Goal: Task Accomplishment & Management: Use online tool/utility

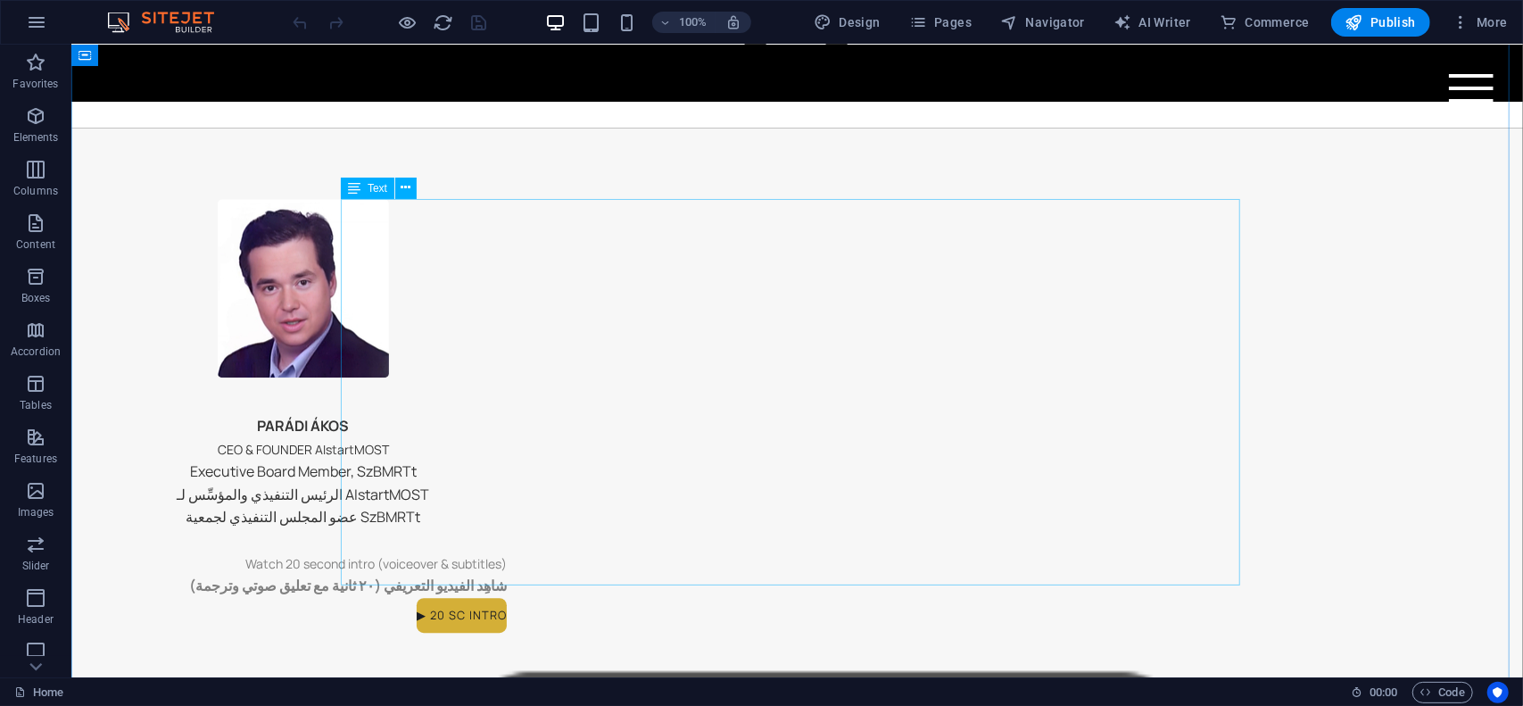
scroll to position [3204, 0]
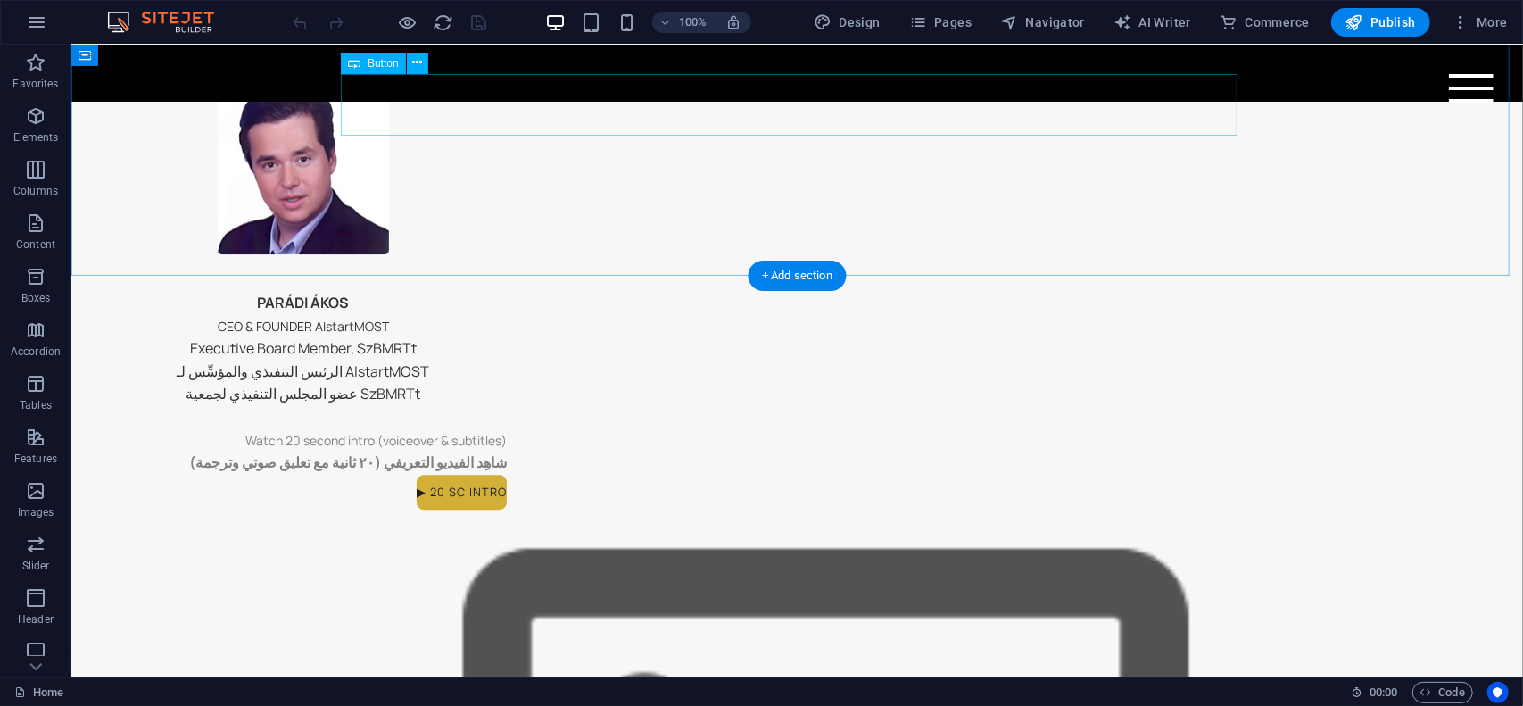
select select "px"
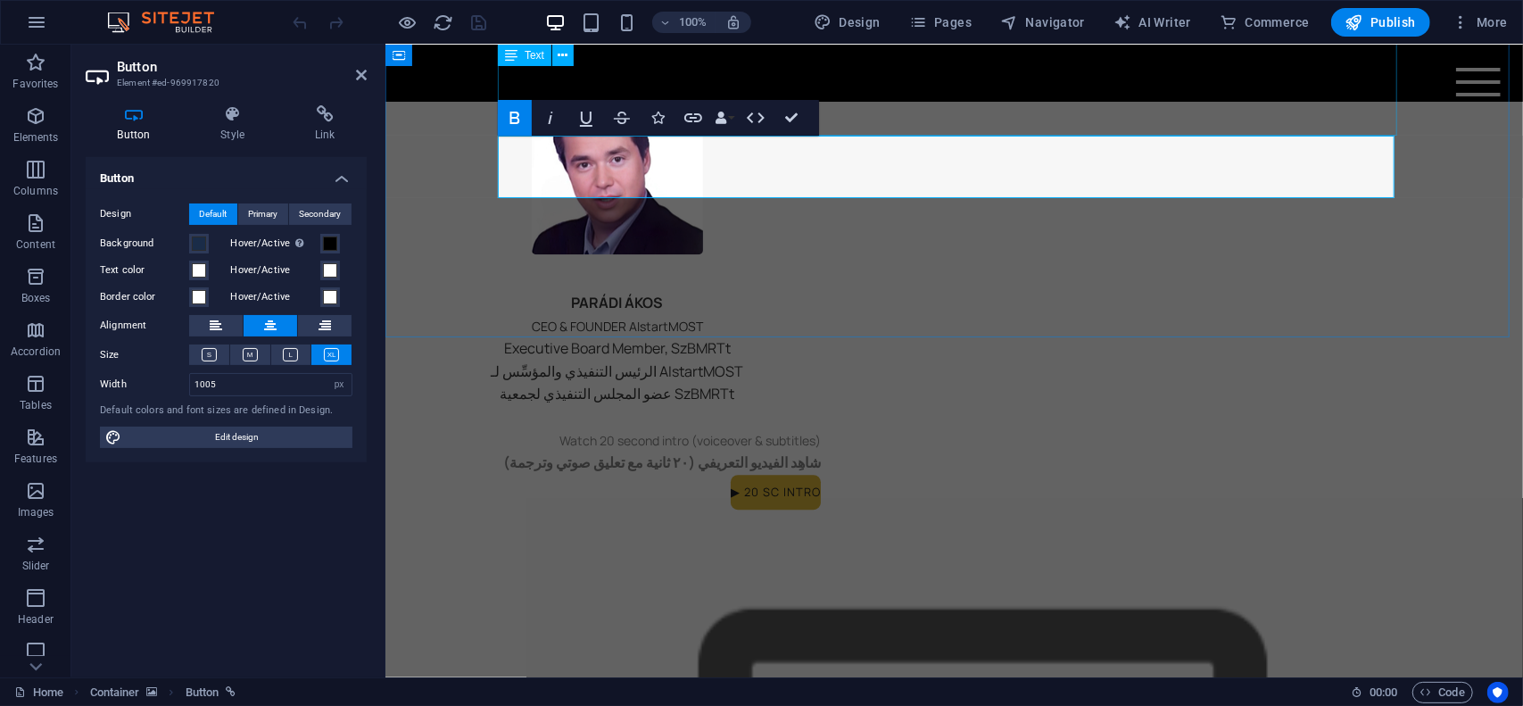
scroll to position [3142, 0]
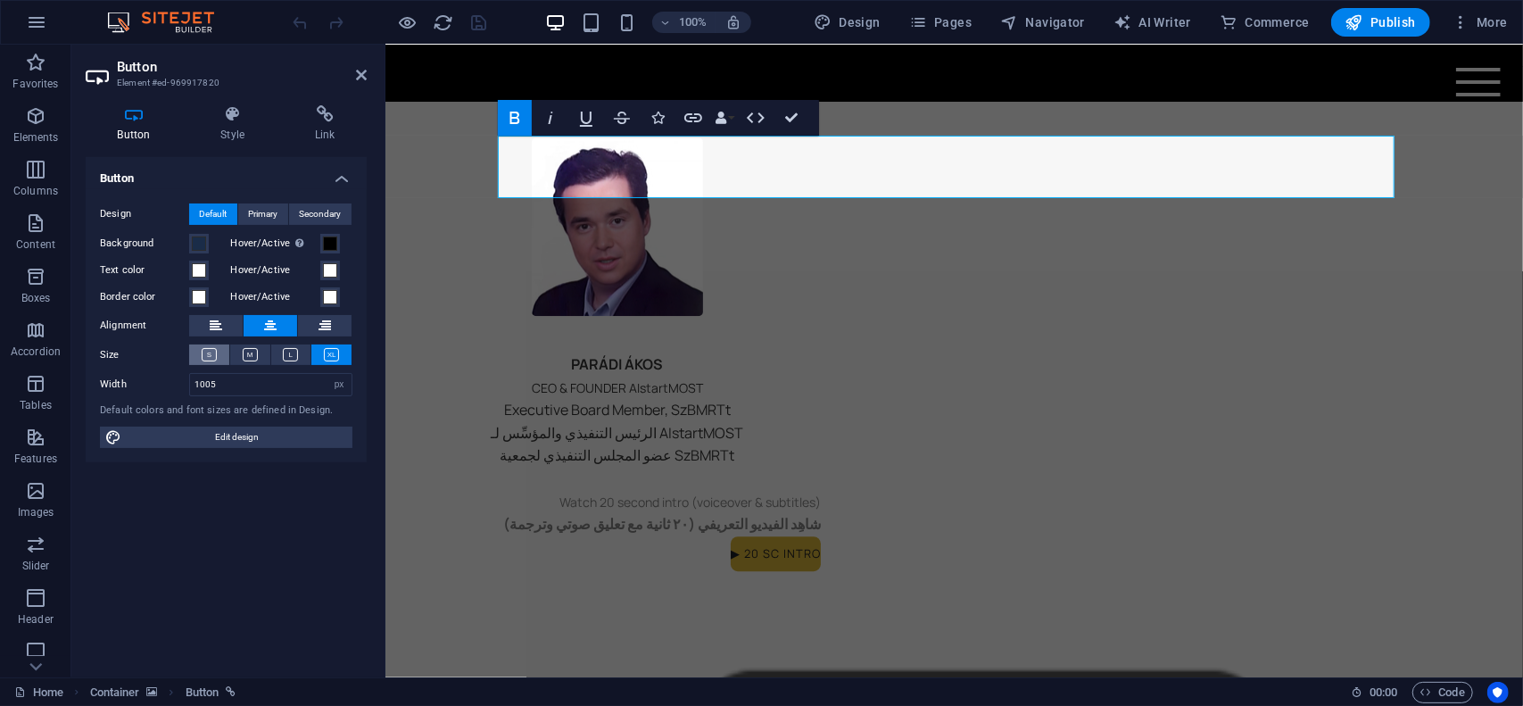
click at [208, 353] on icon at bounding box center [209, 354] width 15 height 13
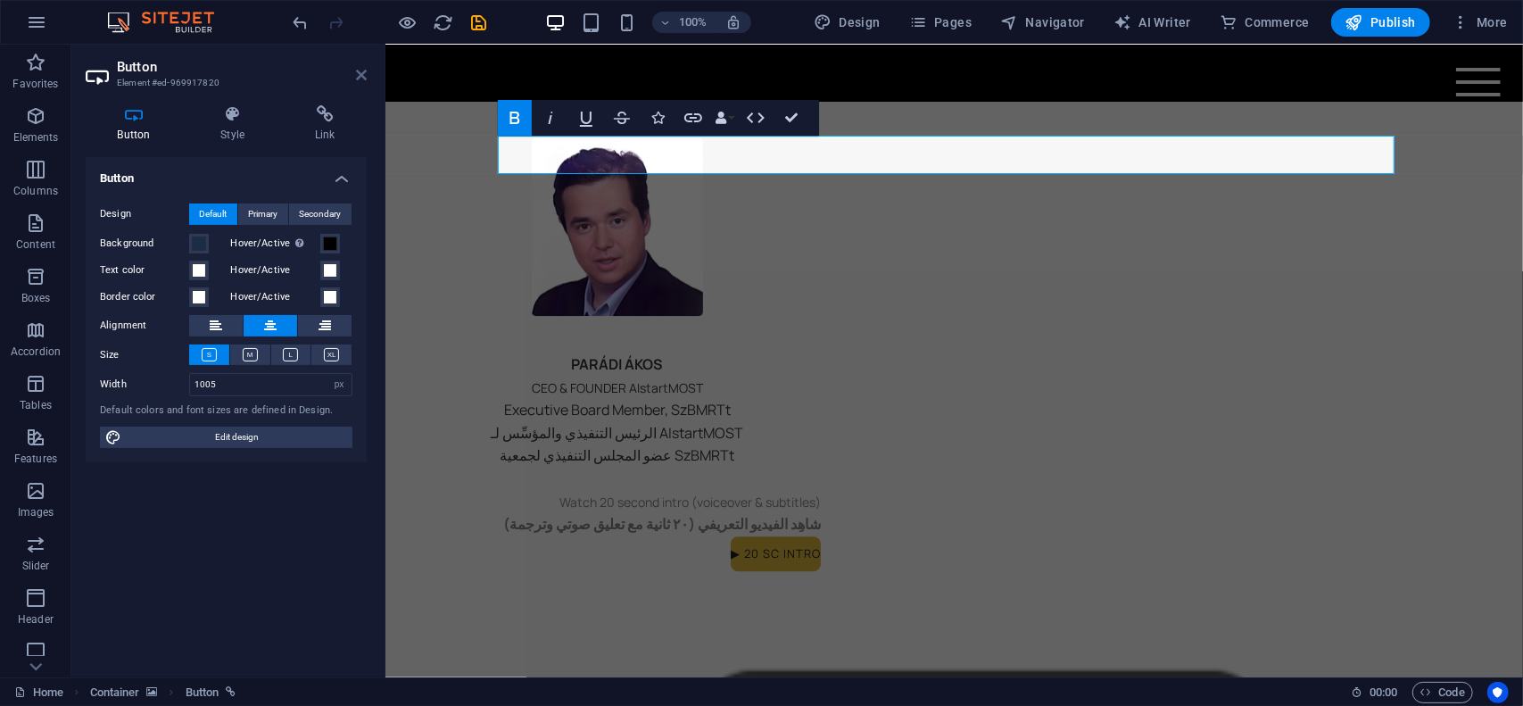
click at [361, 77] on icon at bounding box center [361, 75] width 11 height 14
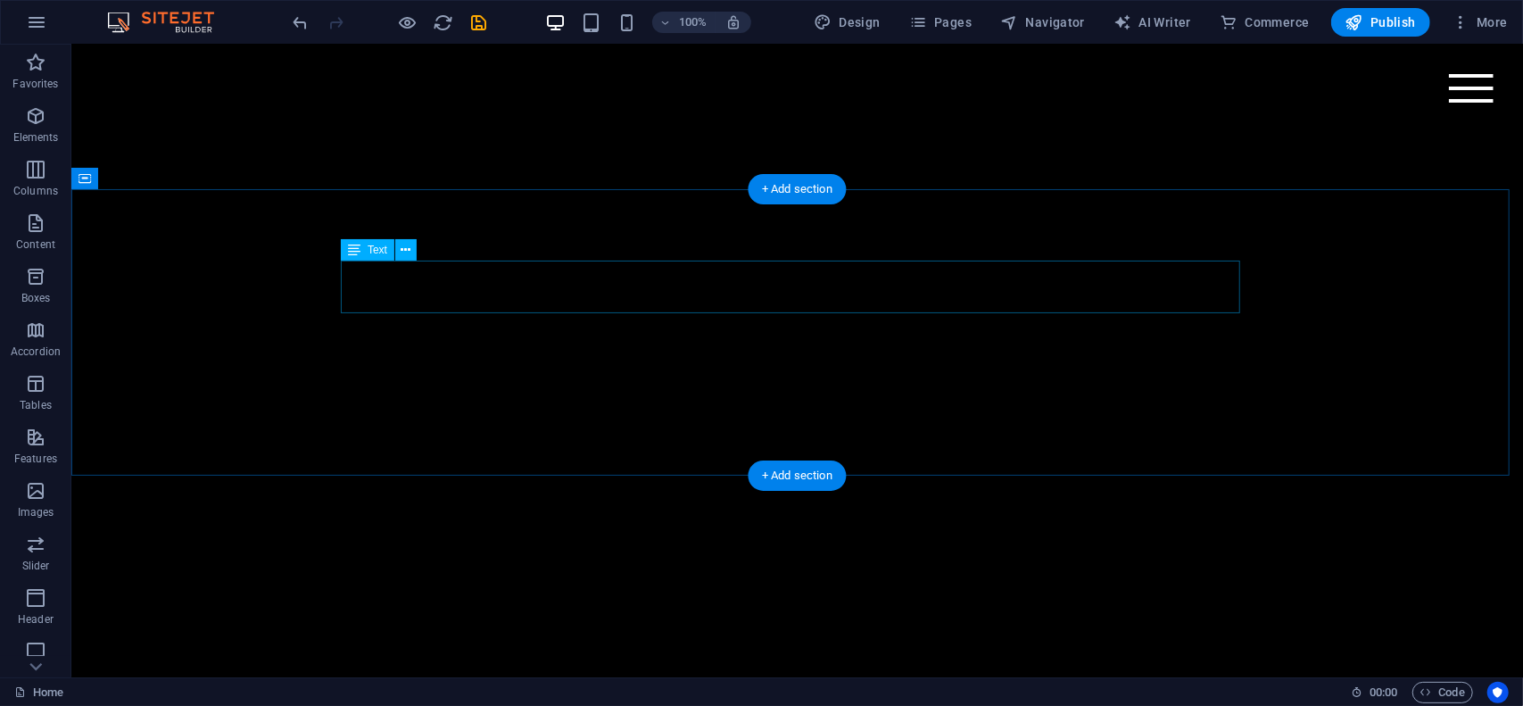
scroll to position [643, 0]
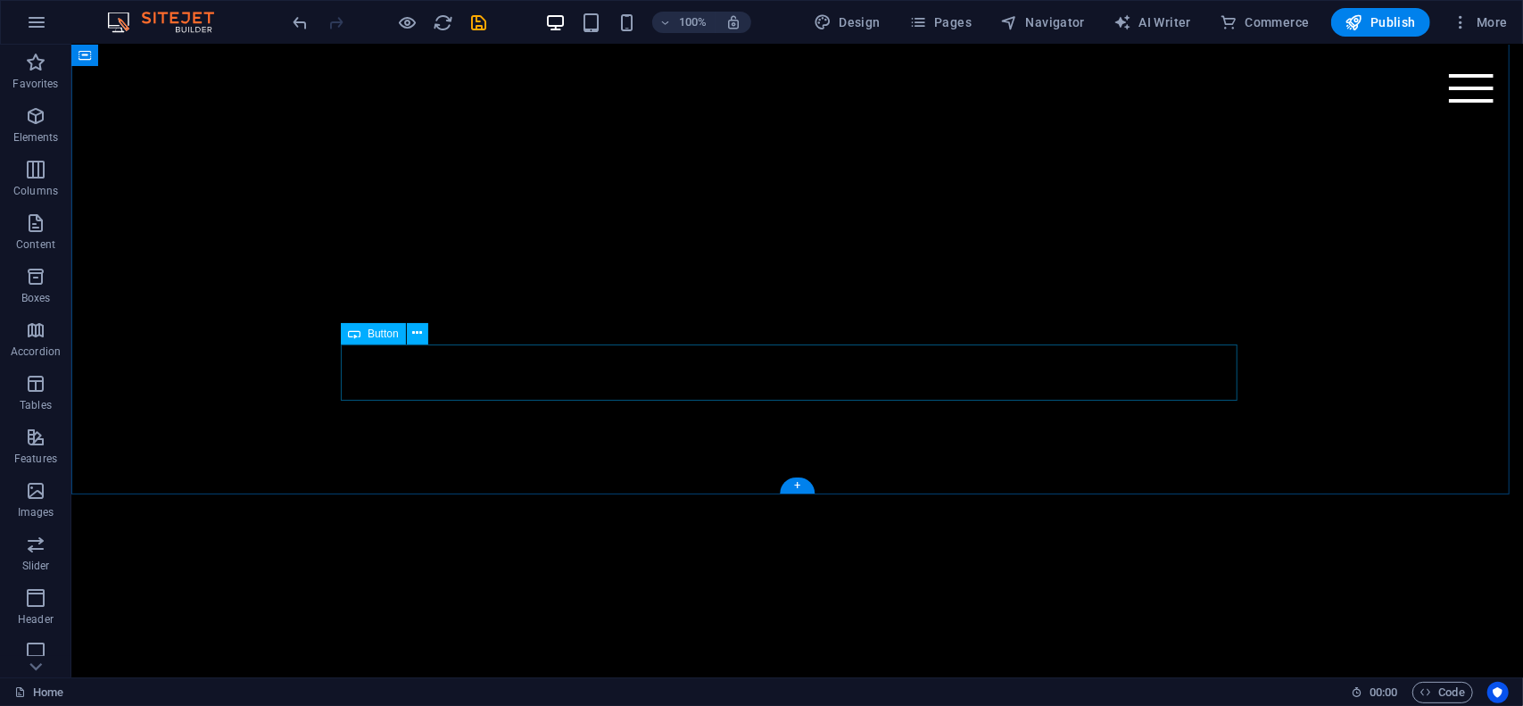
drag, startPoint x: 542, startPoint y: 377, endPoint x: 228, endPoint y: 377, distance: 313.3
select select "px"
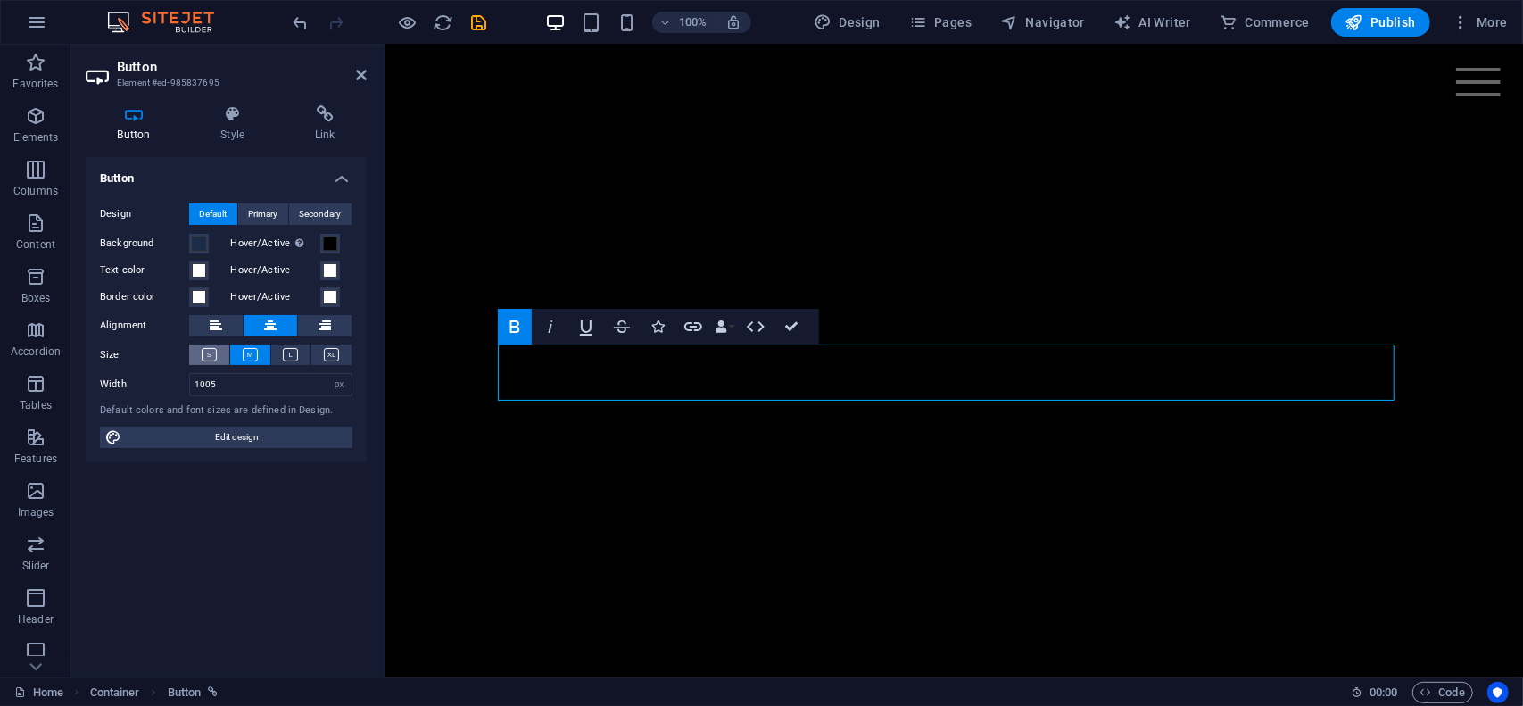
click at [211, 361] on icon at bounding box center [209, 354] width 15 height 13
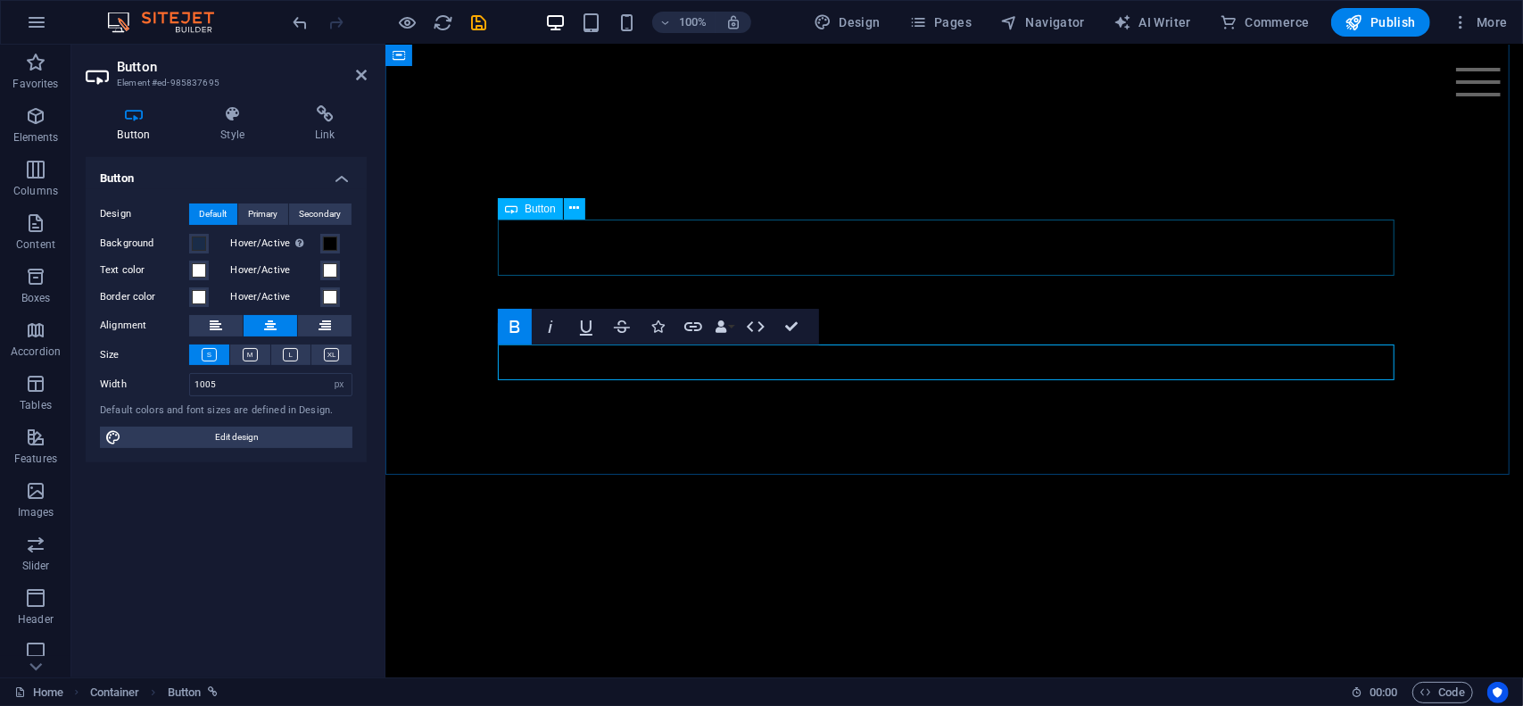
select select "px"
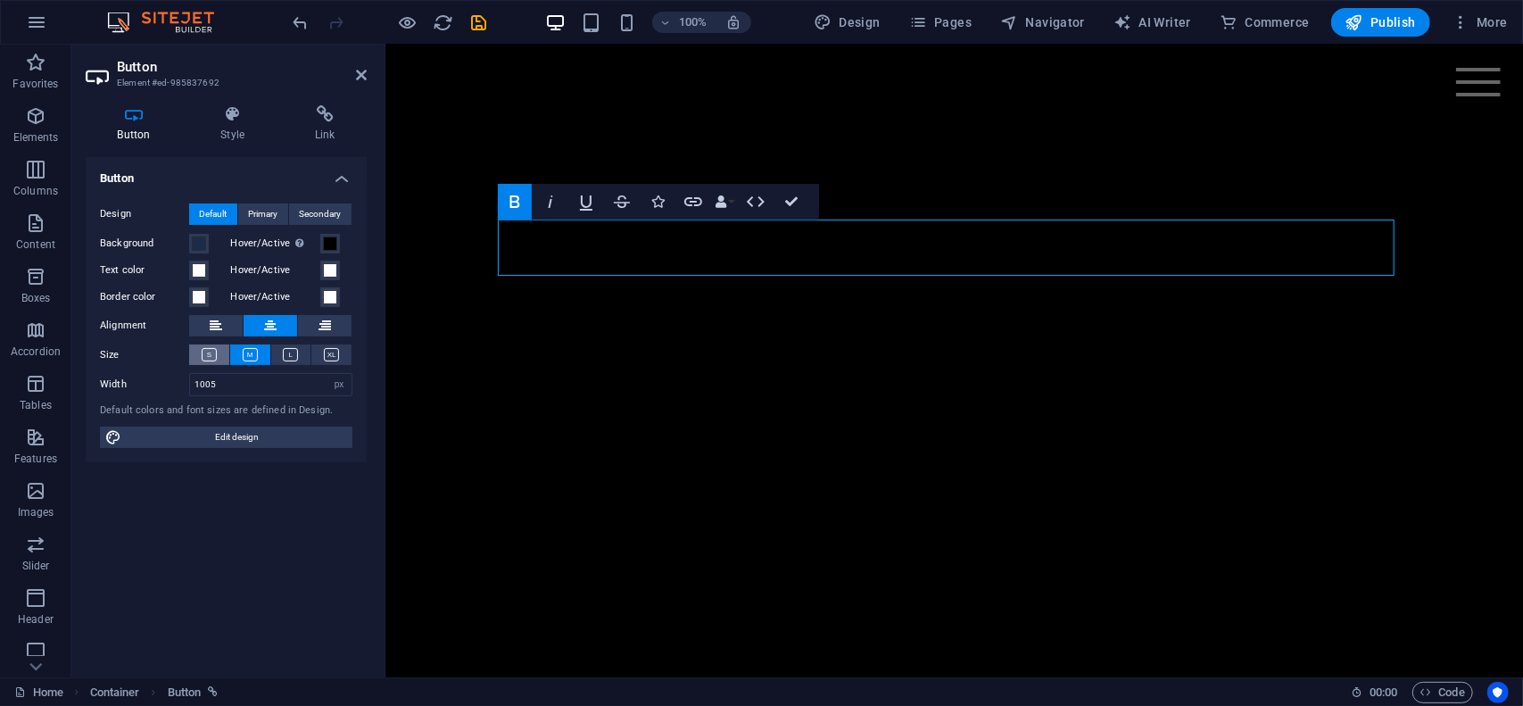
click at [212, 356] on icon at bounding box center [209, 354] width 15 height 13
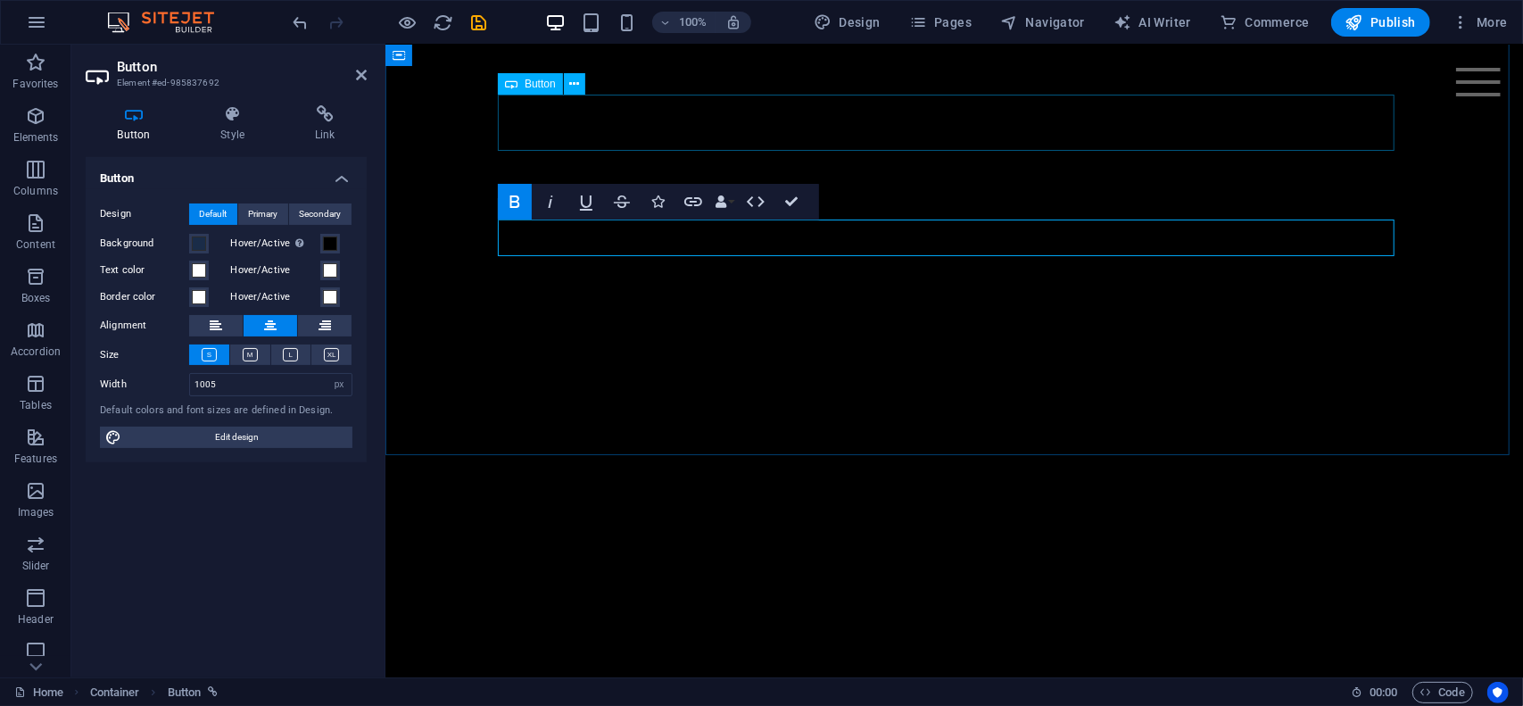
select select "px"
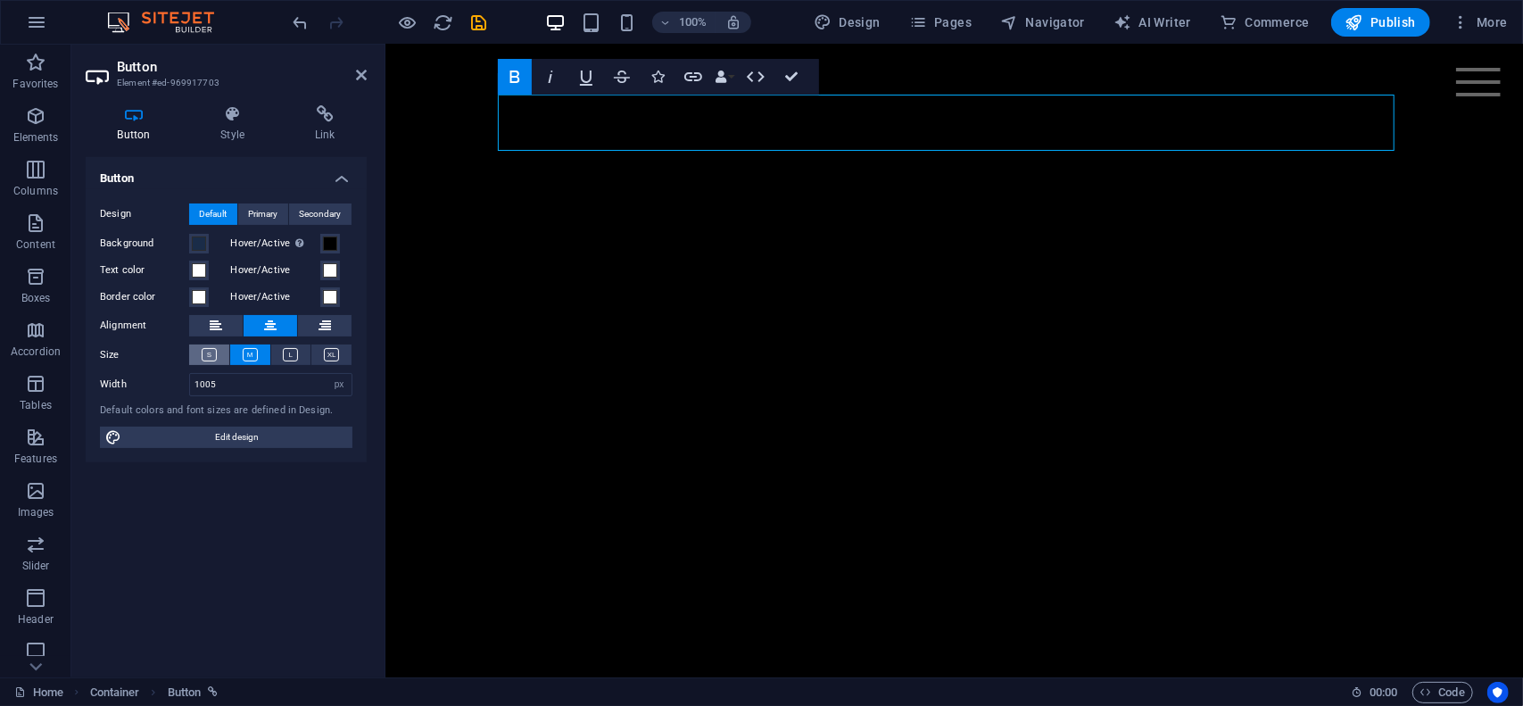
click at [216, 353] on icon at bounding box center [209, 354] width 15 height 13
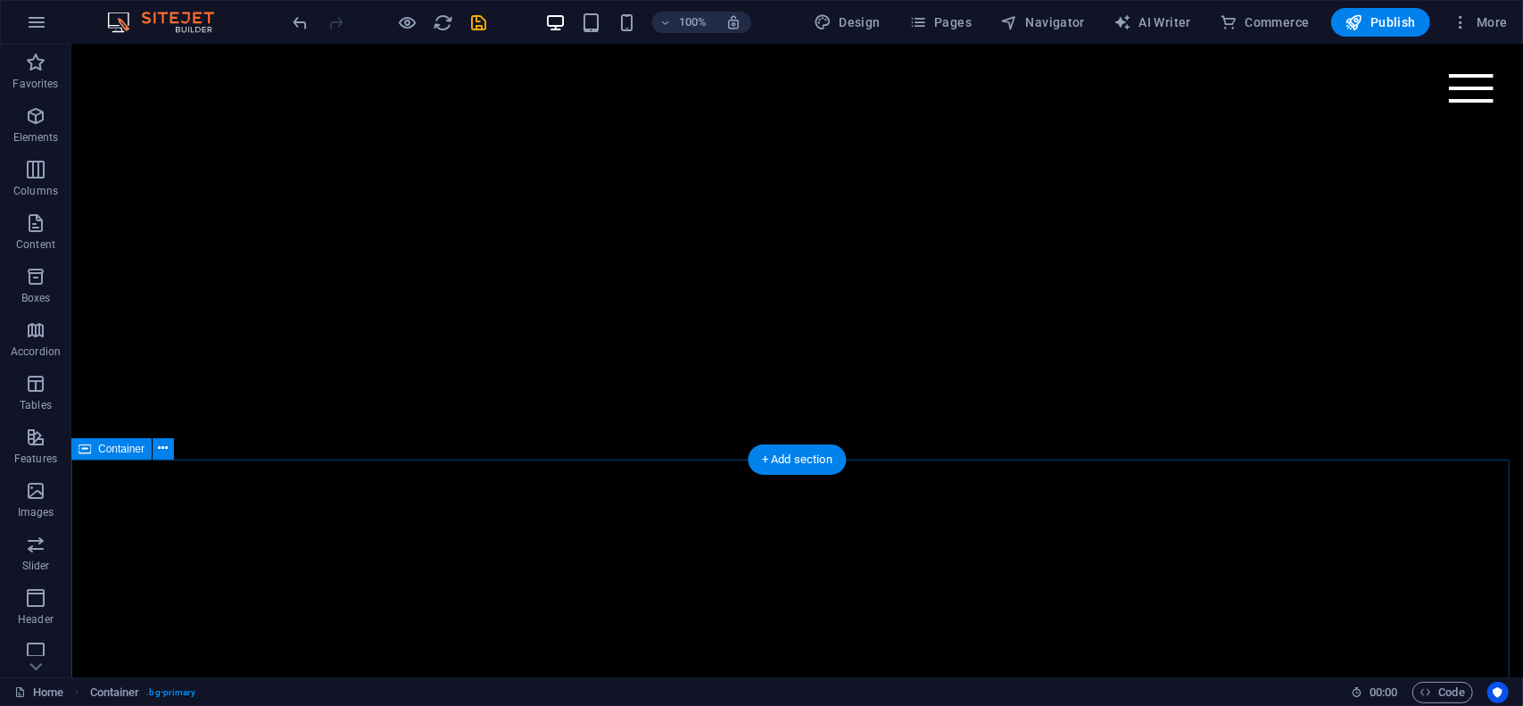
scroll to position [197, 0]
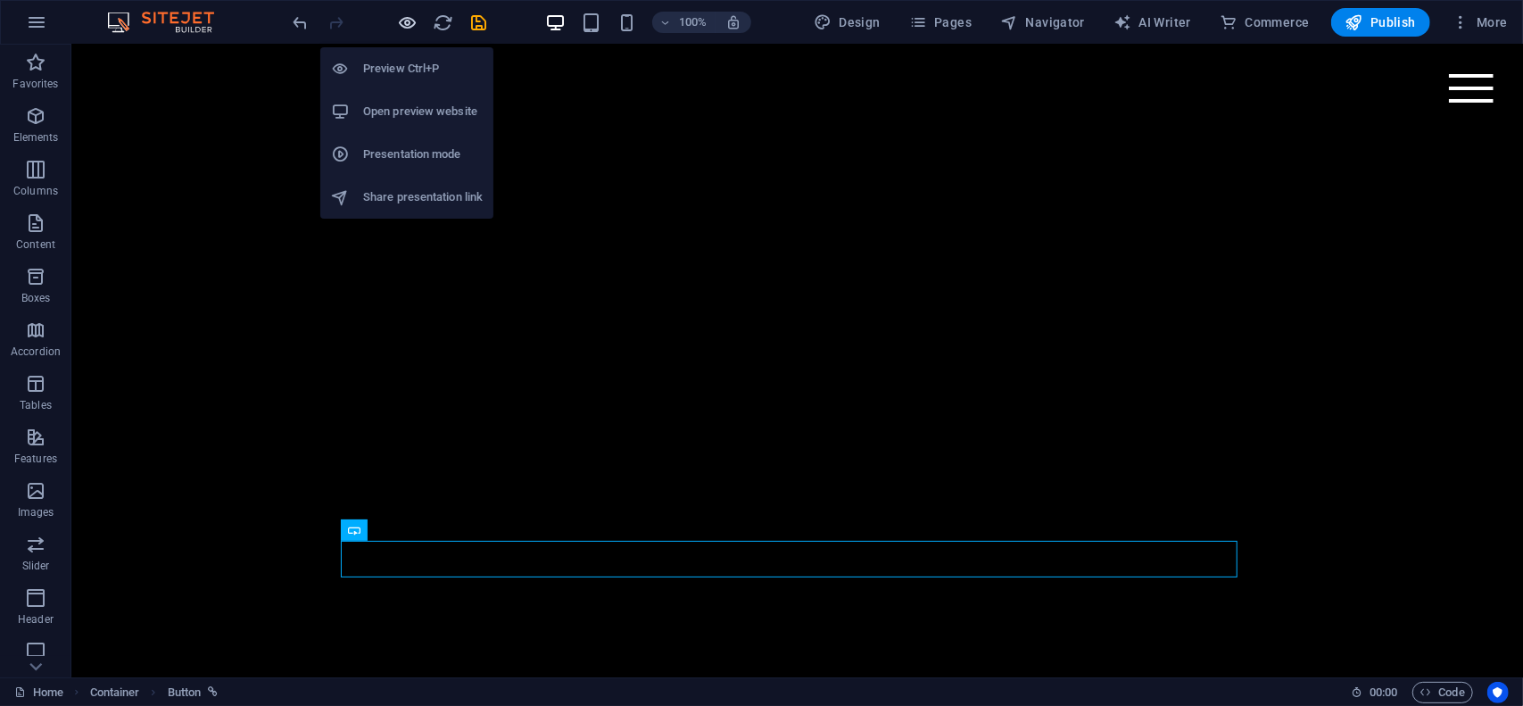
click at [411, 21] on icon "button" at bounding box center [408, 22] width 21 height 21
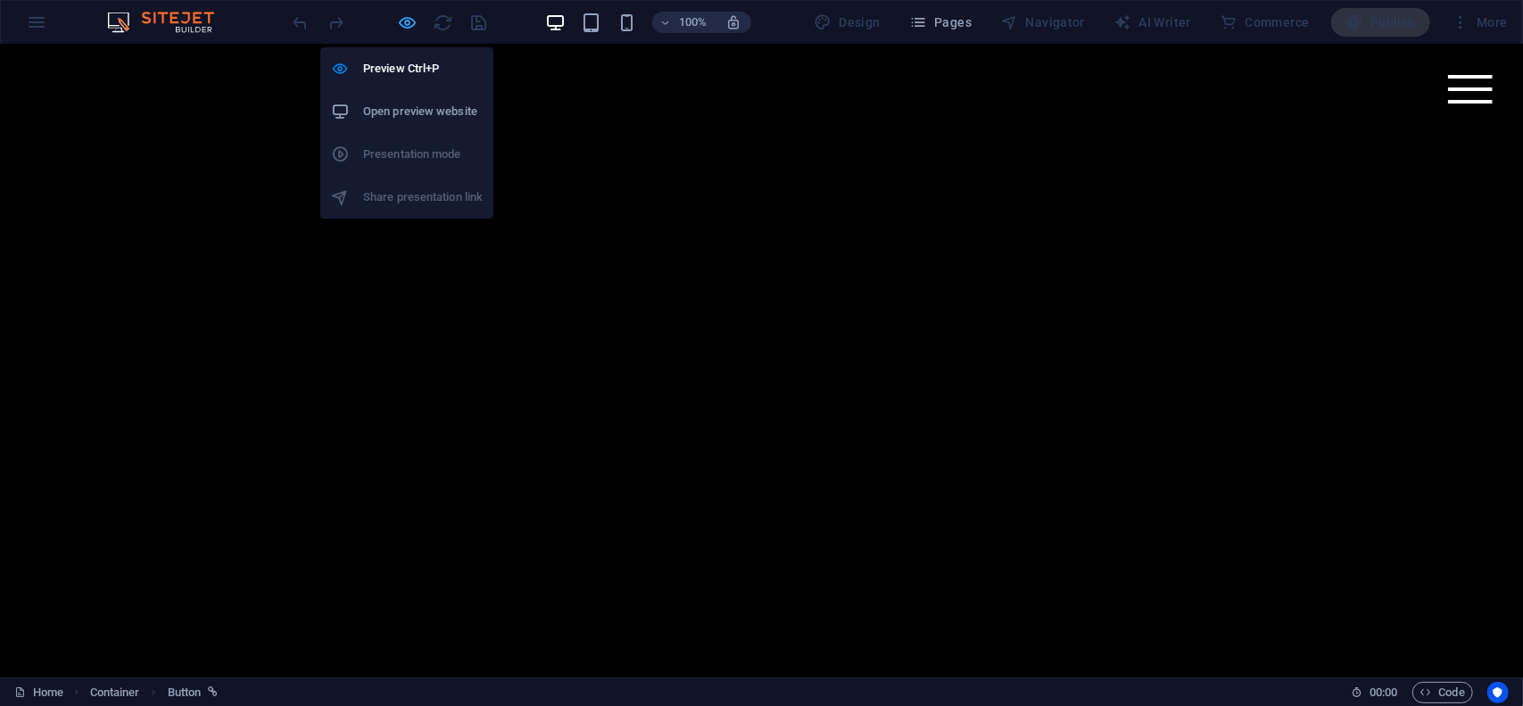
click at [412, 19] on icon "button" at bounding box center [408, 22] width 21 height 21
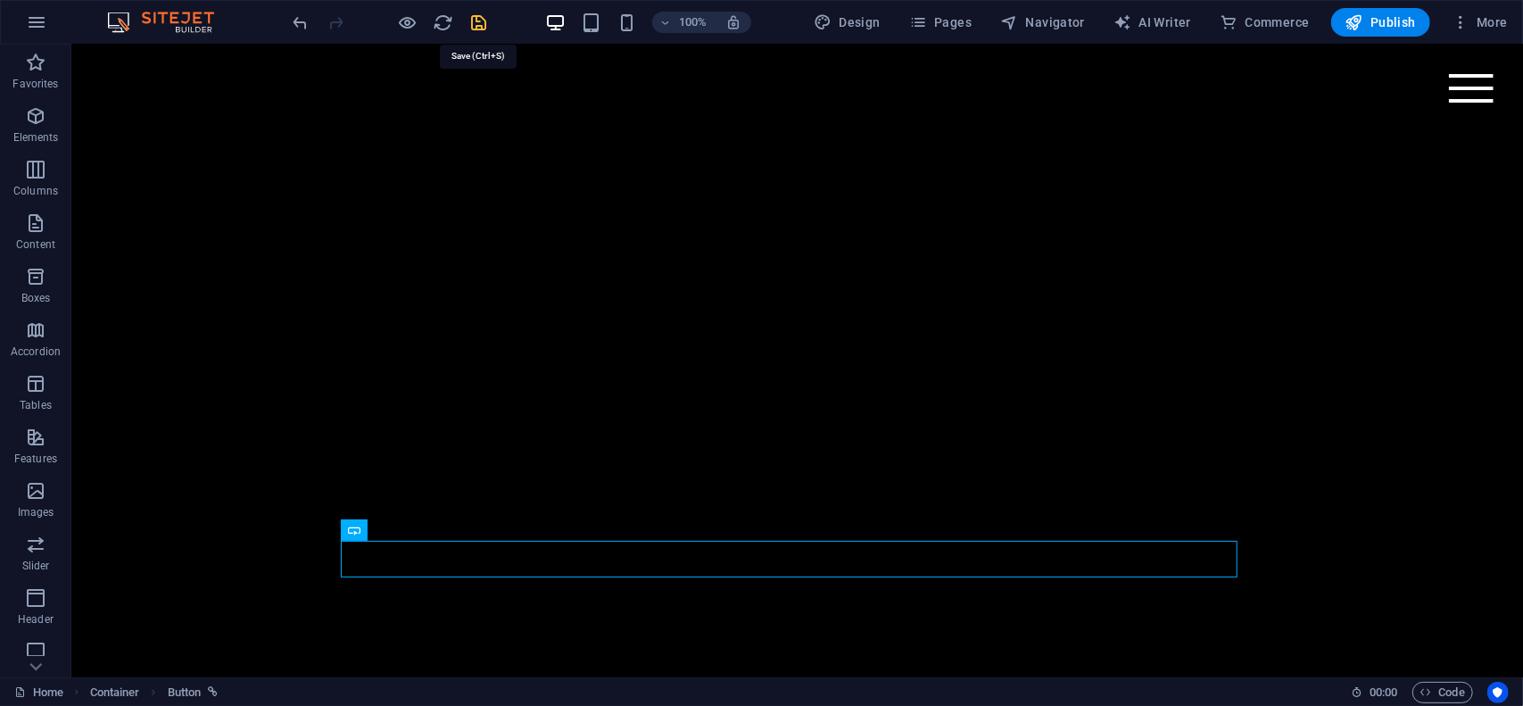
click at [482, 21] on icon "save" at bounding box center [479, 22] width 21 height 21
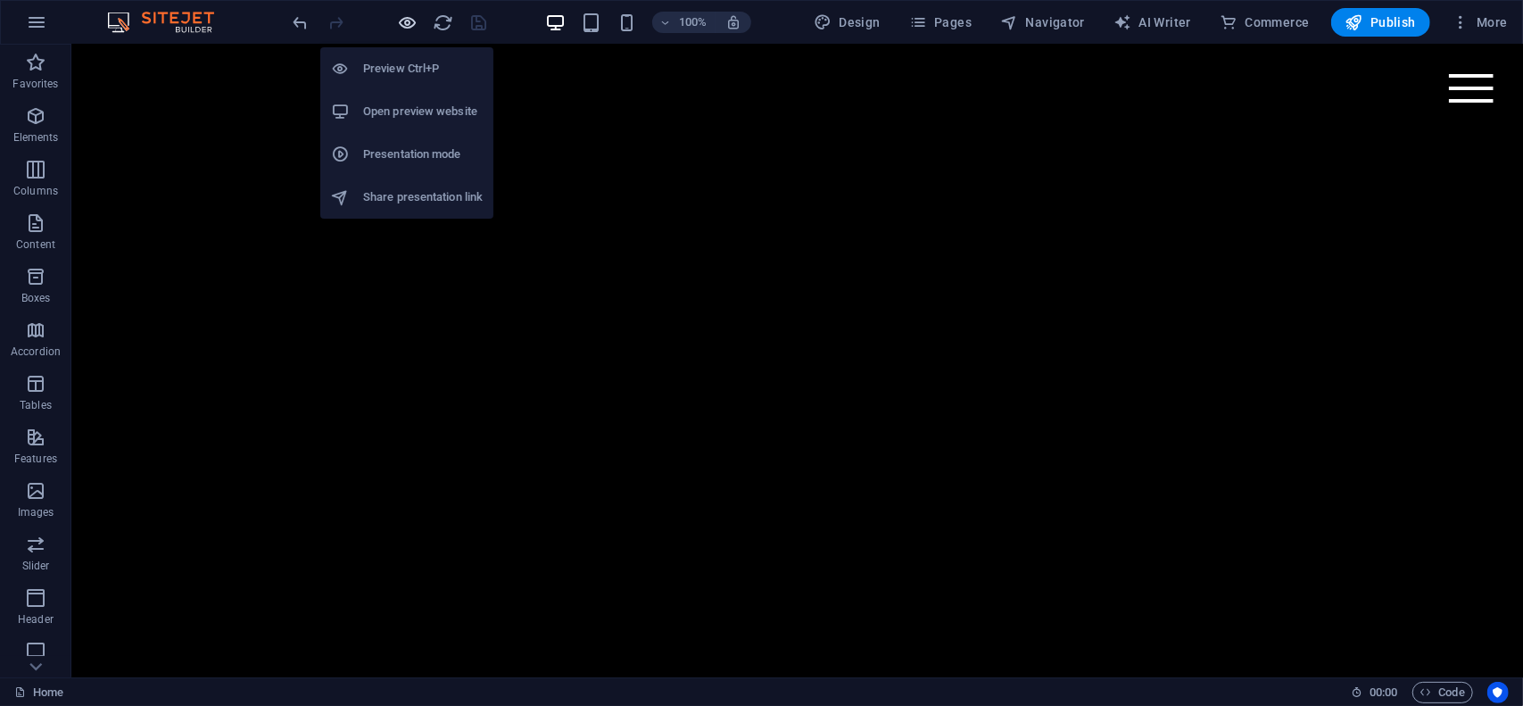
click at [411, 24] on icon "button" at bounding box center [408, 22] width 21 height 21
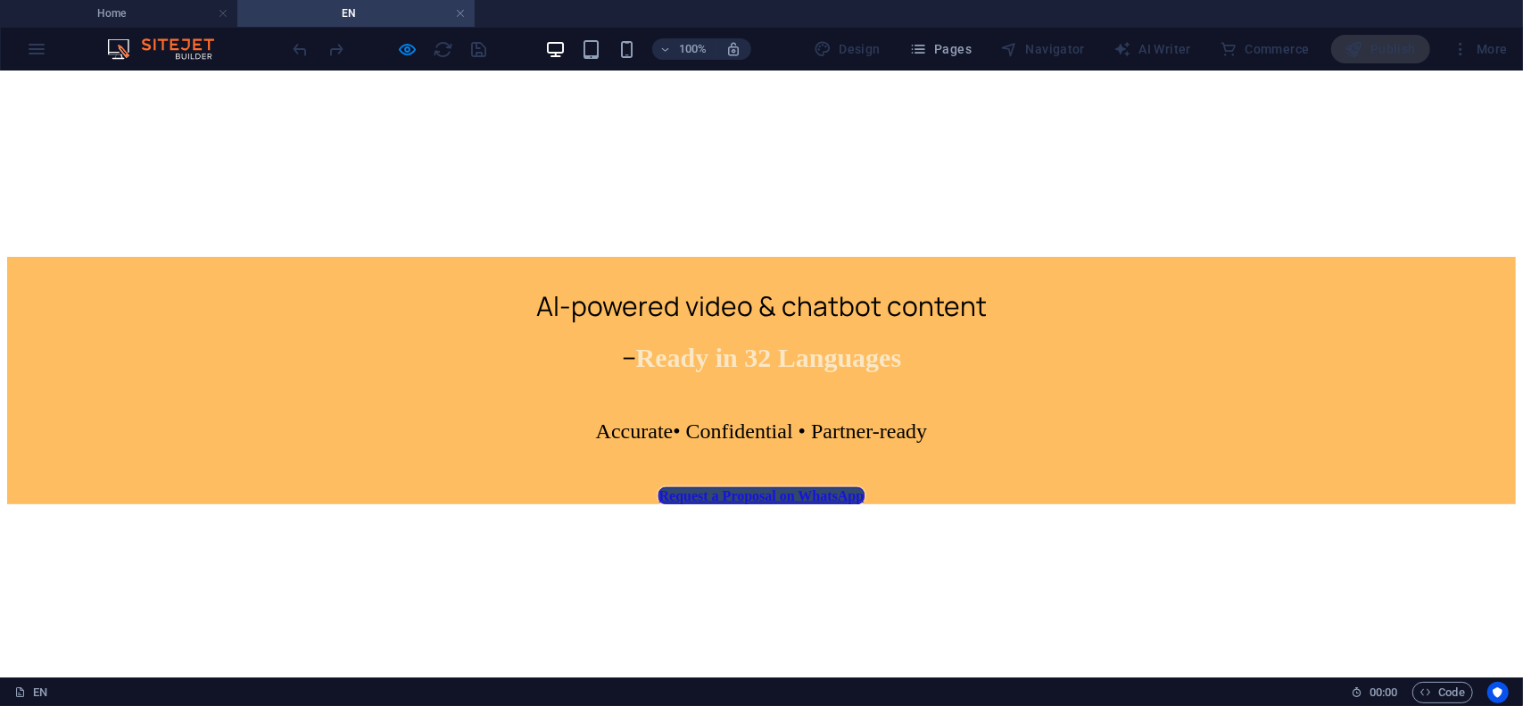
scroll to position [357, 0]
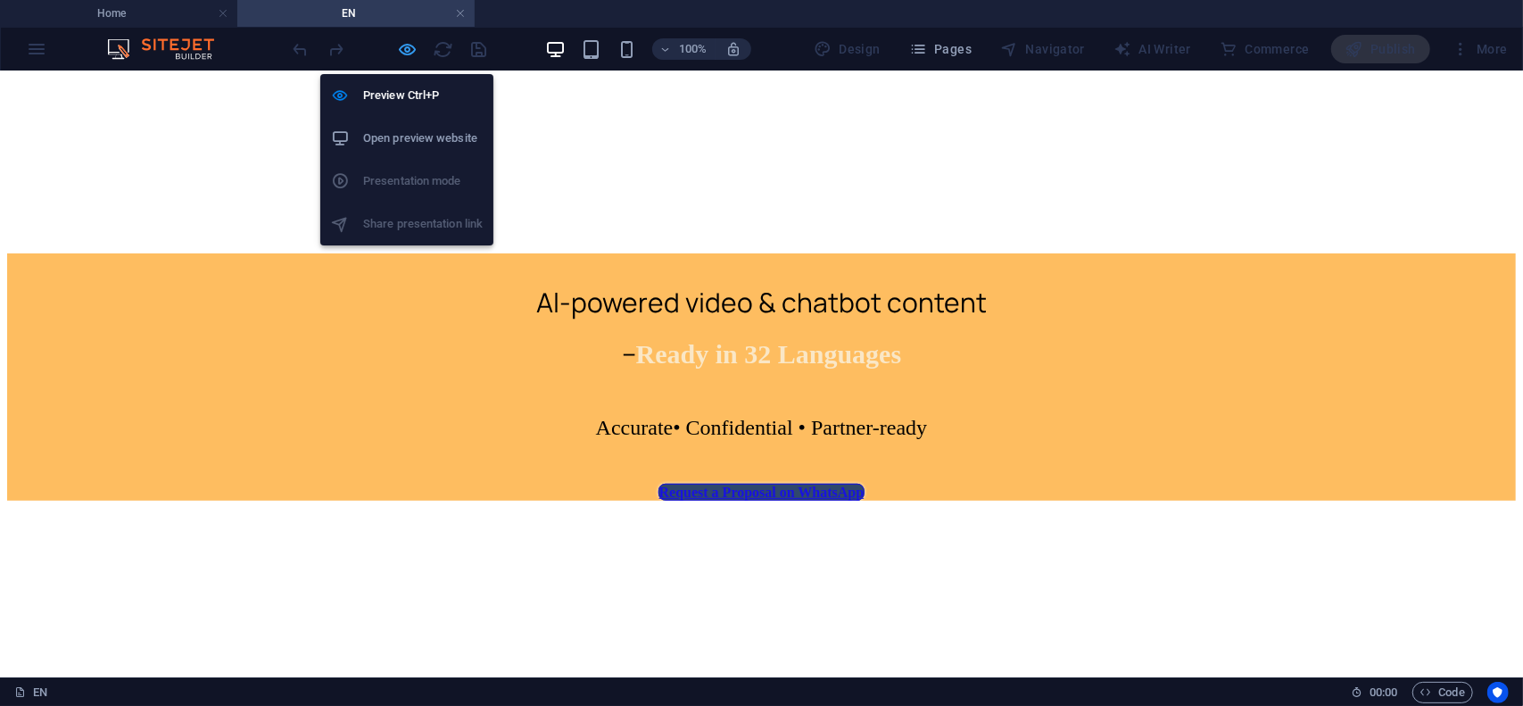
click at [409, 48] on icon "button" at bounding box center [408, 49] width 21 height 21
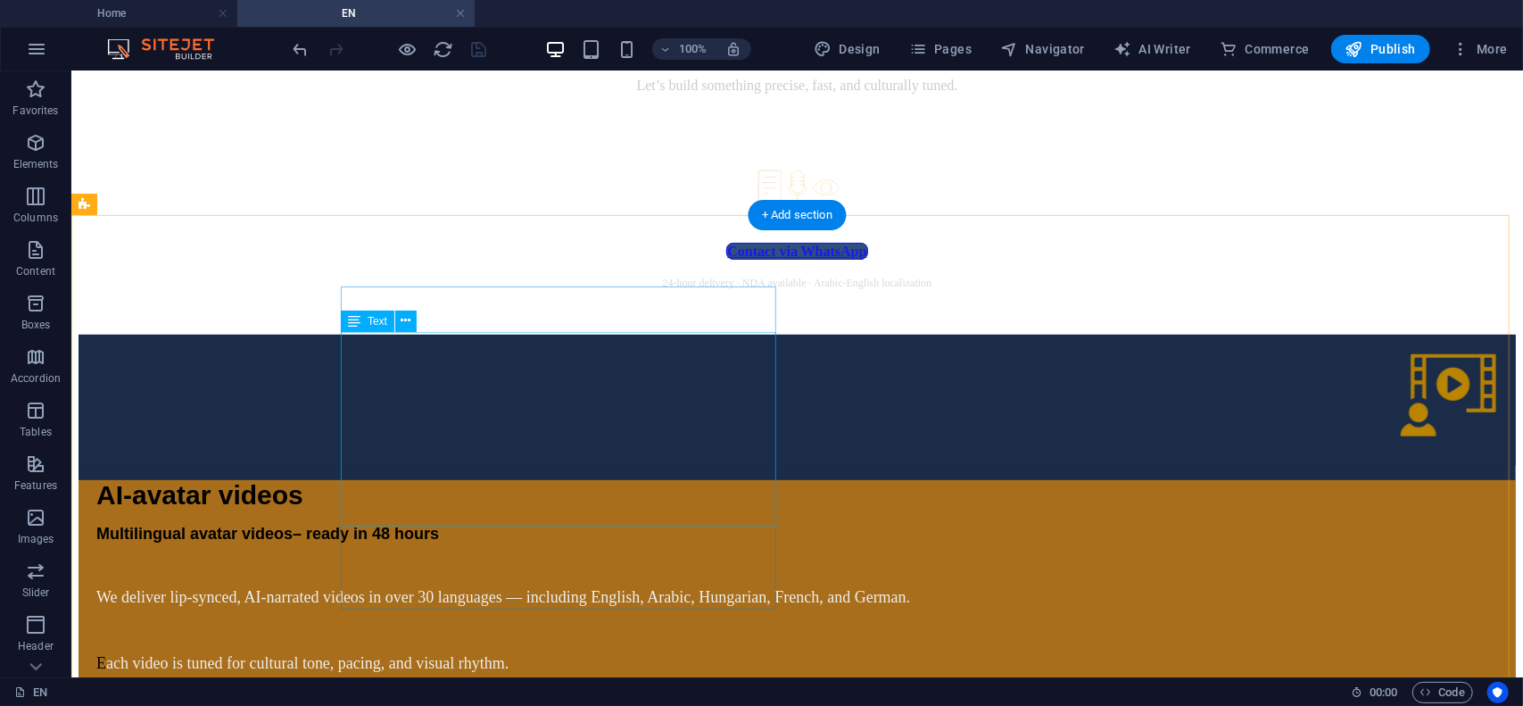
scroll to position [4819, 0]
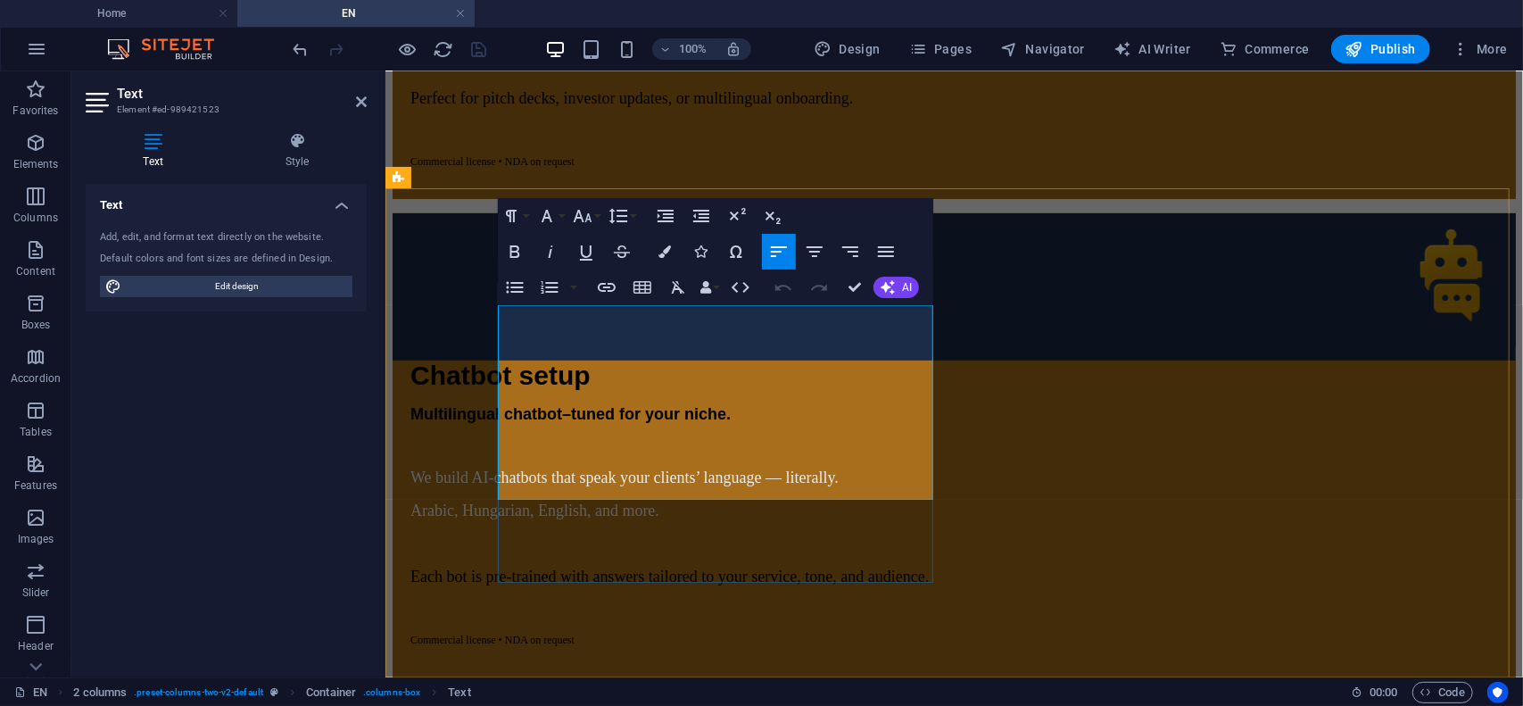
drag, startPoint x: 511, startPoint y: 334, endPoint x: 834, endPoint y: 495, distance: 361.2
click at [594, 222] on button "Font Size" at bounding box center [586, 216] width 34 height 36
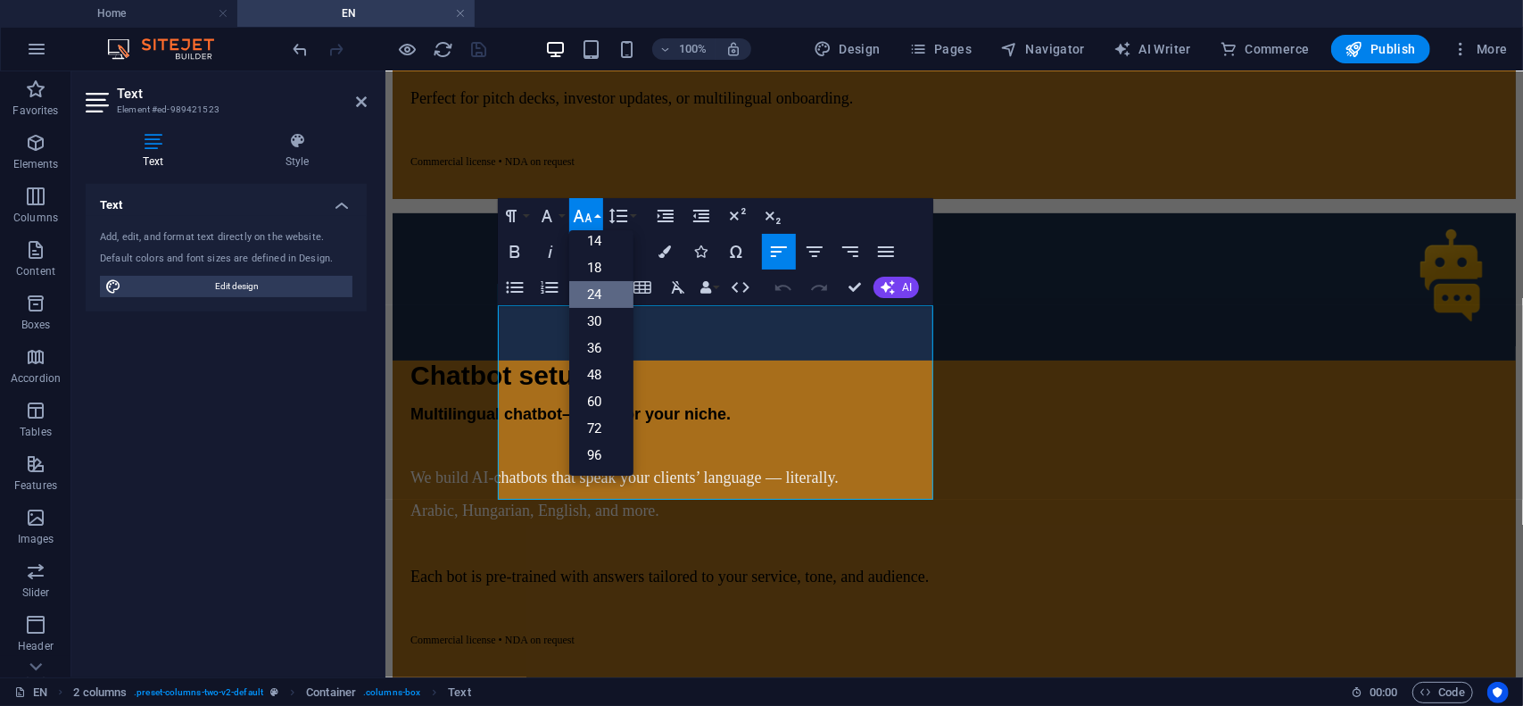
scroll to position [143, 0]
click at [603, 269] on link "18" at bounding box center [601, 268] width 64 height 27
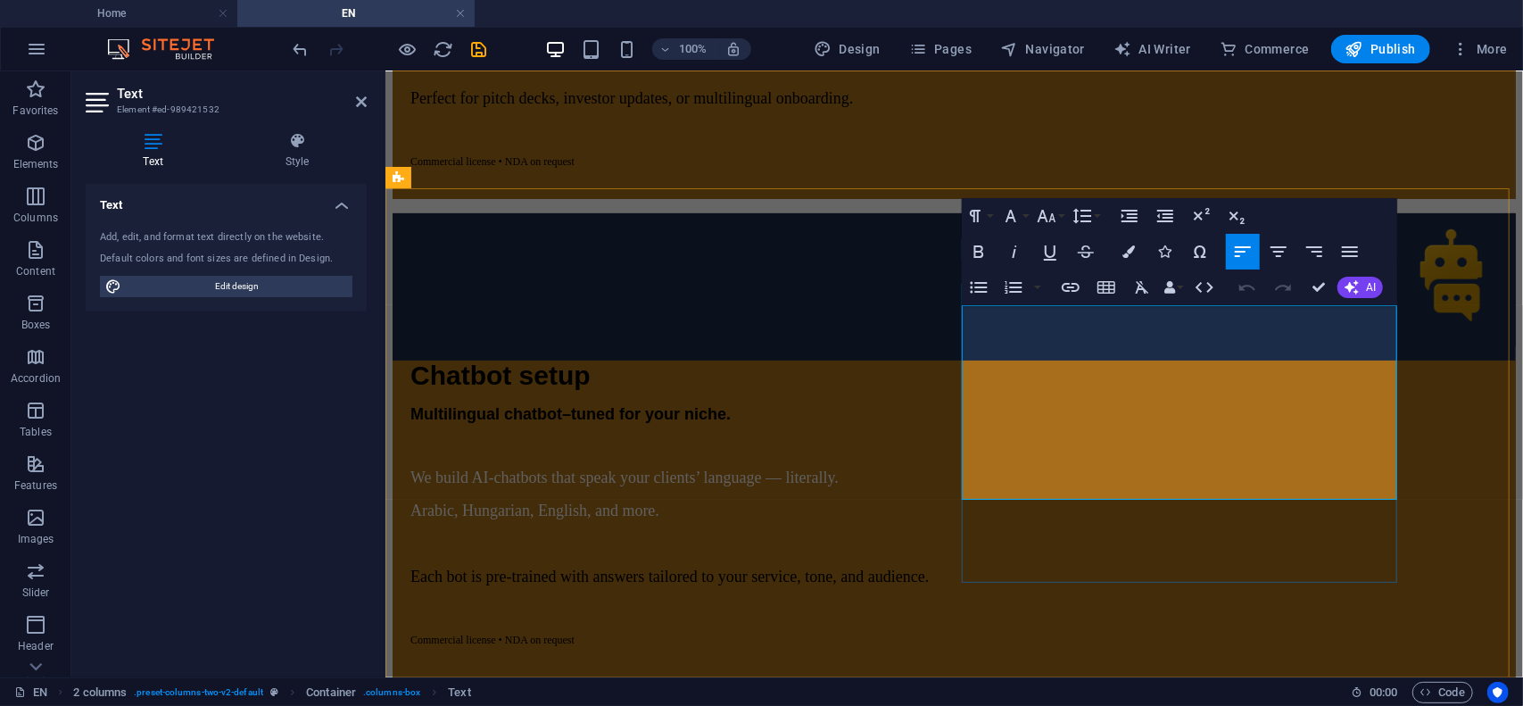
drag, startPoint x: 980, startPoint y: 339, endPoint x: 1059, endPoint y: 398, distance: 98.9
click at [1058, 219] on button "Font Size" at bounding box center [1050, 216] width 34 height 36
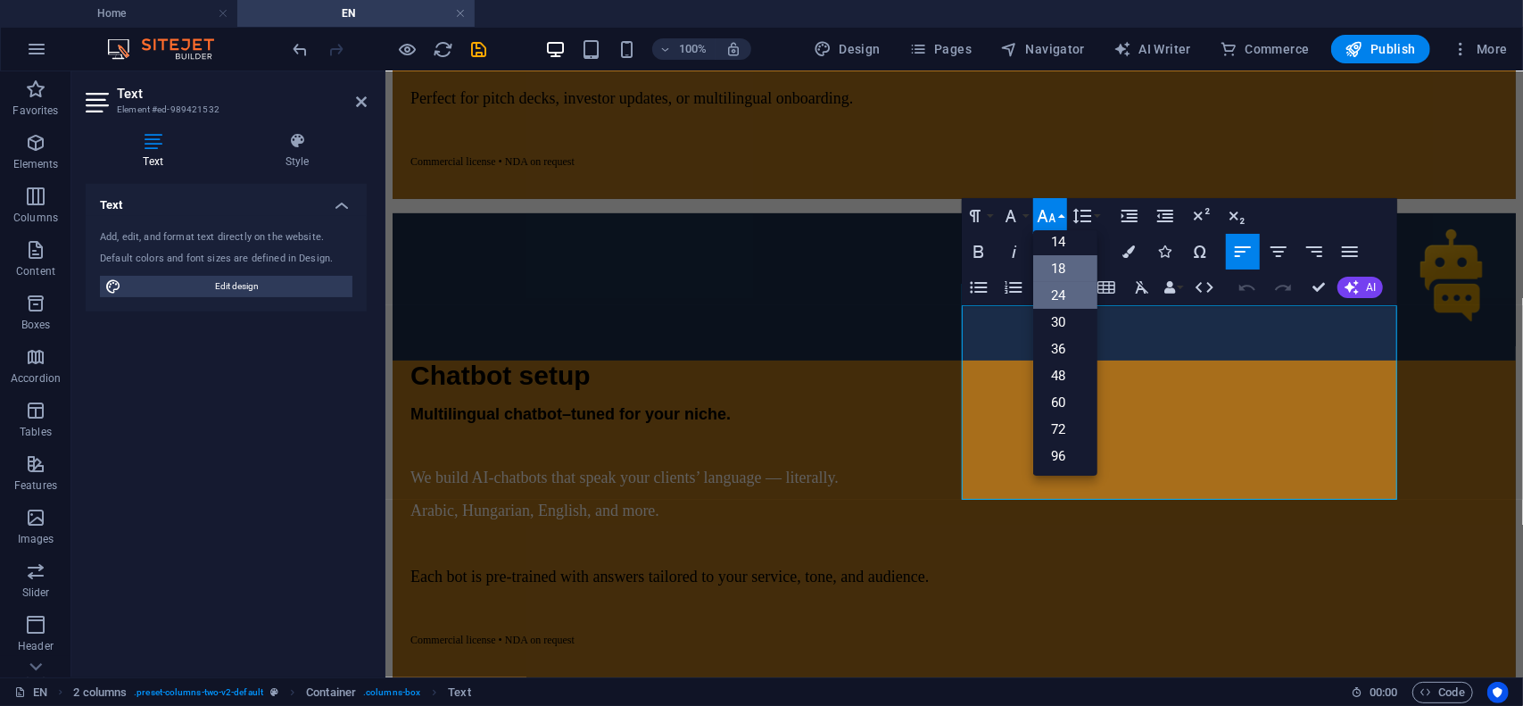
click at [1066, 270] on link "18" at bounding box center [1065, 268] width 64 height 27
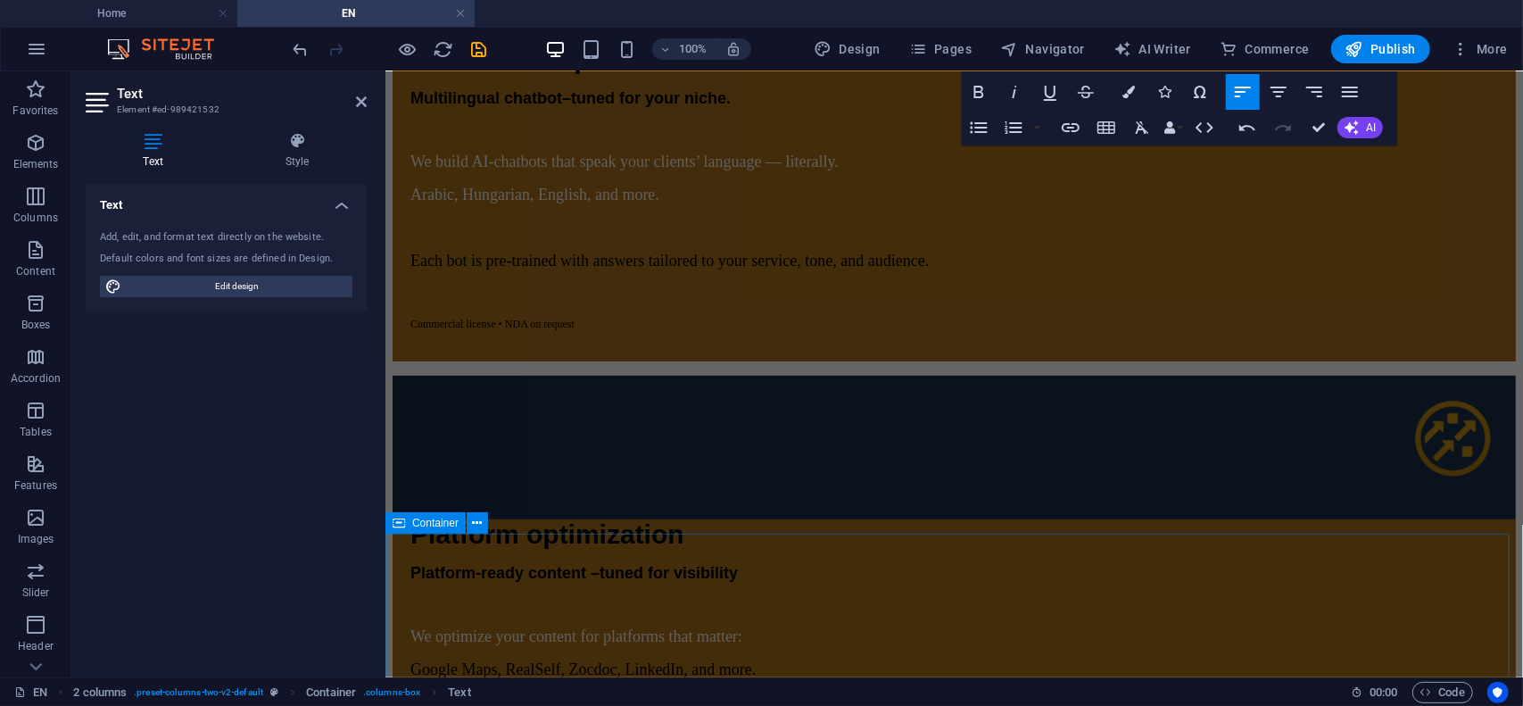
scroll to position [5087, 0]
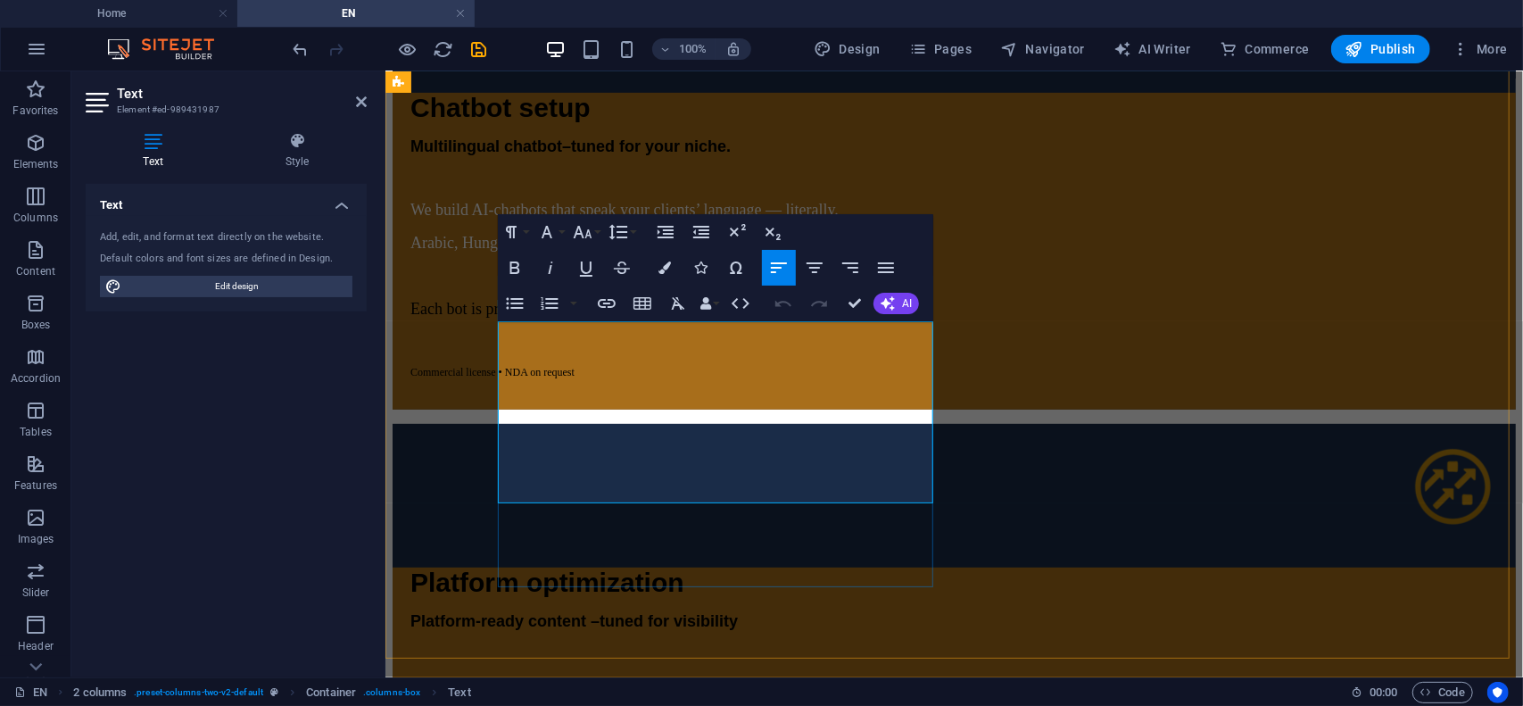
drag, startPoint x: 513, startPoint y: 352, endPoint x: 906, endPoint y: 477, distance: 412.1
drag, startPoint x: 517, startPoint y: 357, endPoint x: 897, endPoint y: 464, distance: 395.0
click at [591, 233] on icon "button" at bounding box center [582, 231] width 21 height 21
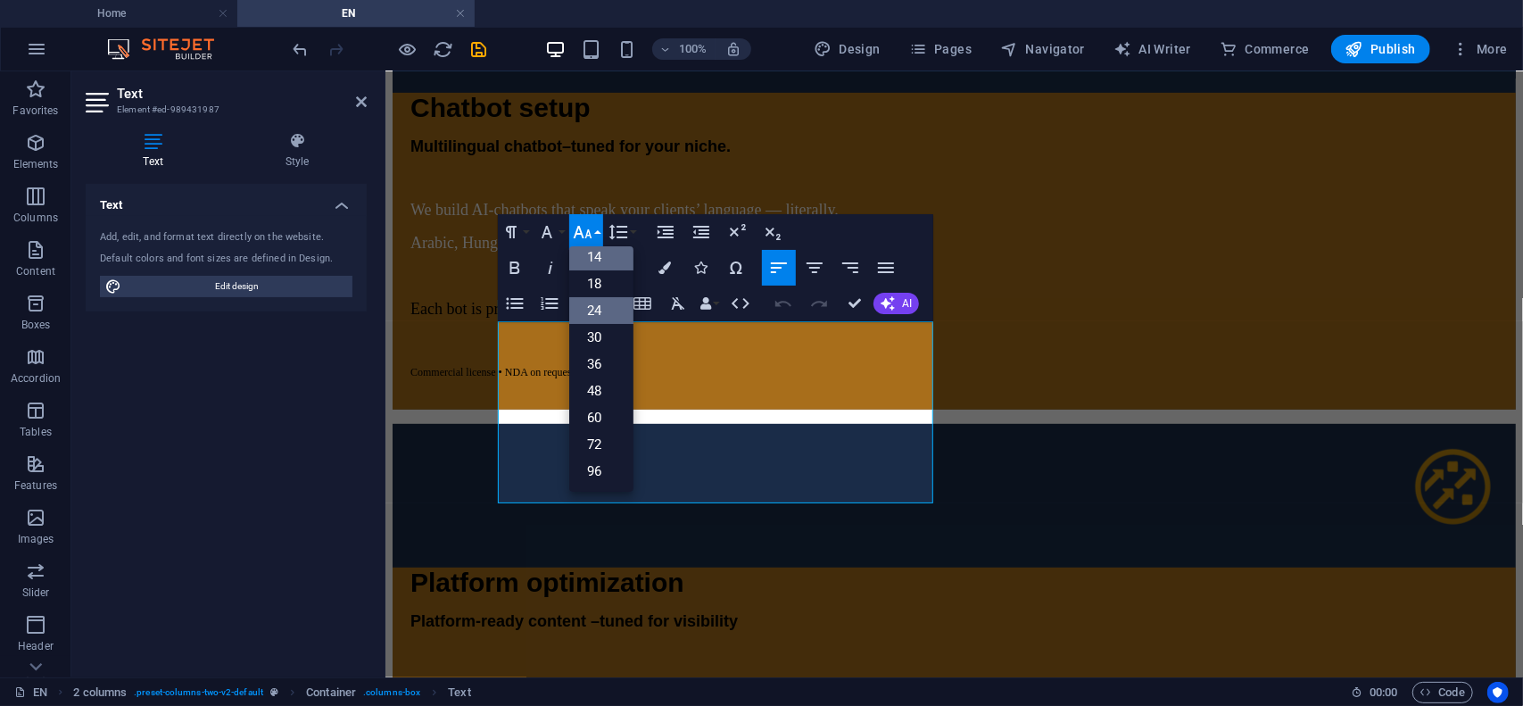
scroll to position [143, 0]
click at [591, 286] on link "18" at bounding box center [601, 284] width 64 height 27
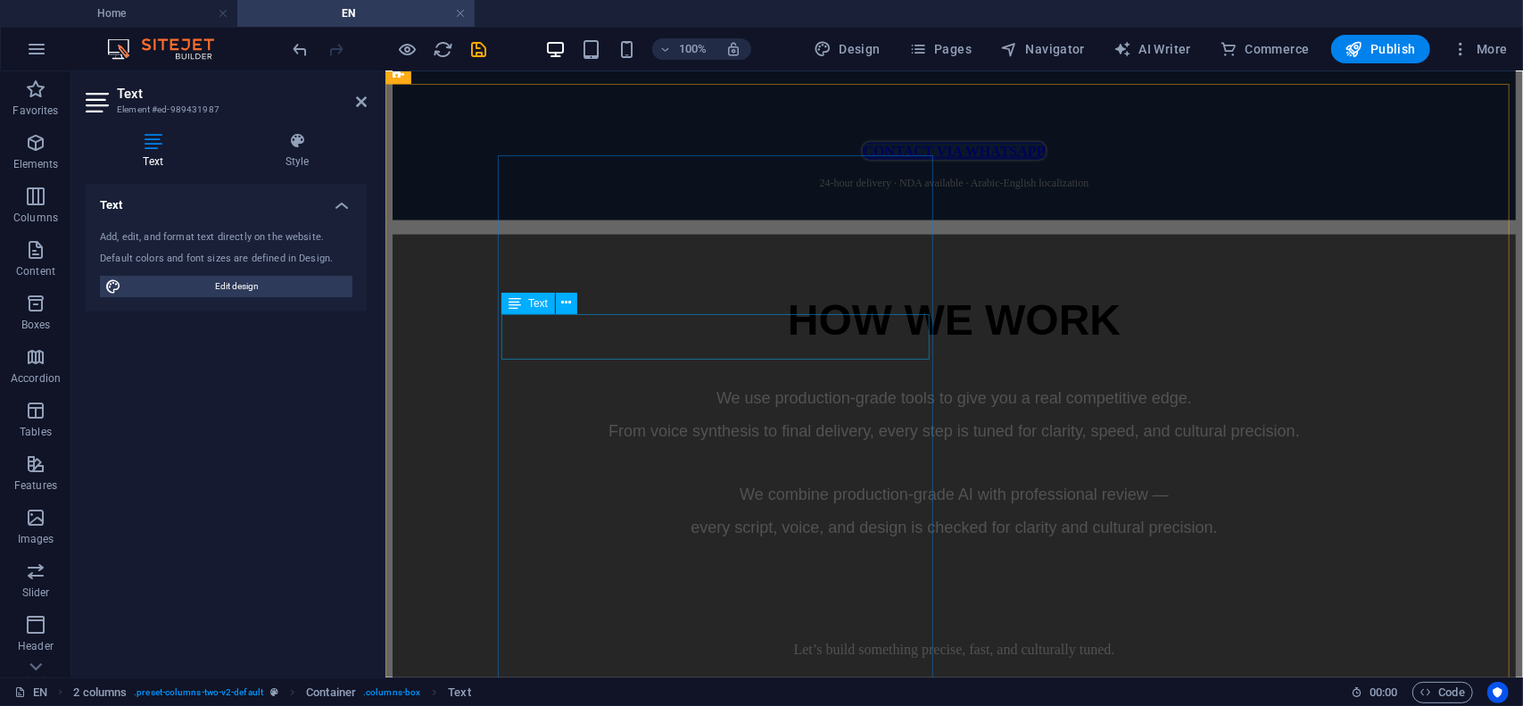
scroll to position [6337, 0]
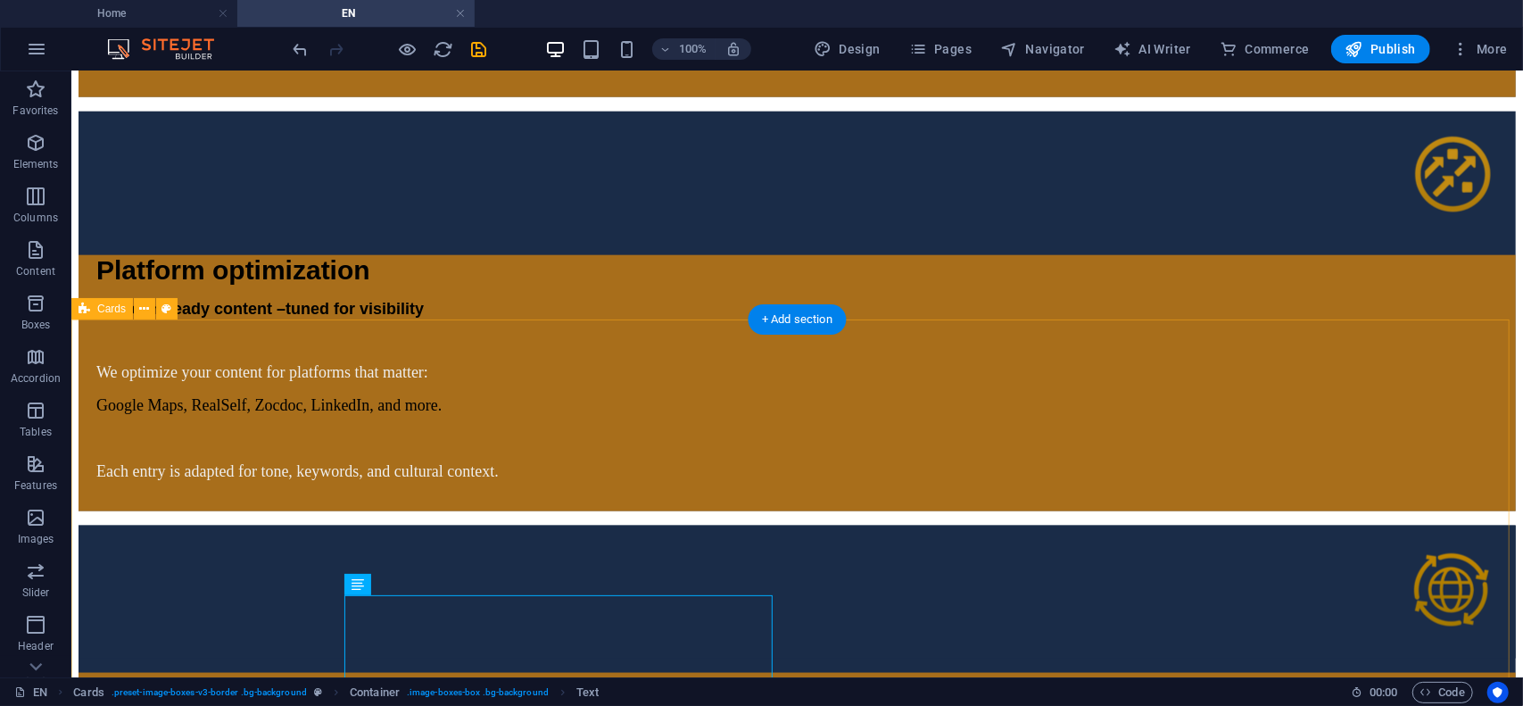
scroll to position [6292, 0]
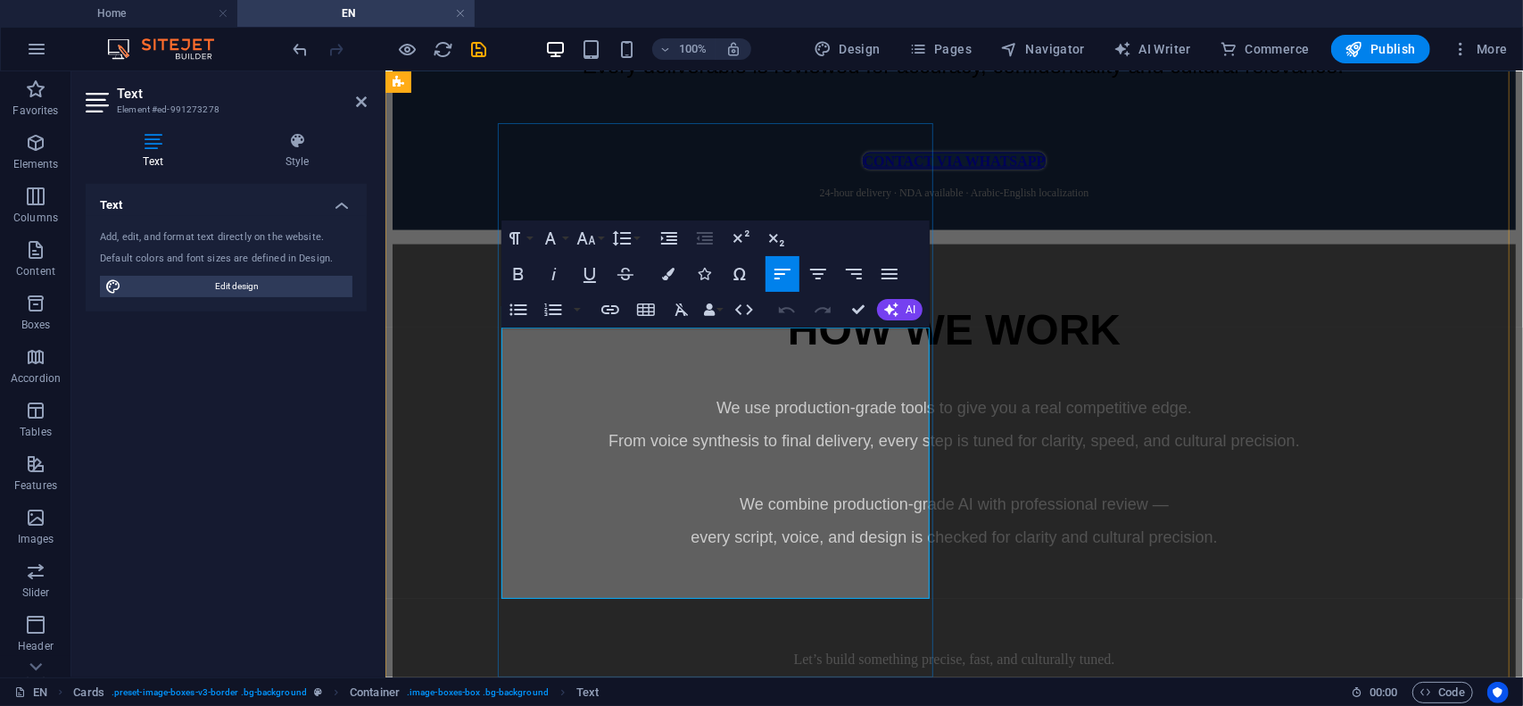
drag, startPoint x: 678, startPoint y: 466, endPoint x: 529, endPoint y: 364, distance: 180.5
click at [601, 244] on button "Font Size" at bounding box center [590, 238] width 34 height 36
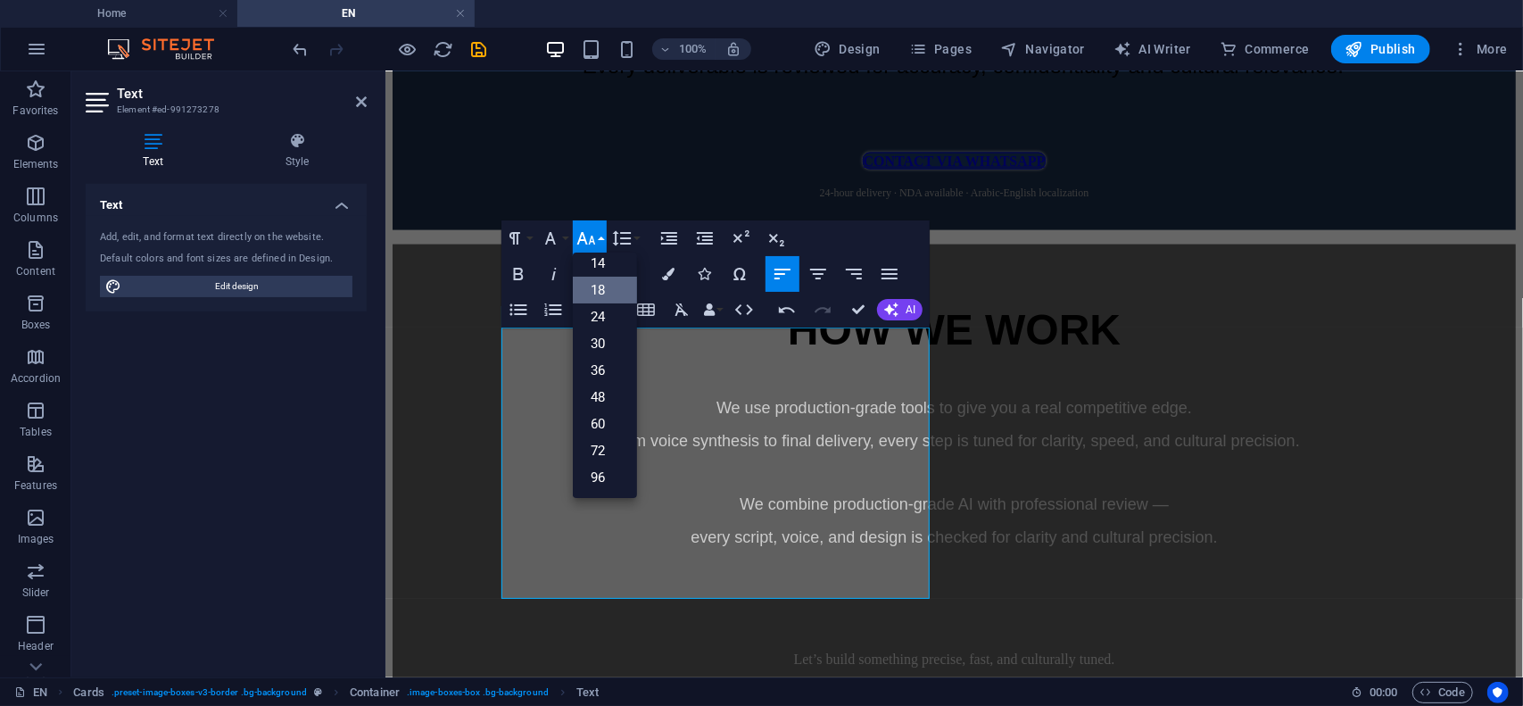
scroll to position [143, 0]
click at [610, 262] on link "14" at bounding box center [605, 264] width 64 height 27
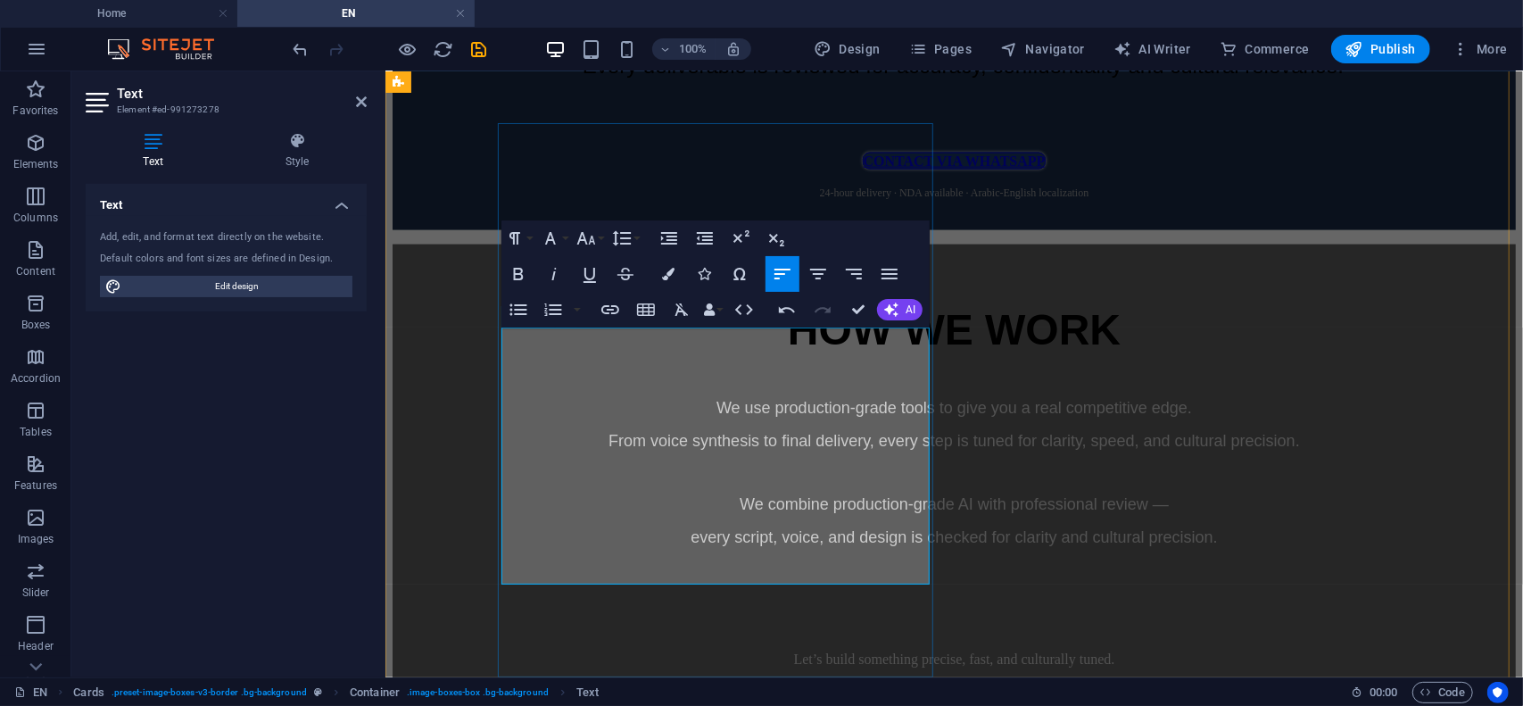
drag, startPoint x: 363, startPoint y: 101, endPoint x: 292, endPoint y: 29, distance: 101.0
click at [363, 101] on icon at bounding box center [361, 102] width 11 height 14
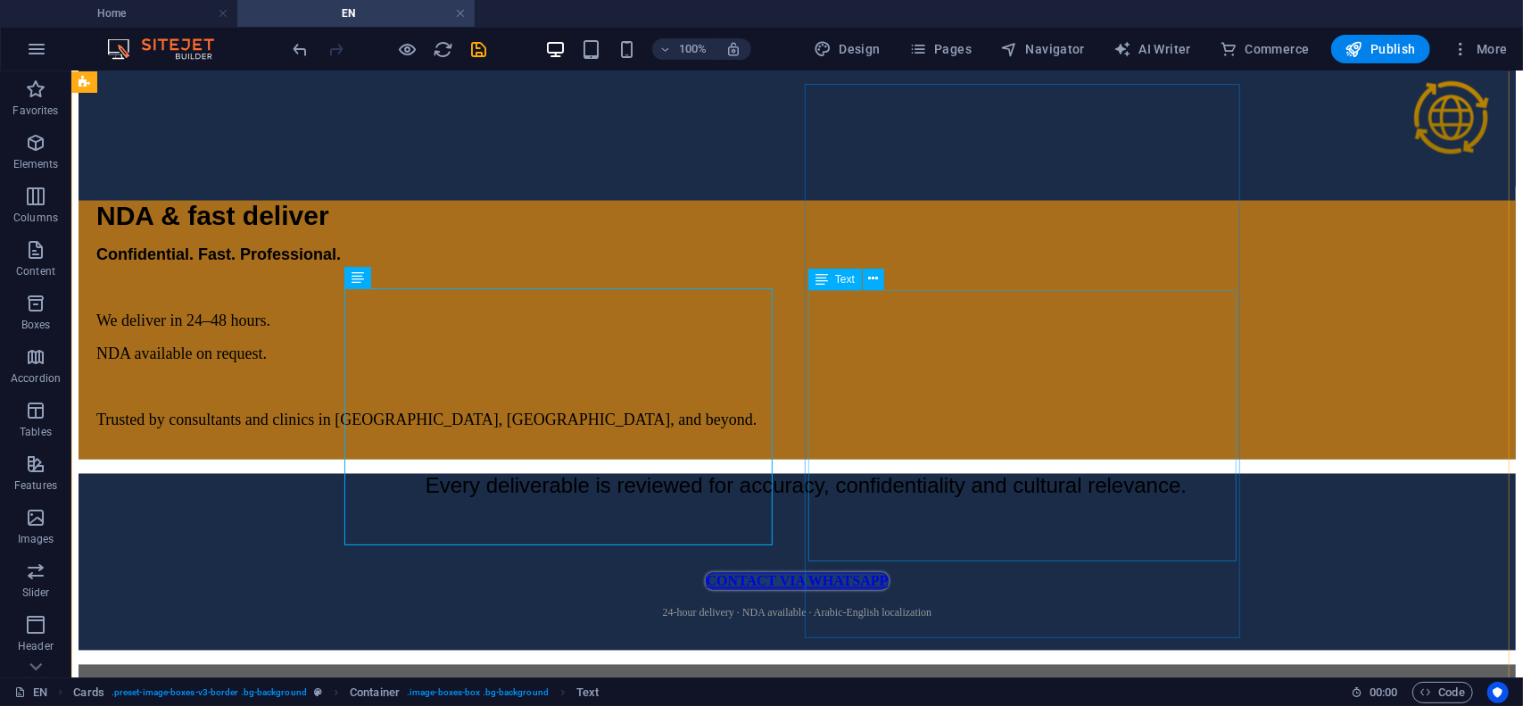
scroll to position [6560, 0]
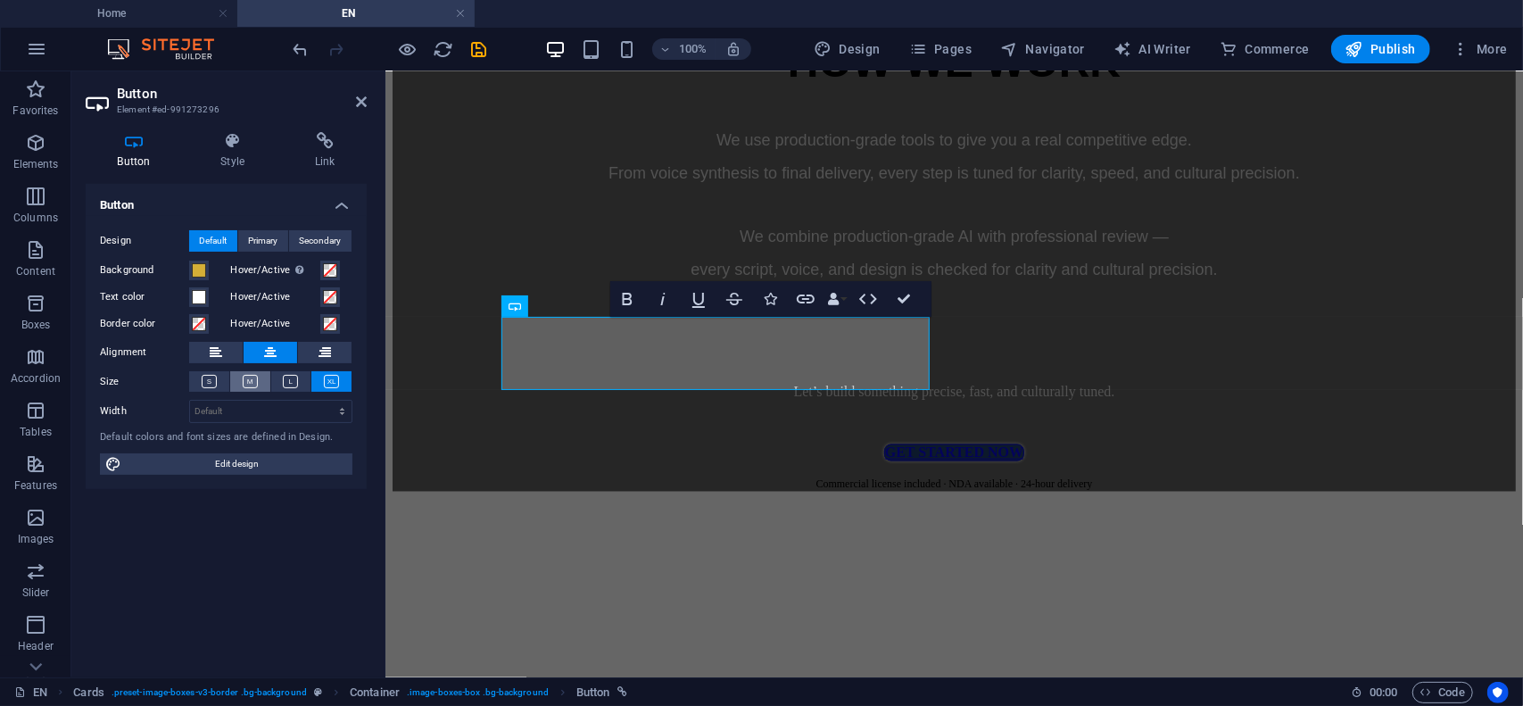
click at [253, 381] on icon at bounding box center [250, 381] width 15 height 13
click at [209, 378] on icon at bounding box center [209, 381] width 15 height 13
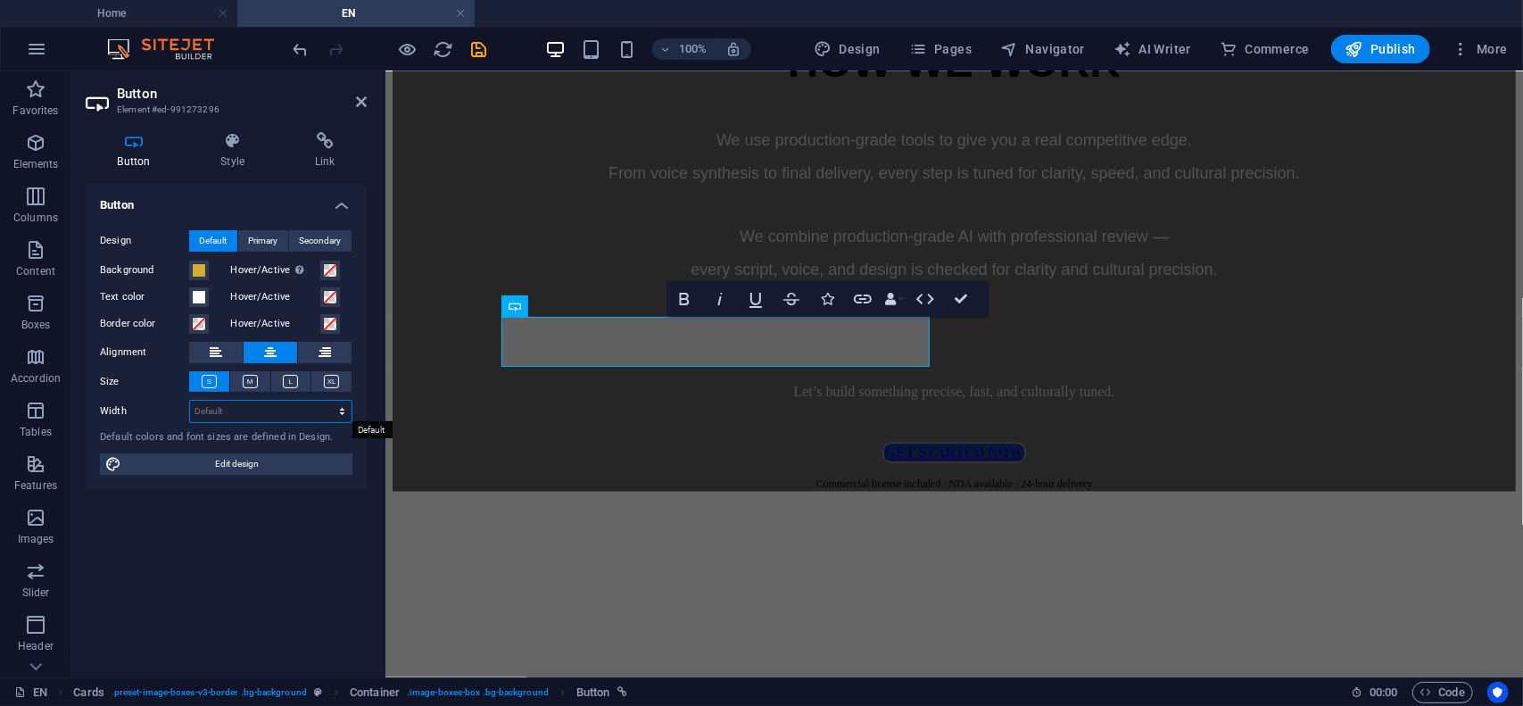
click at [237, 413] on select "Default px rem % em vh vw" at bounding box center [271, 411] width 162 height 21
select select "%"
click at [327, 401] on select "Default px rem % em vh vw" at bounding box center [271, 411] width 162 height 21
drag, startPoint x: 230, startPoint y: 408, endPoint x: 145, endPoint y: 394, distance: 86.7
click at [145, 394] on div "Design Default Primary Secondary Background Hover/Active Switch to preview mode…" at bounding box center [226, 353] width 281 height 274
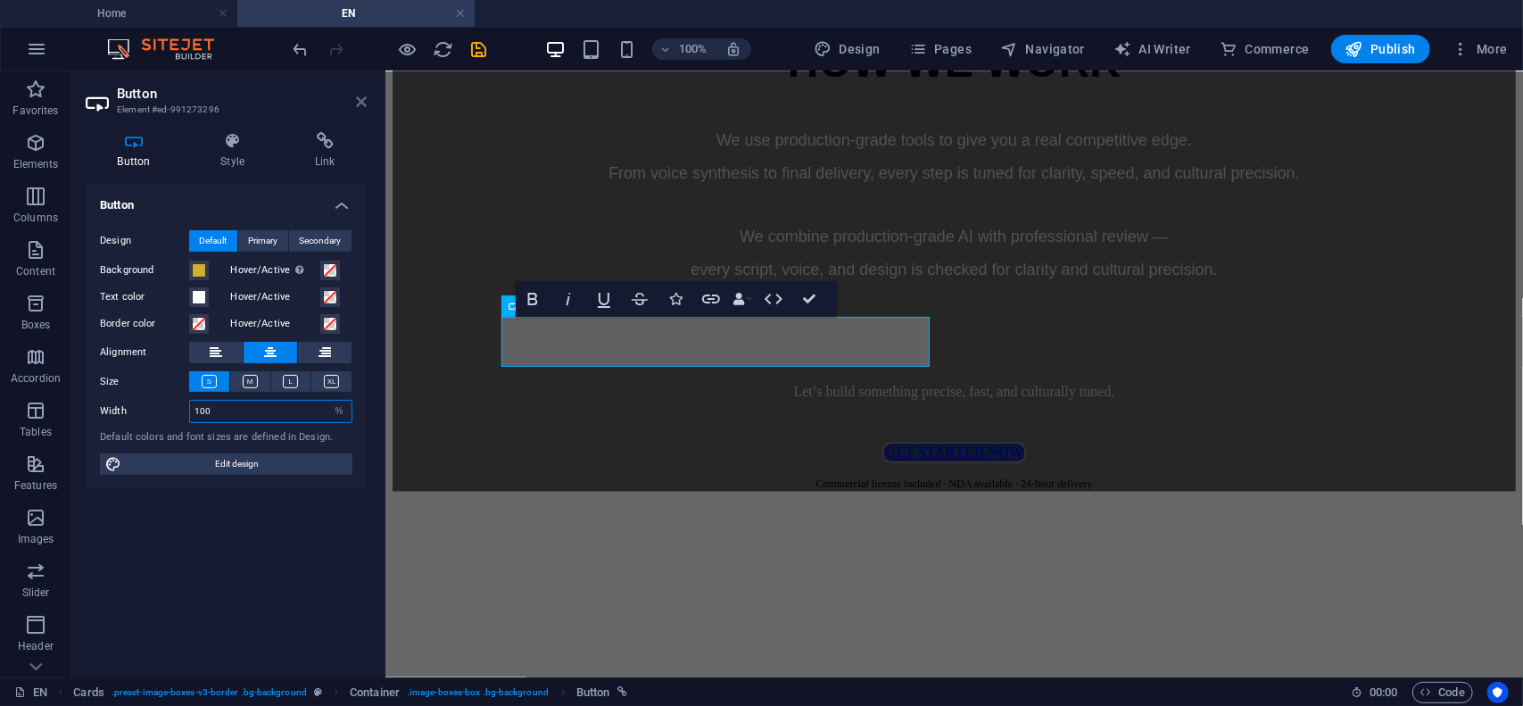
type input "100"
click at [365, 104] on icon at bounding box center [361, 102] width 11 height 14
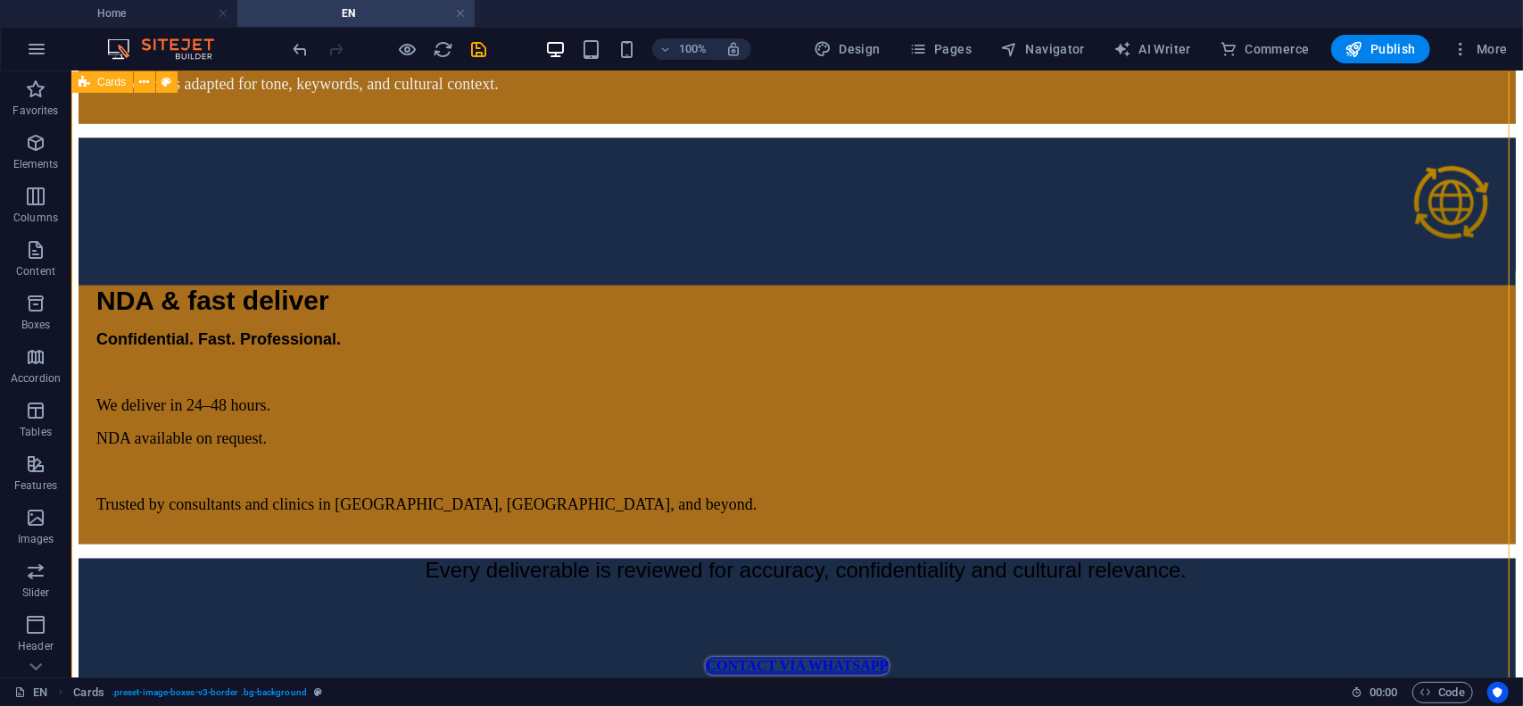
scroll to position [6470, 0]
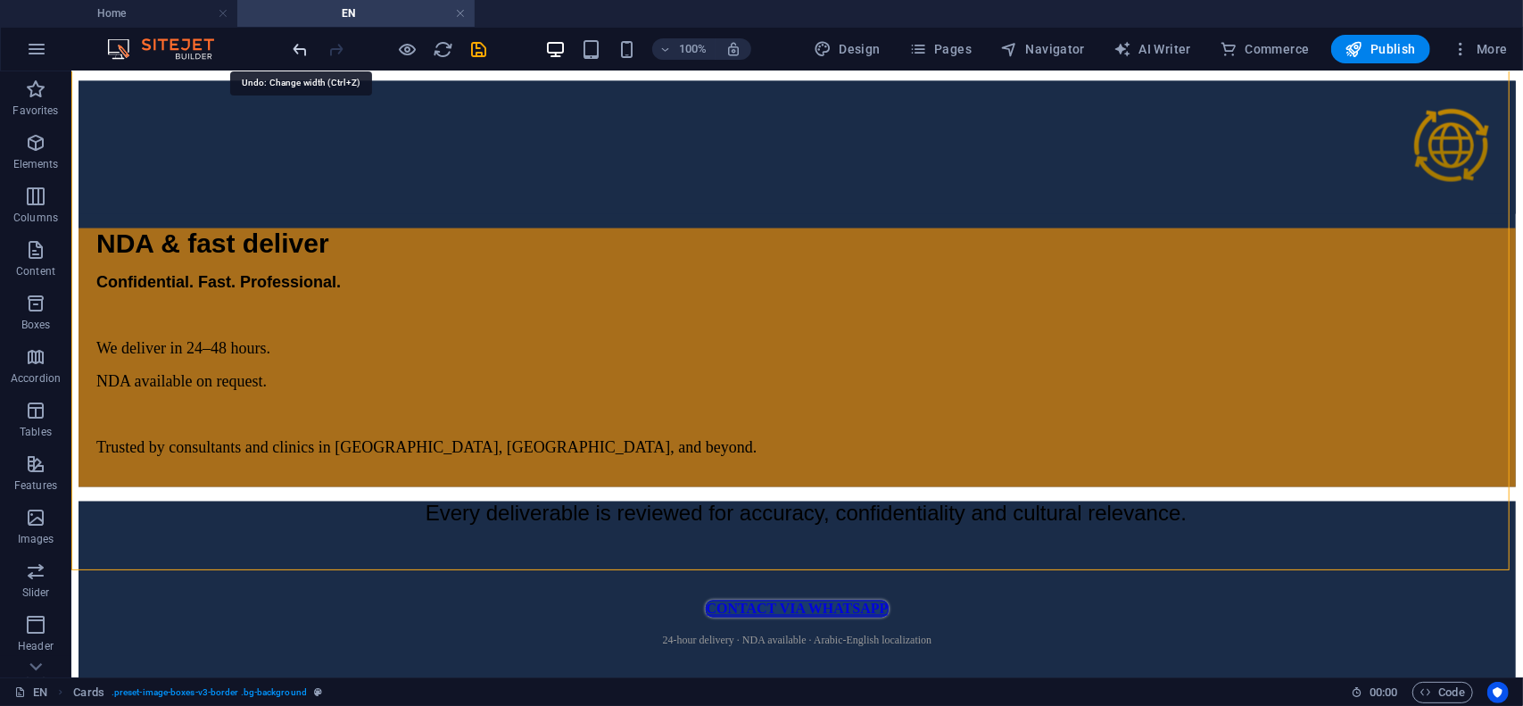
click at [299, 47] on icon "undo" at bounding box center [301, 49] width 21 height 21
click at [302, 49] on icon "undo" at bounding box center [301, 49] width 21 height 21
click at [303, 49] on icon "undo" at bounding box center [301, 49] width 21 height 21
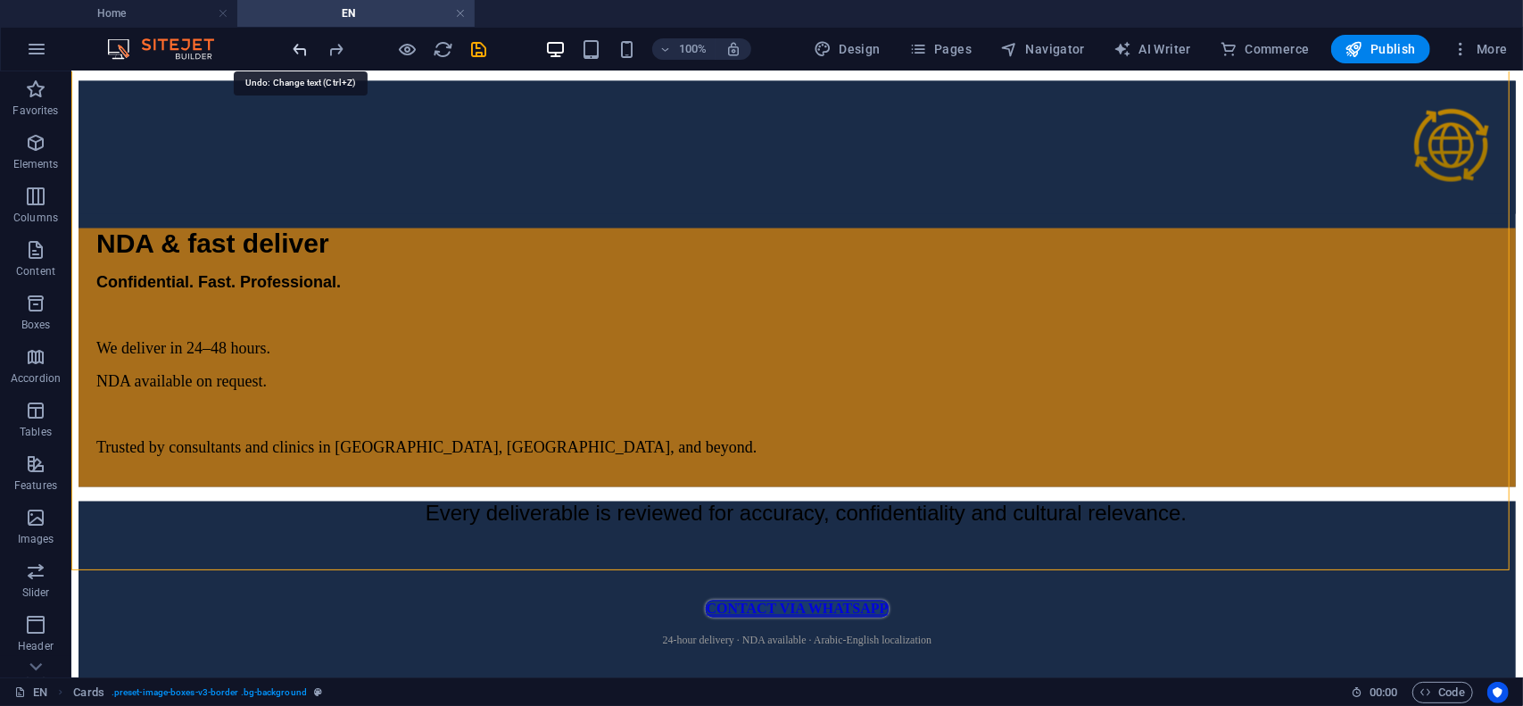
click at [303, 49] on icon "undo" at bounding box center [301, 49] width 21 height 21
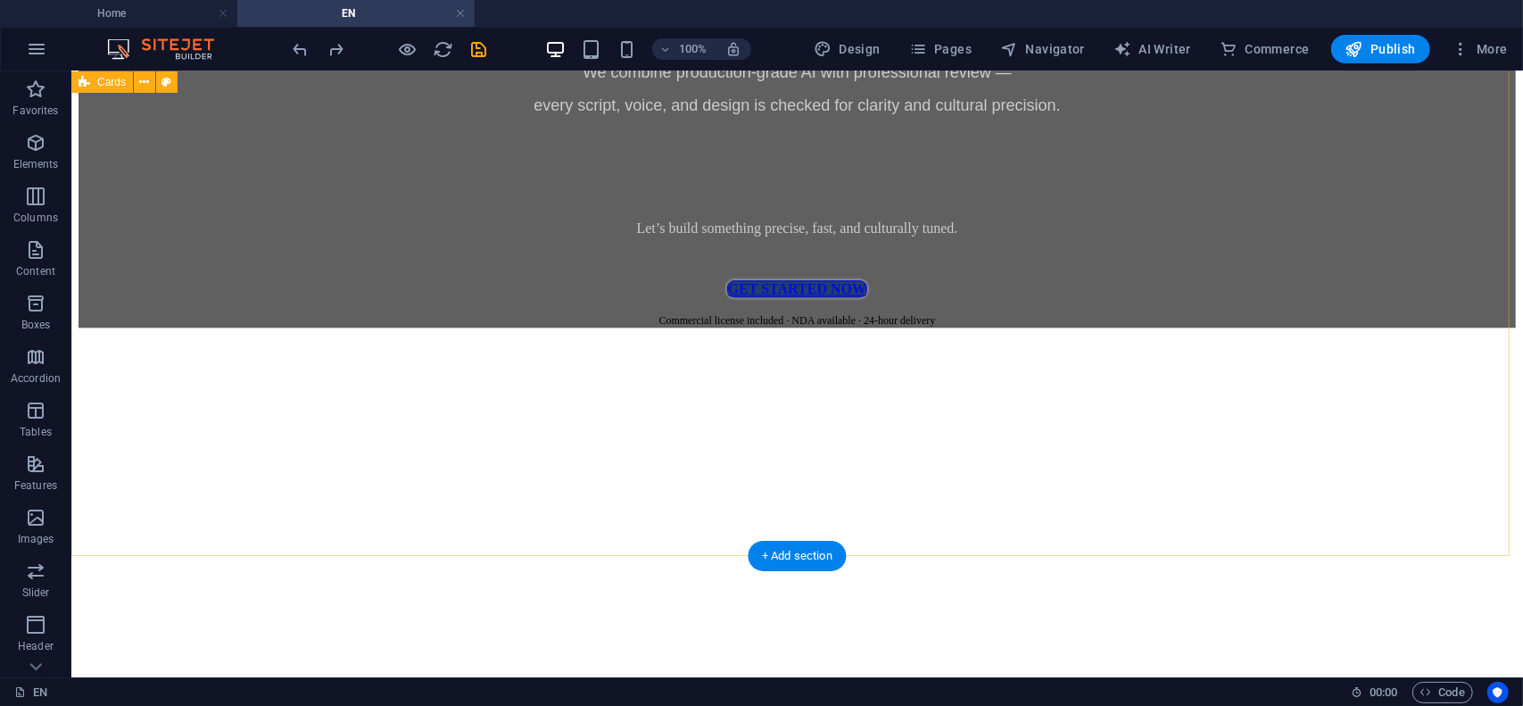
scroll to position [7363, 0]
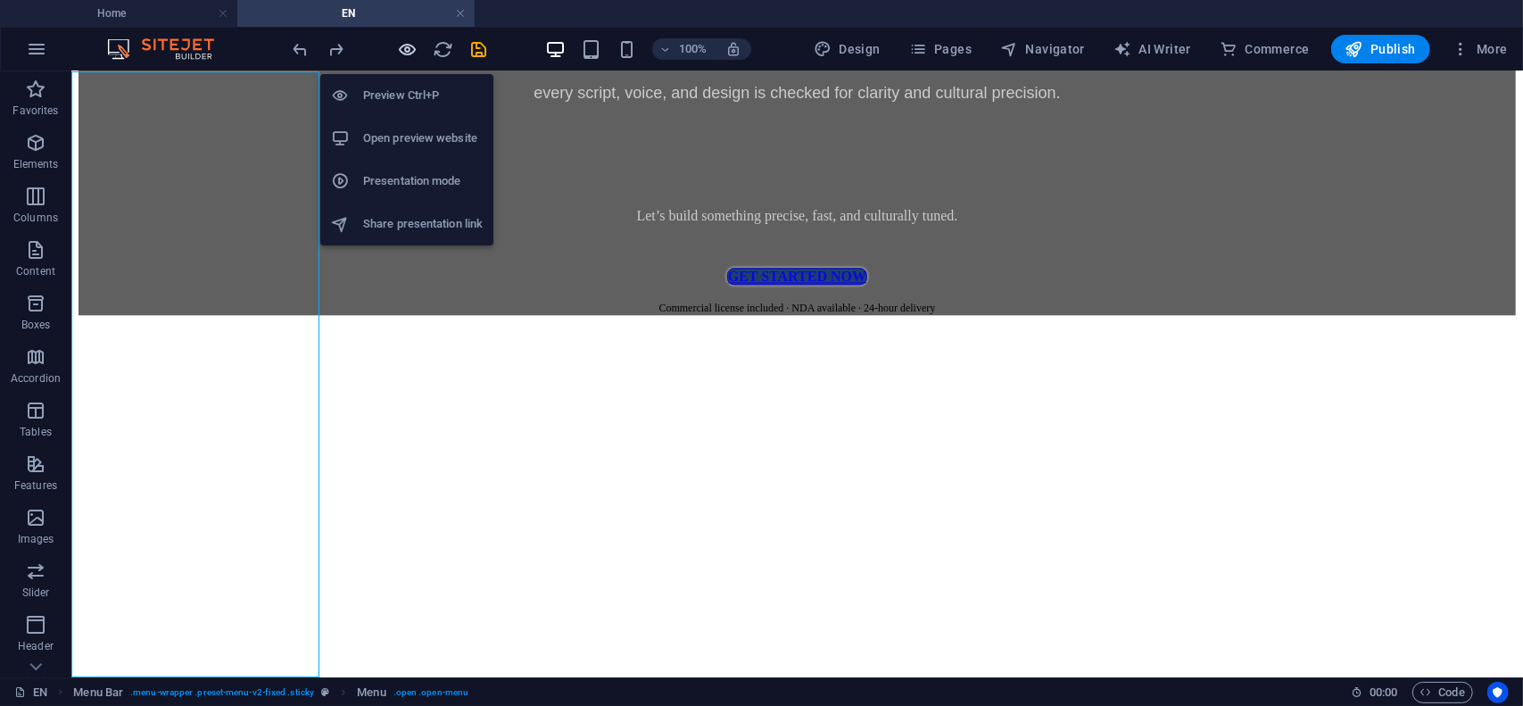
click at [404, 49] on icon "button" at bounding box center [408, 49] width 21 height 21
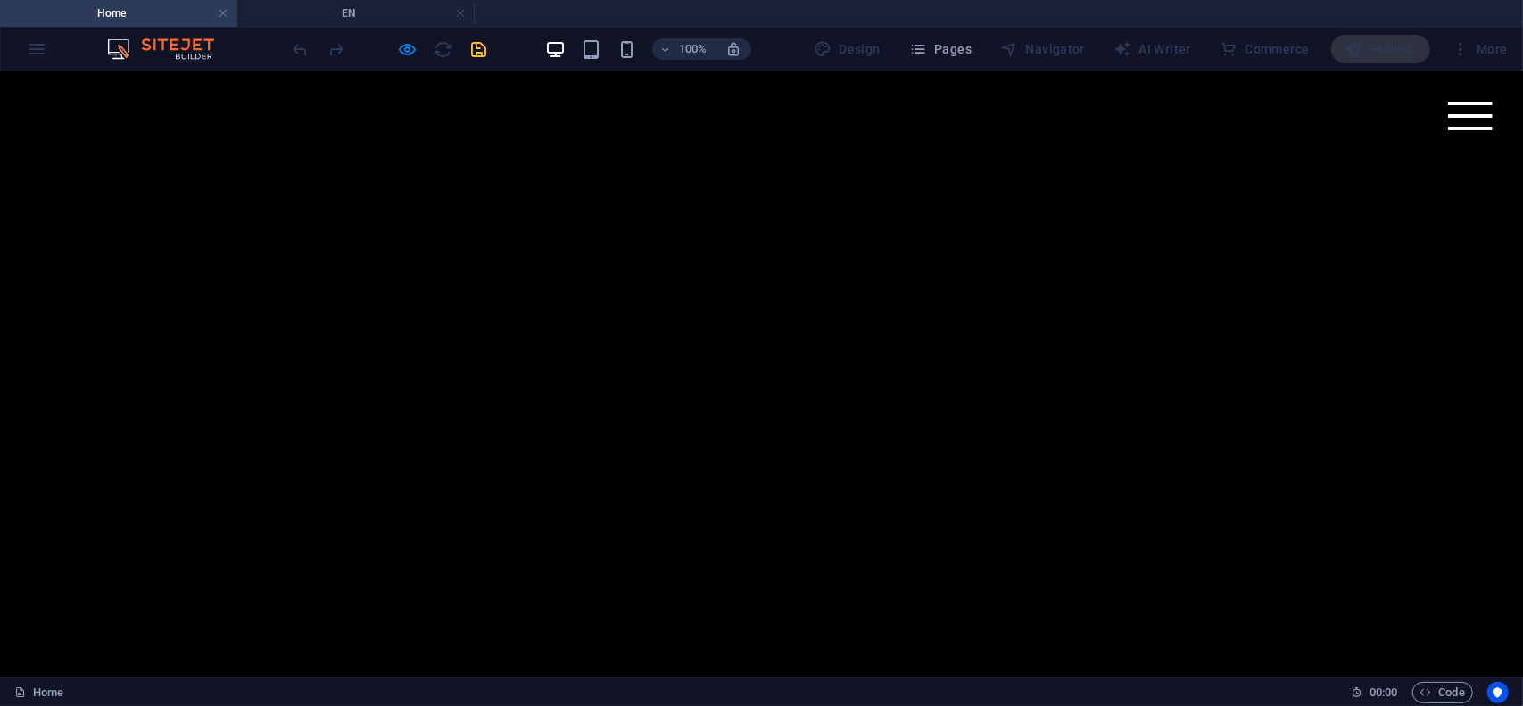
scroll to position [535, 0]
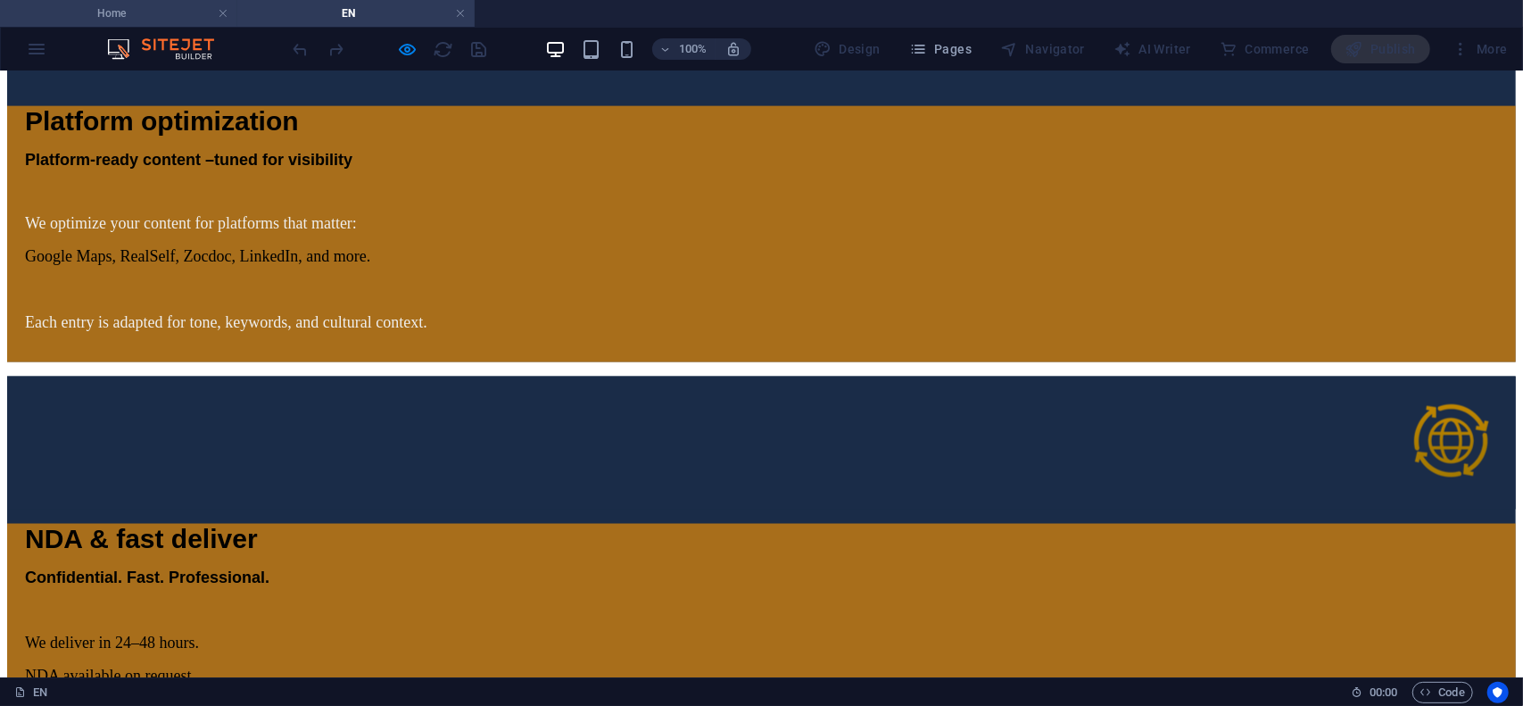
scroll to position [6292, 0]
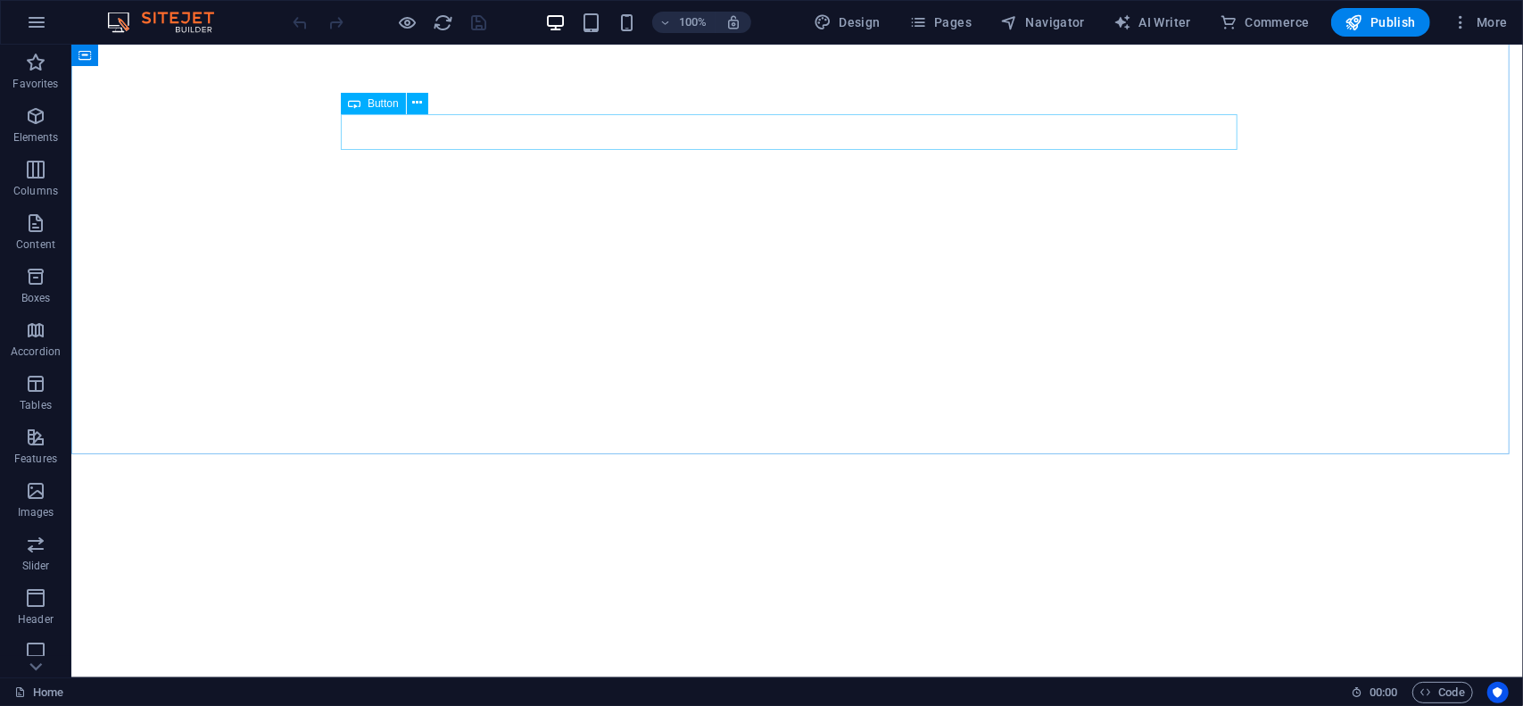
click at [390, 112] on div "Button" at bounding box center [373, 103] width 65 height 21
select select "px"
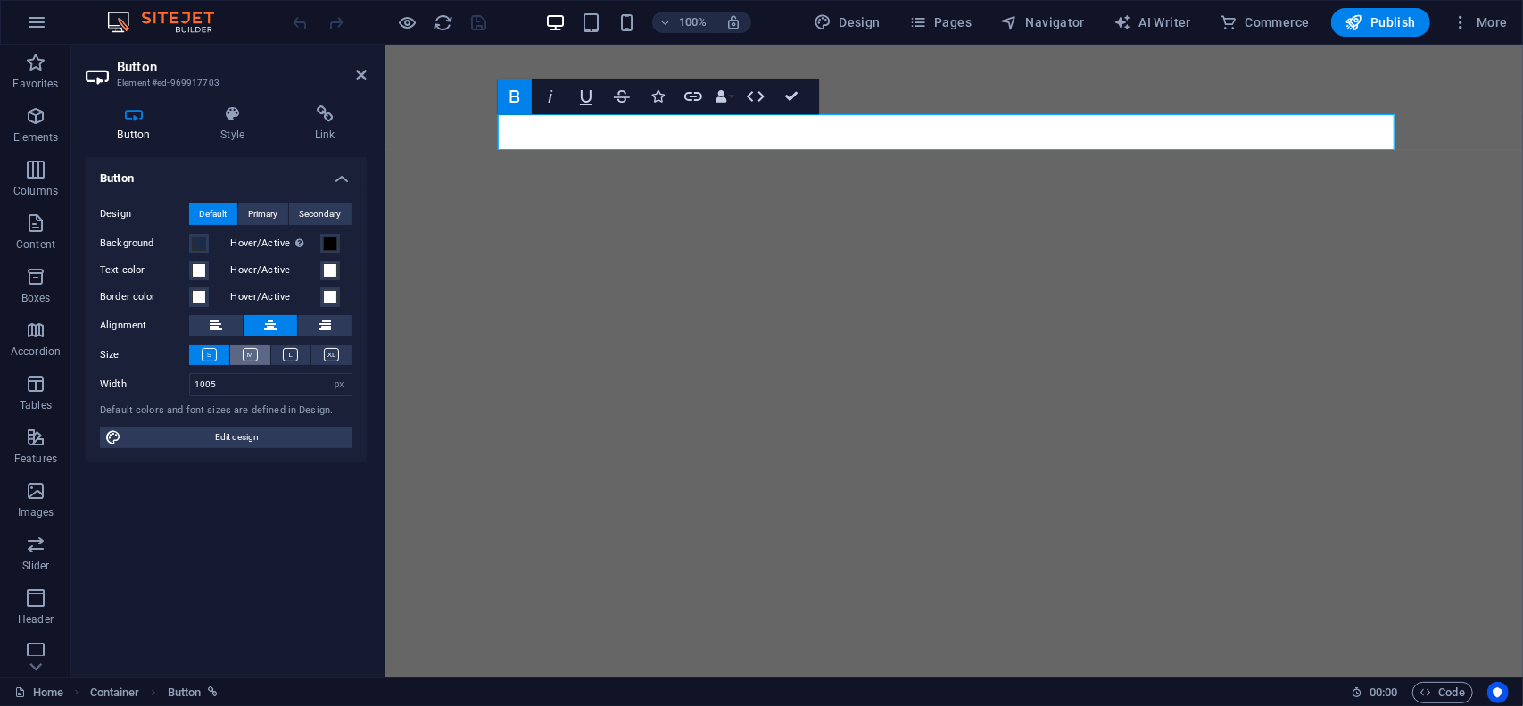
click at [252, 356] on icon at bounding box center [250, 354] width 15 height 13
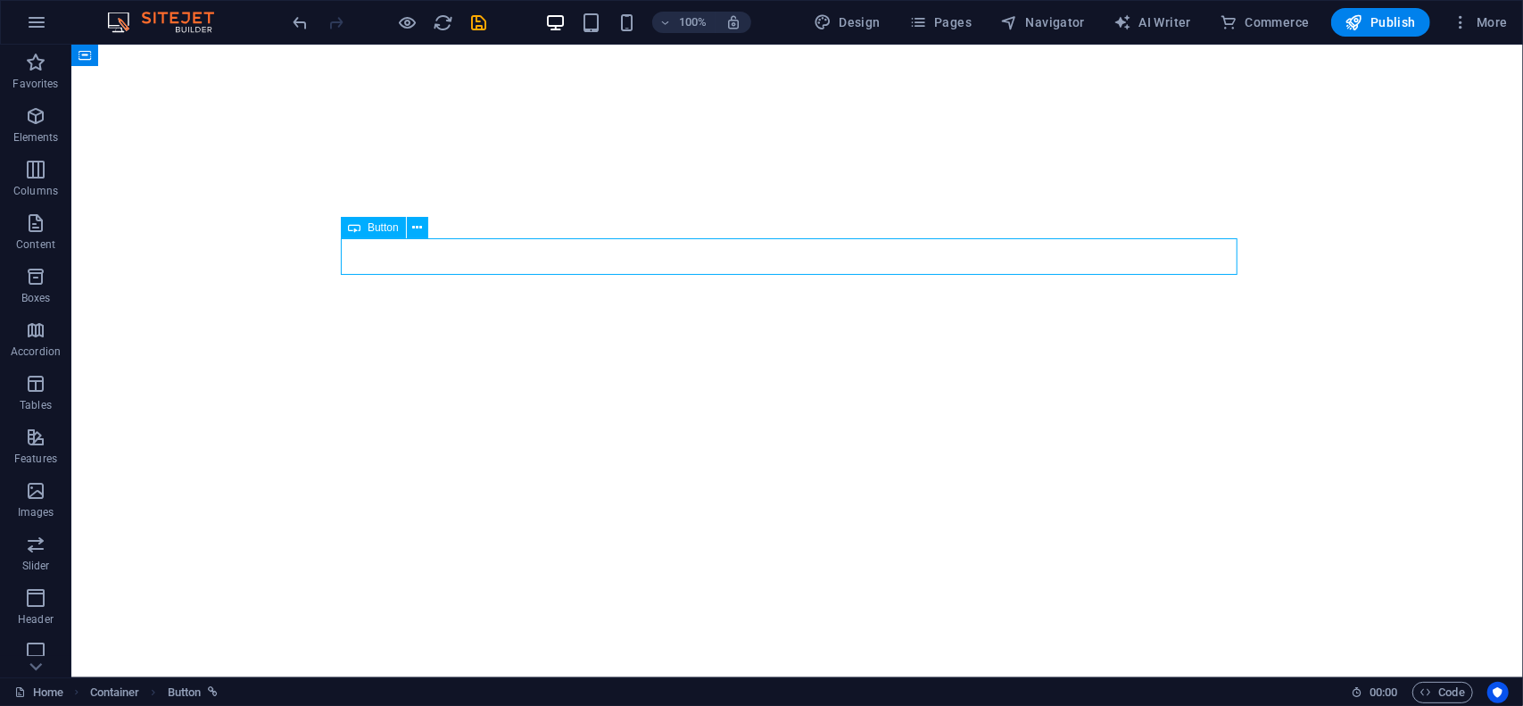
select select "px"
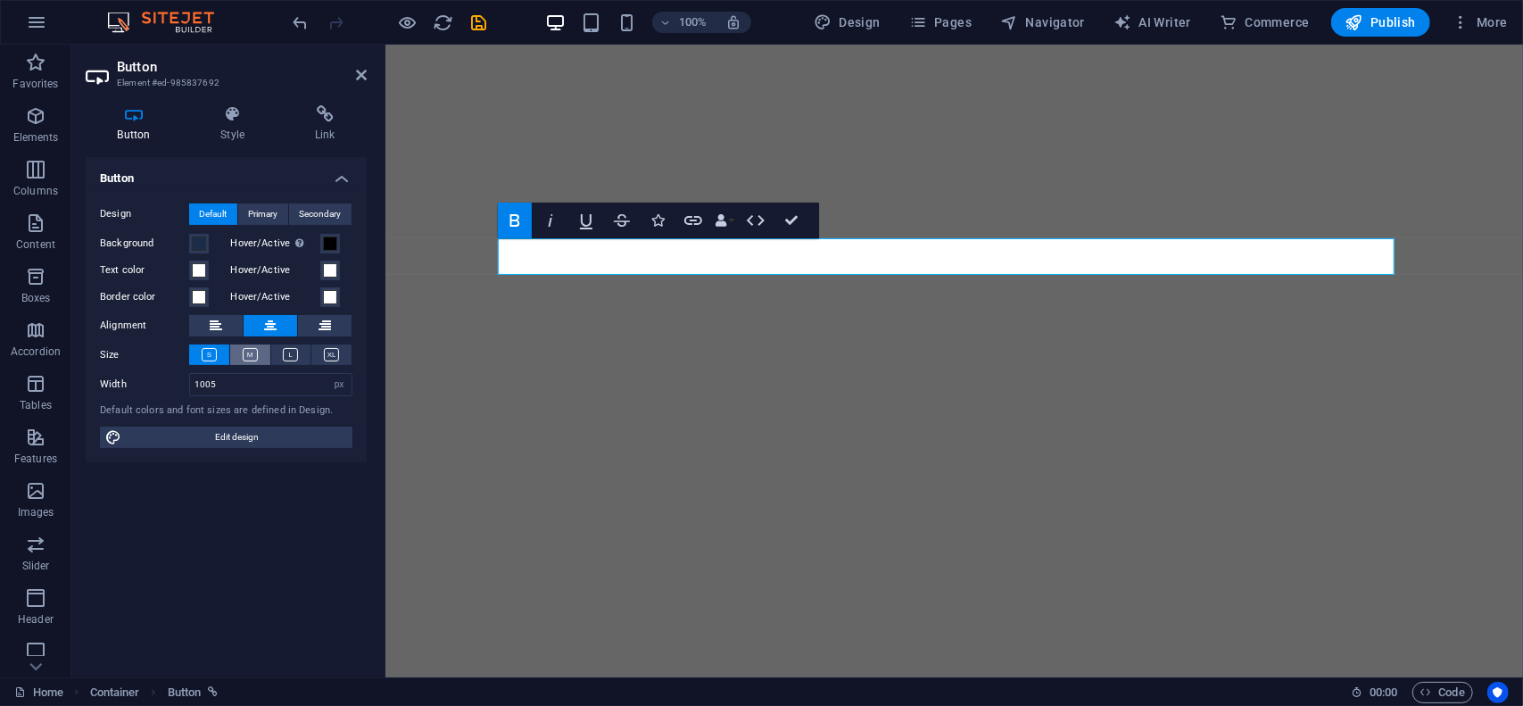
click at [260, 360] on button at bounding box center [250, 354] width 40 height 21
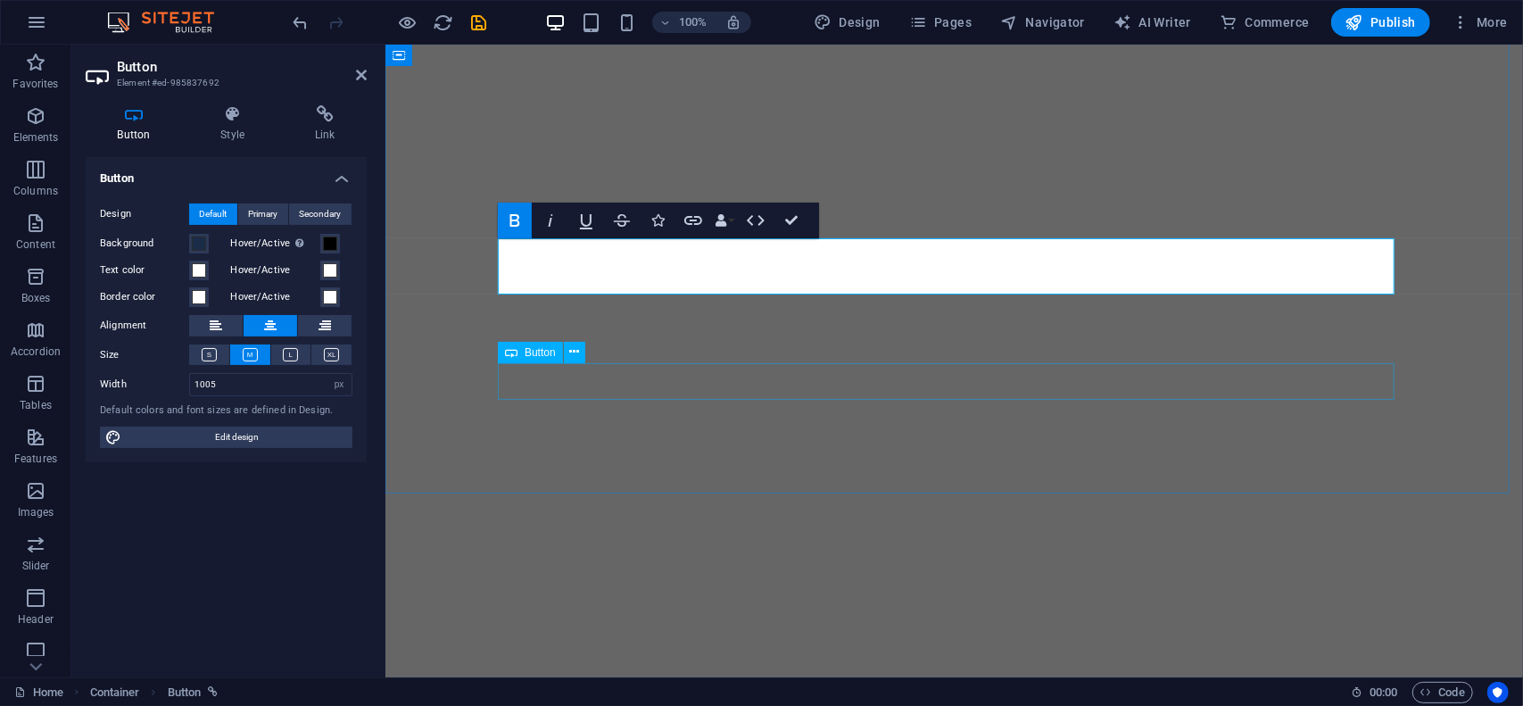
select select "px"
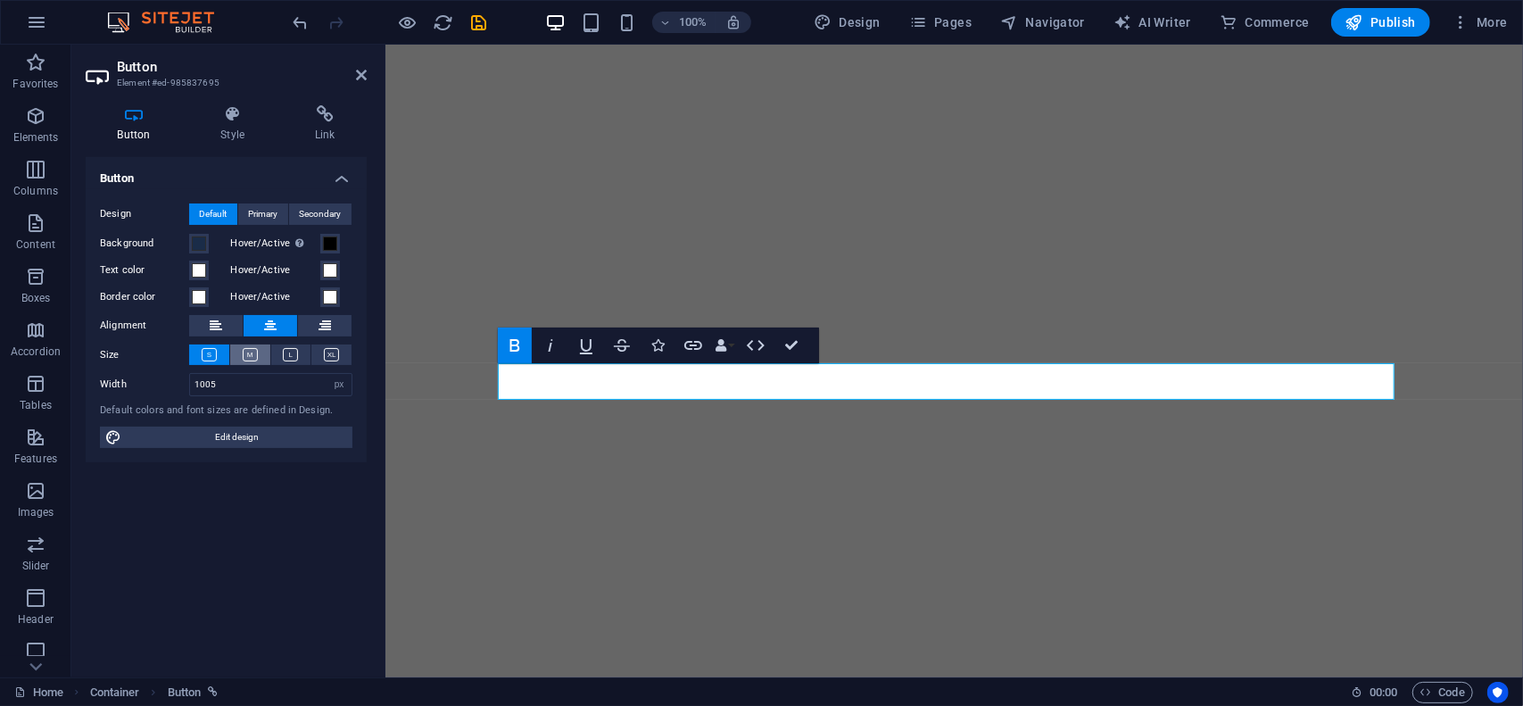
click at [252, 354] on icon at bounding box center [250, 354] width 15 height 13
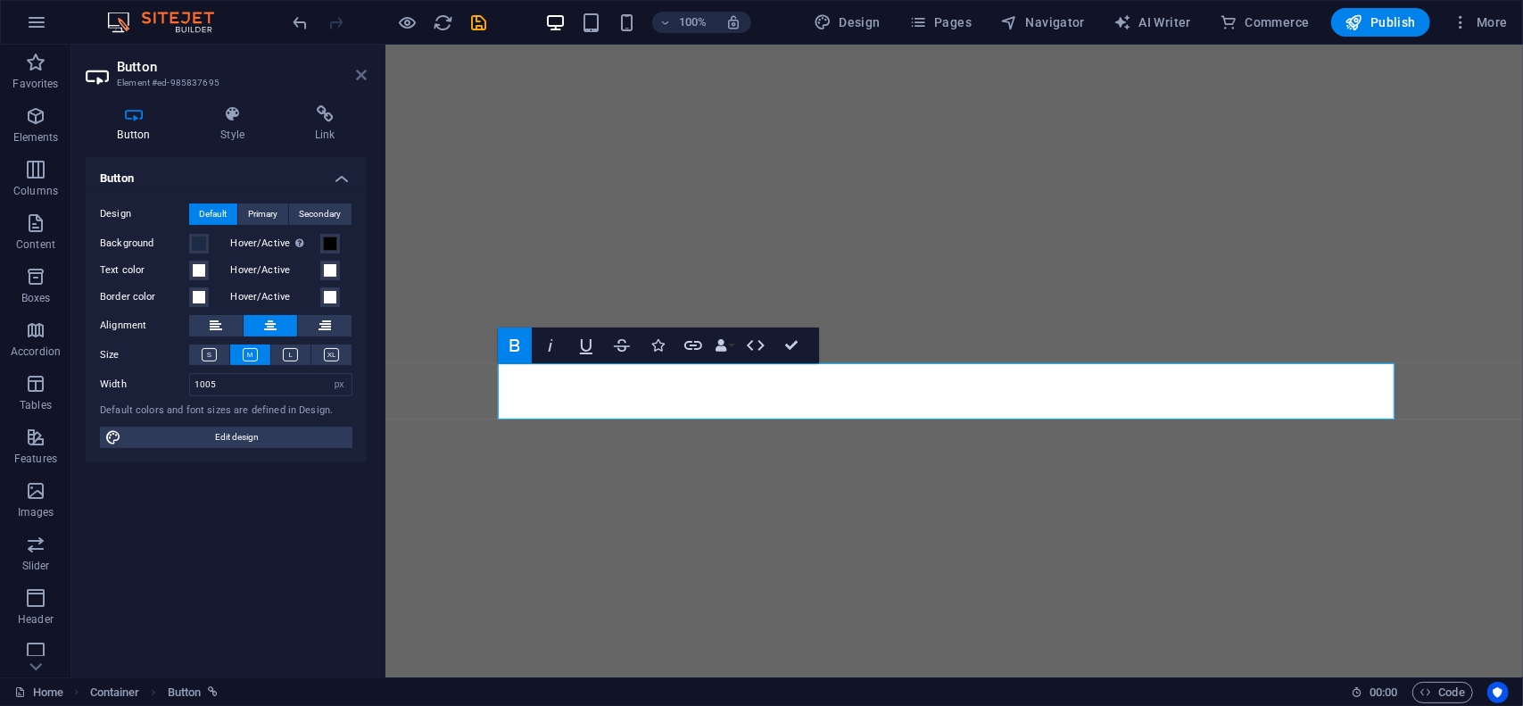
click at [364, 74] on icon at bounding box center [361, 75] width 11 height 14
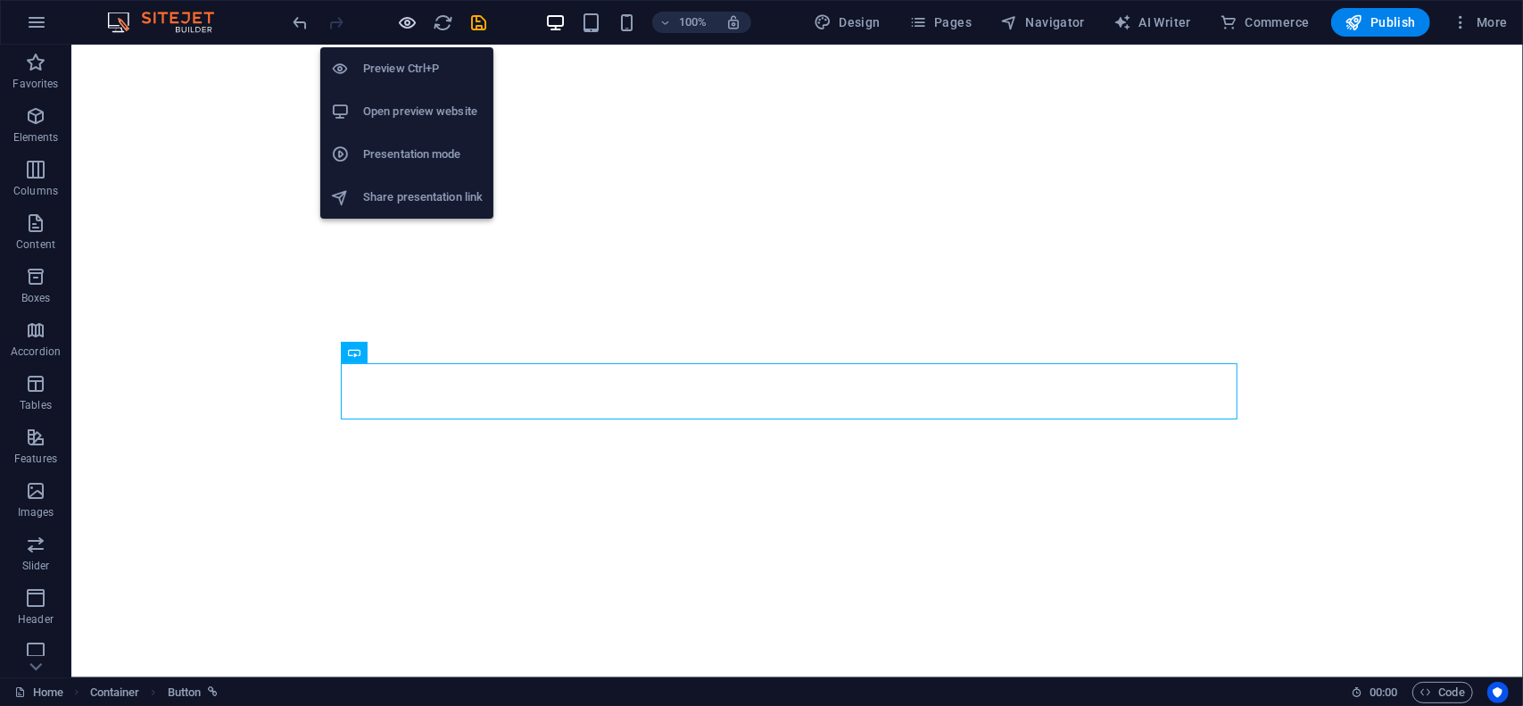
click at [403, 26] on icon "button" at bounding box center [408, 22] width 21 height 21
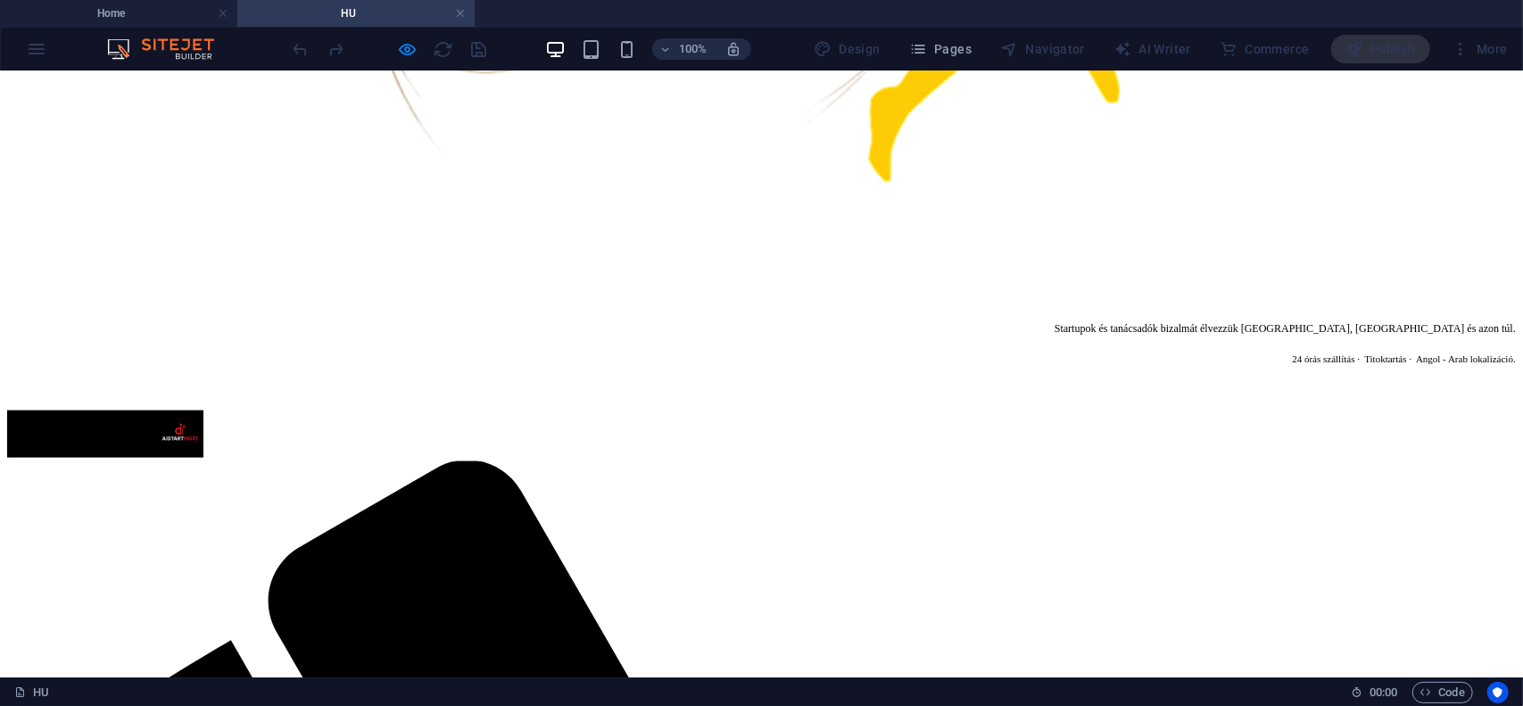
scroll to position [2002, 0]
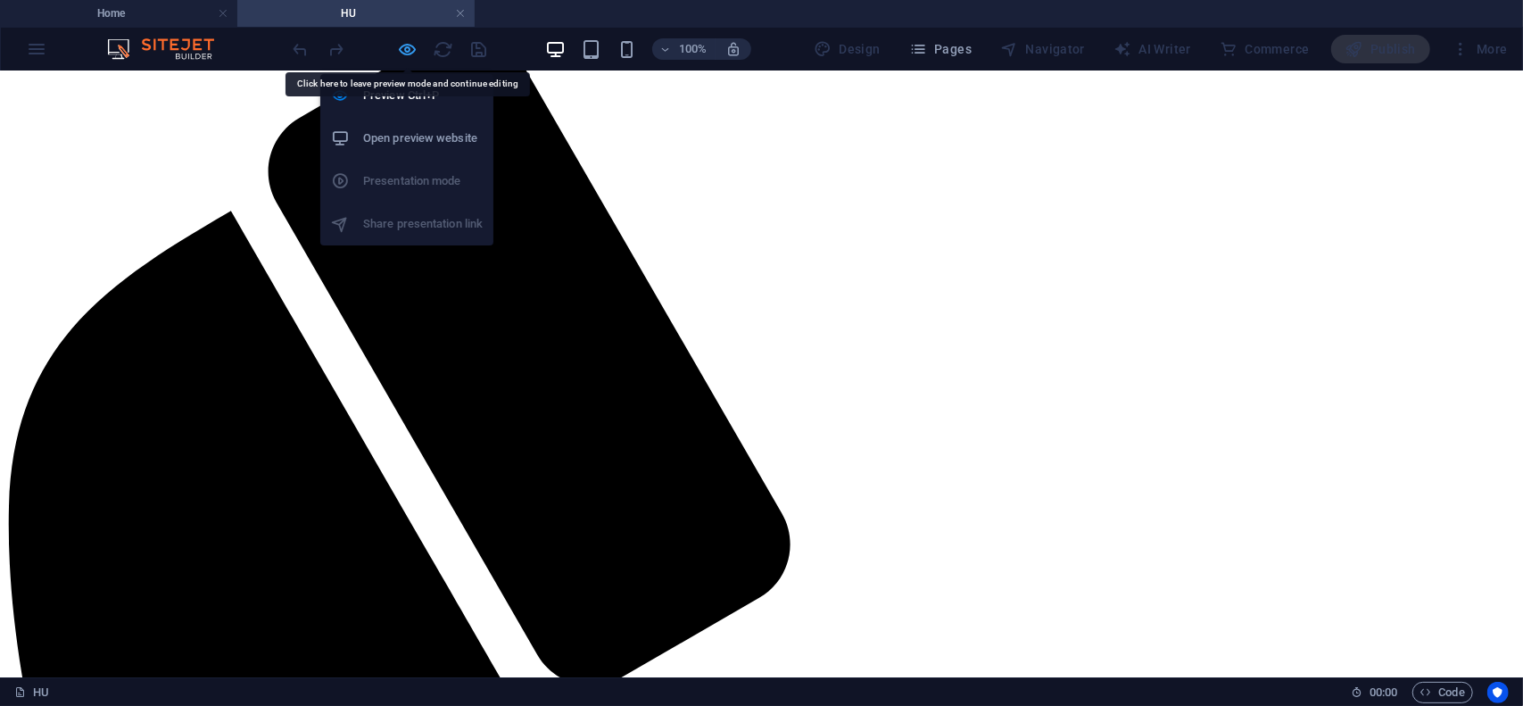
click at [409, 46] on icon "button" at bounding box center [408, 49] width 21 height 21
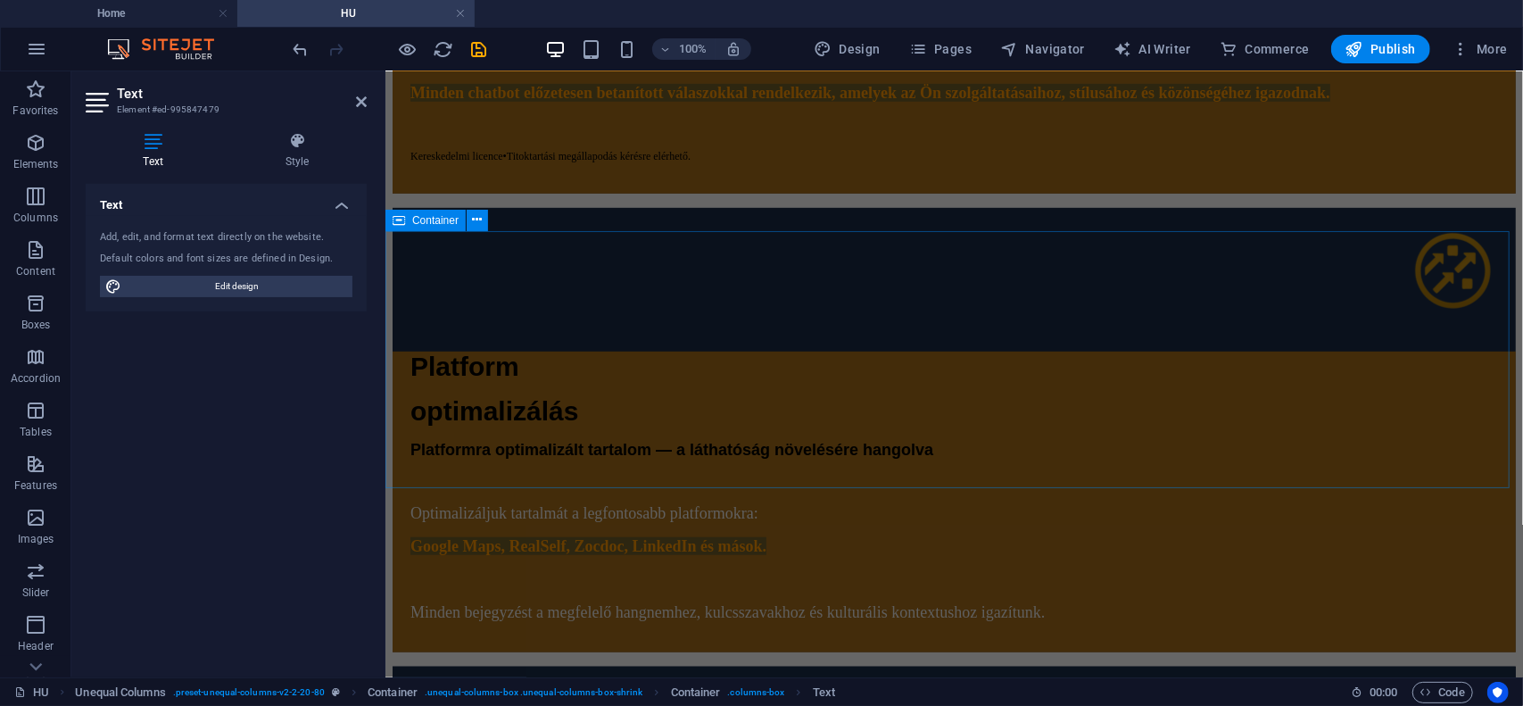
scroll to position [5304, 0]
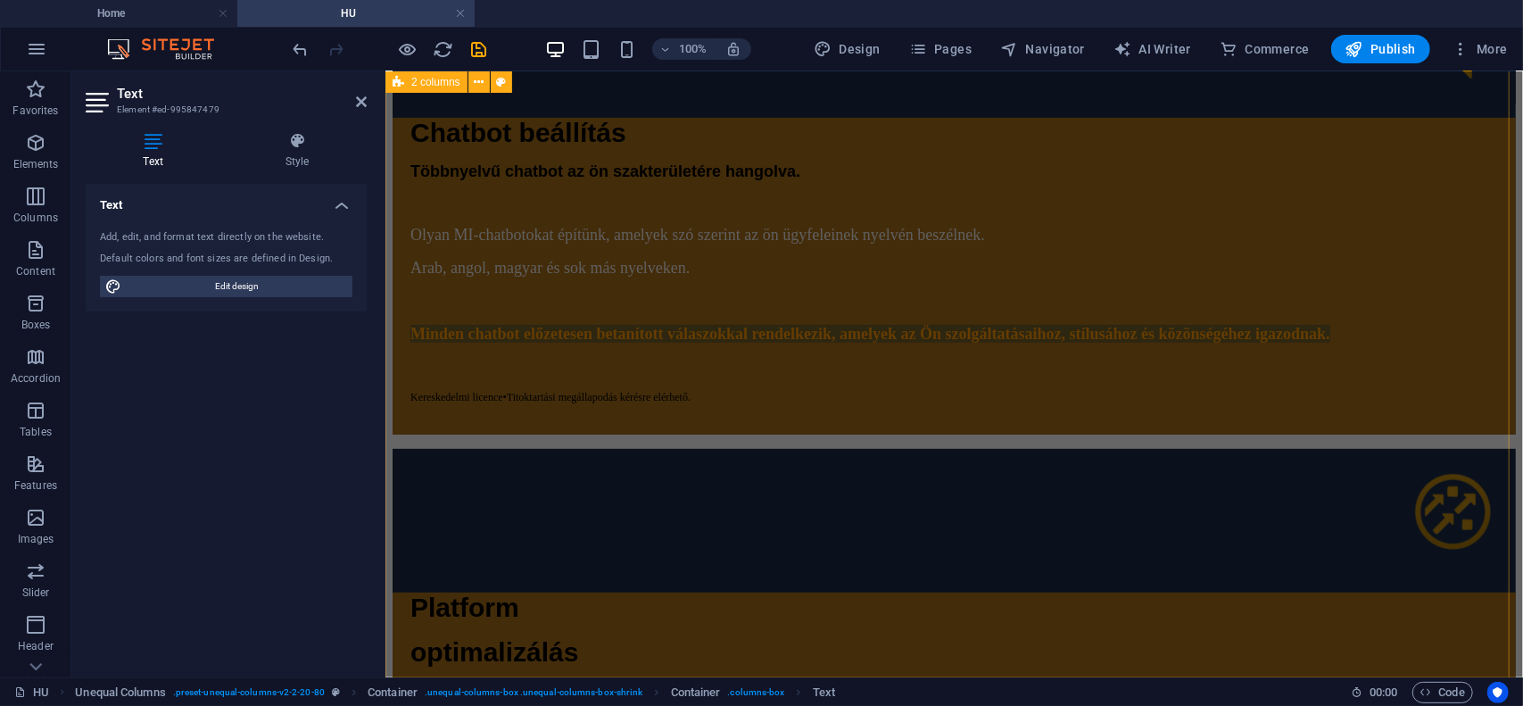
drag, startPoint x: 1182, startPoint y: 500, endPoint x: 1497, endPoint y: 497, distance: 315.1
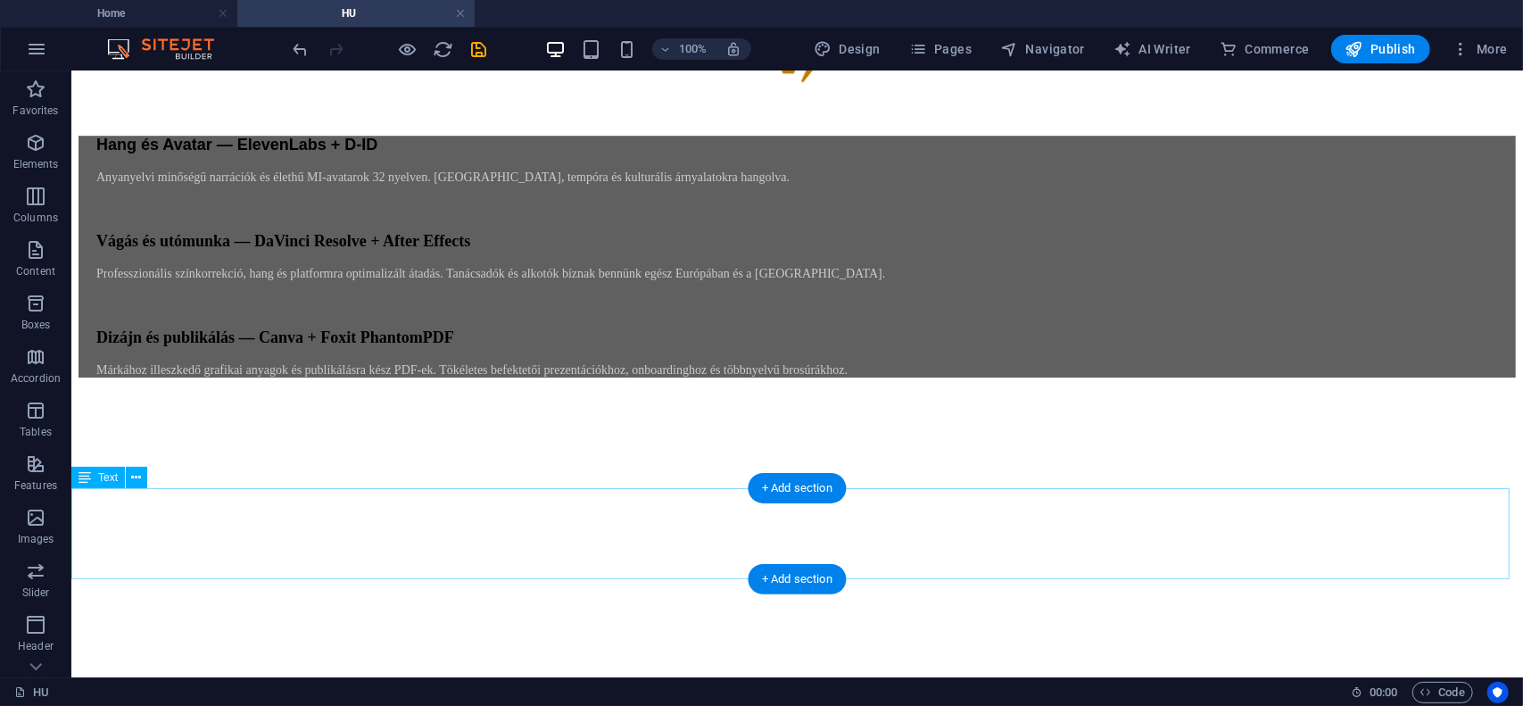
scroll to position [8229, 0]
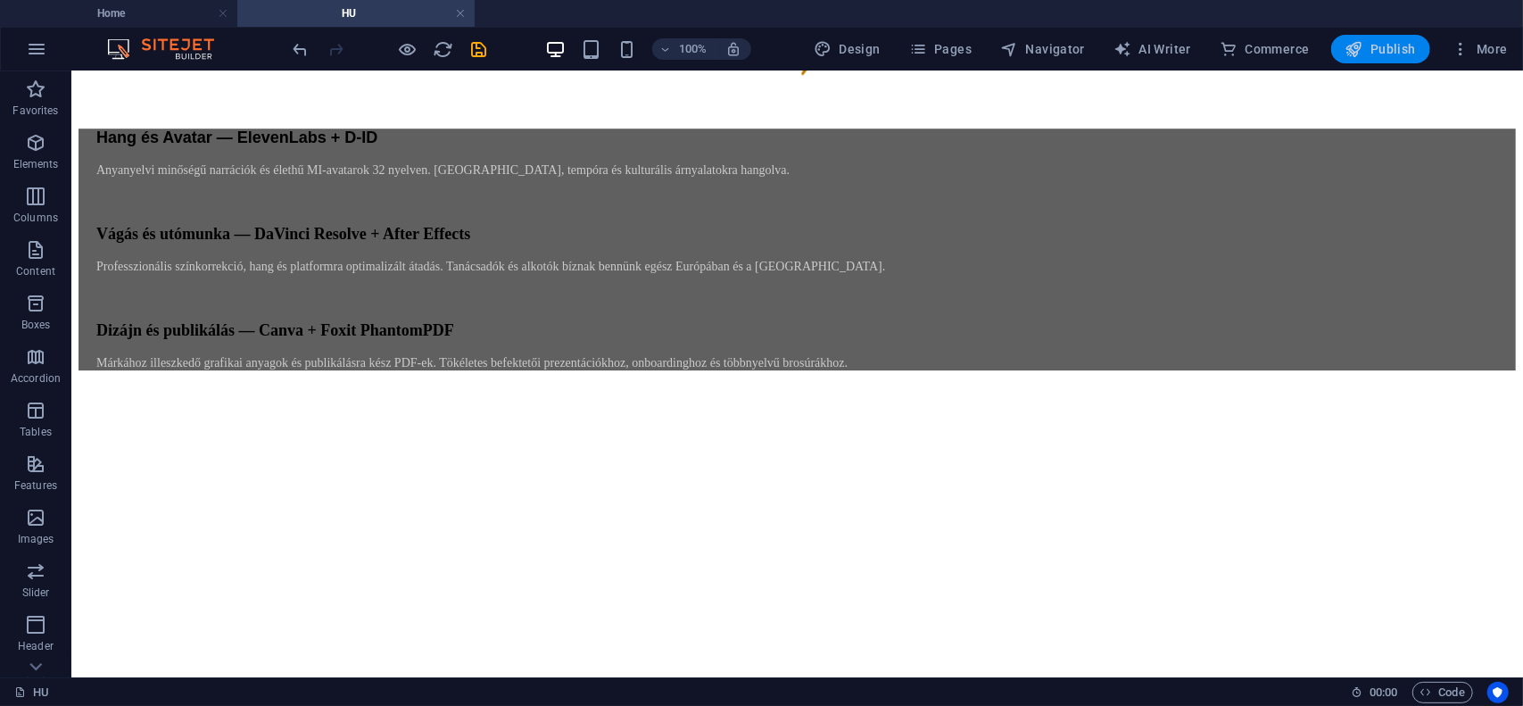
click at [1392, 52] on span "Publish" at bounding box center [1381, 49] width 71 height 18
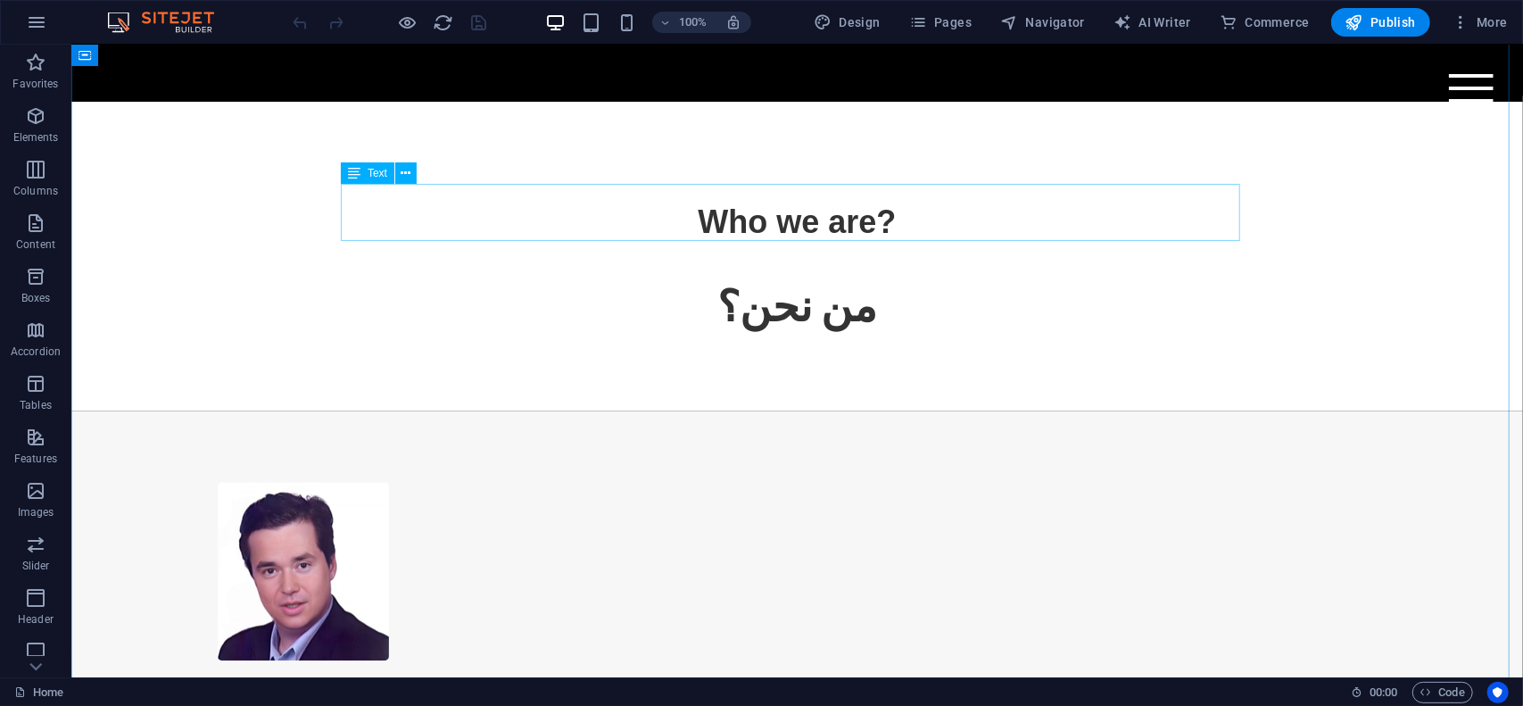
scroll to position [2824, 0]
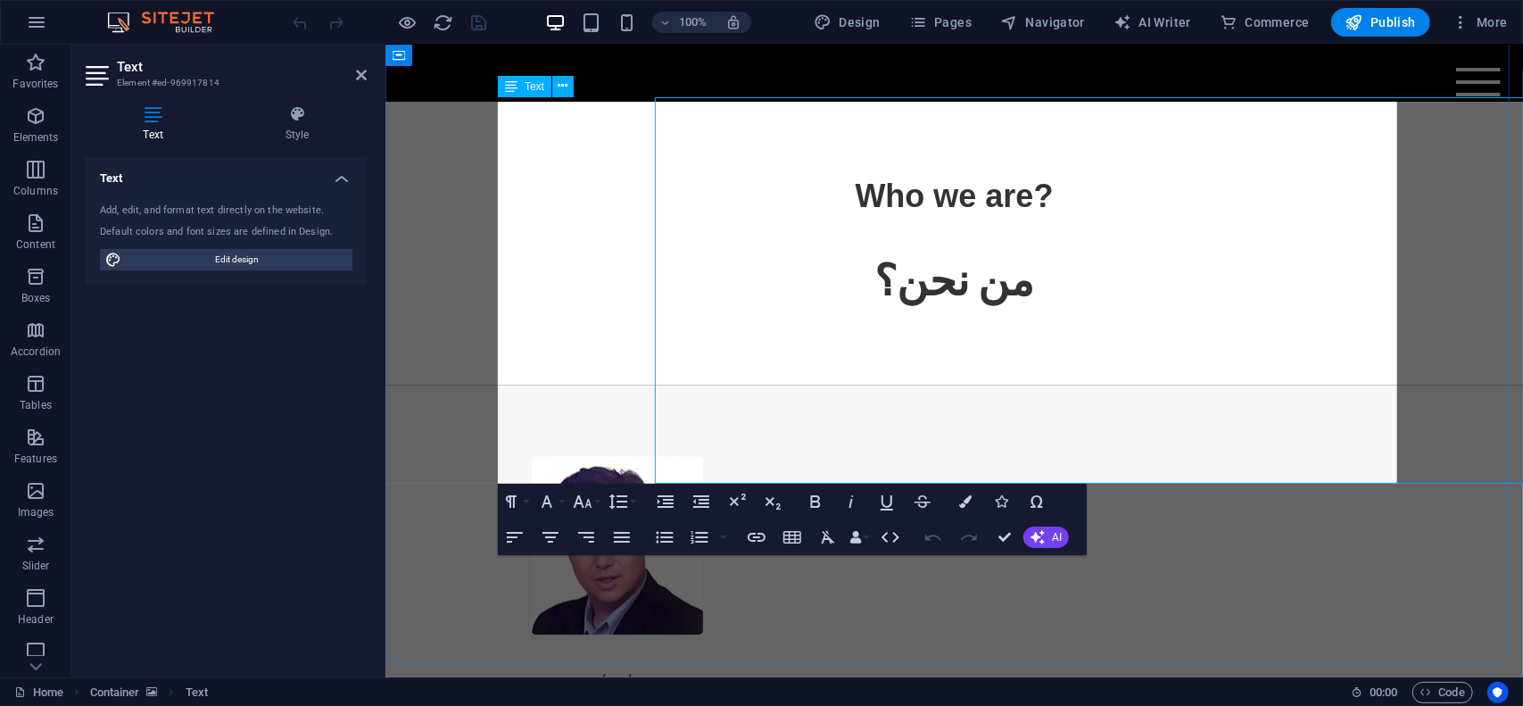
scroll to position [2794, 0]
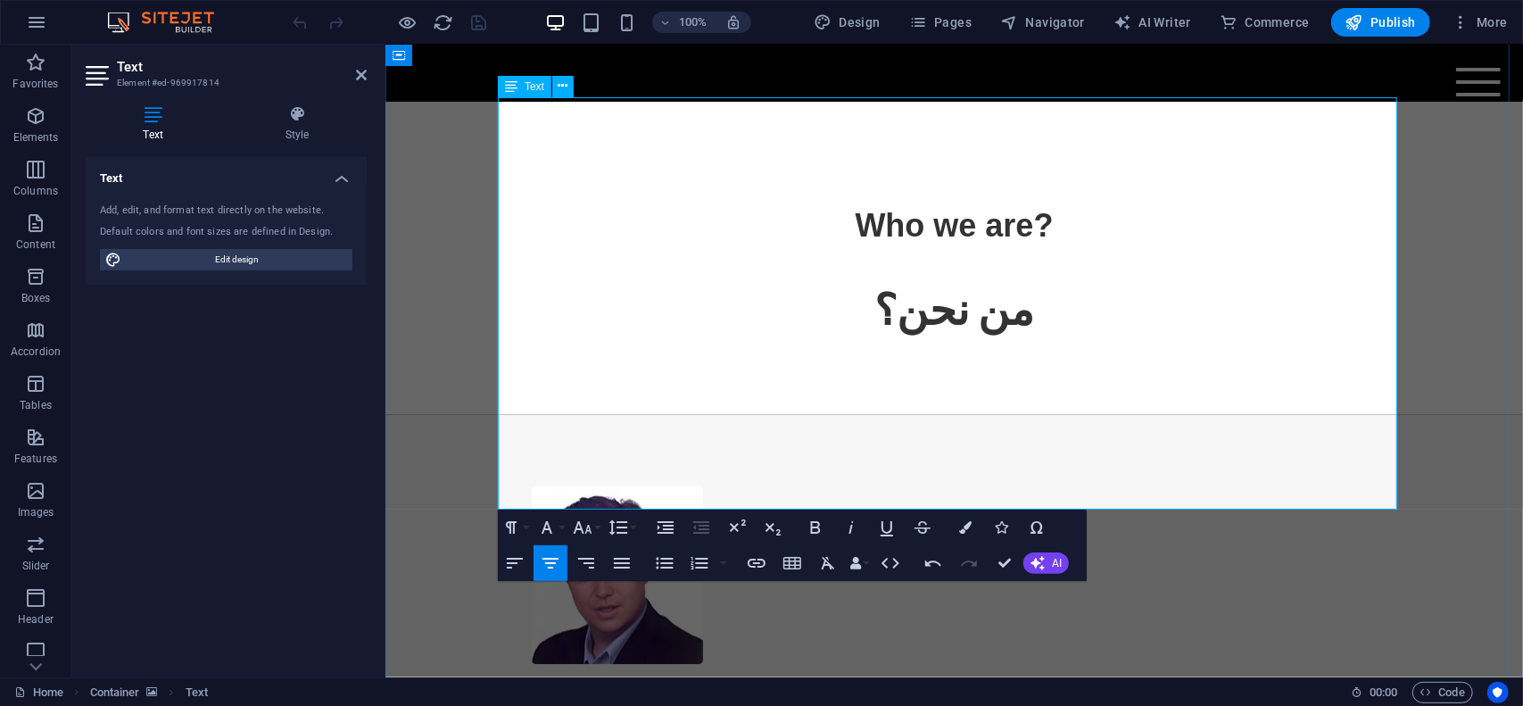
drag, startPoint x: 1027, startPoint y: 394, endPoint x: 893, endPoint y: 386, distance: 134.1
click at [601, 525] on button "Font Size" at bounding box center [586, 528] width 34 height 36
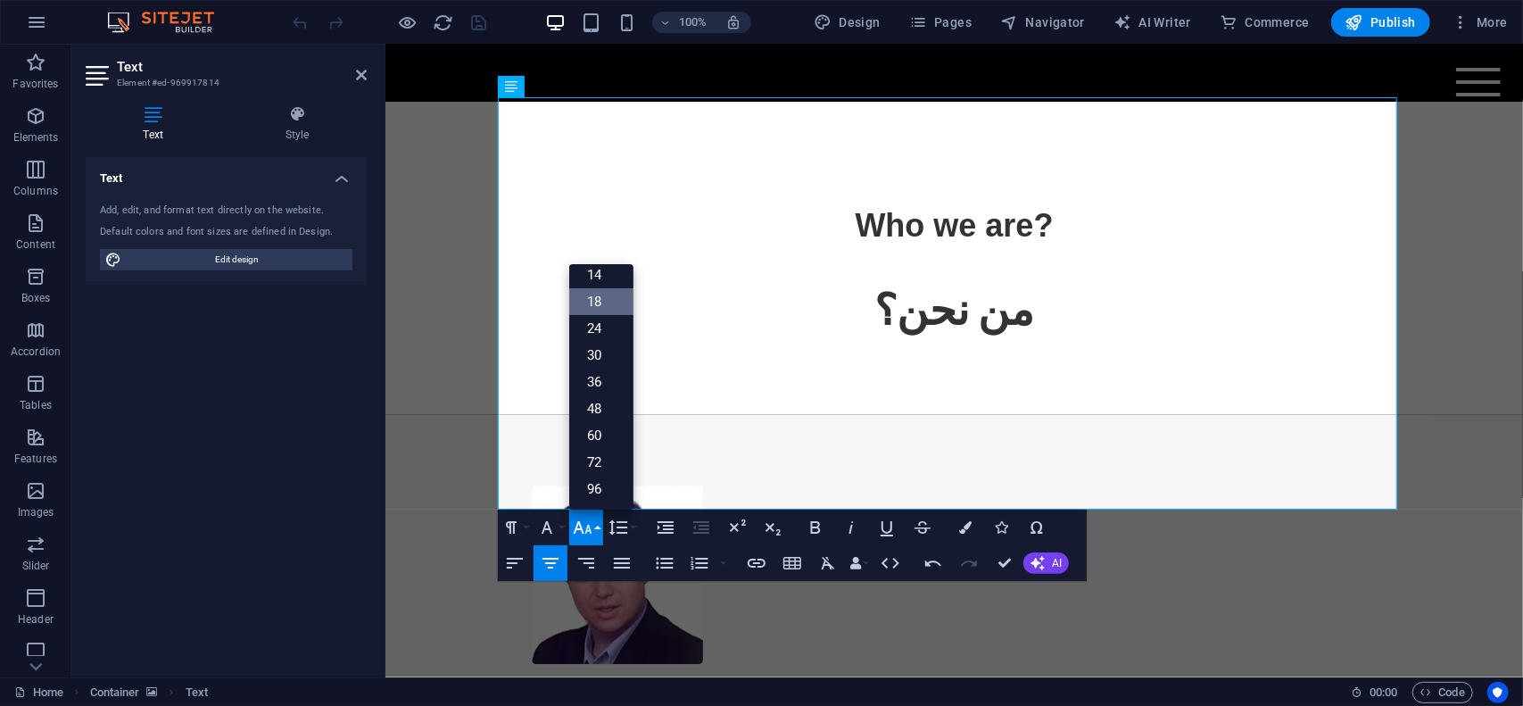
scroll to position [143, 0]
click at [594, 279] on link "14" at bounding box center [601, 275] width 64 height 27
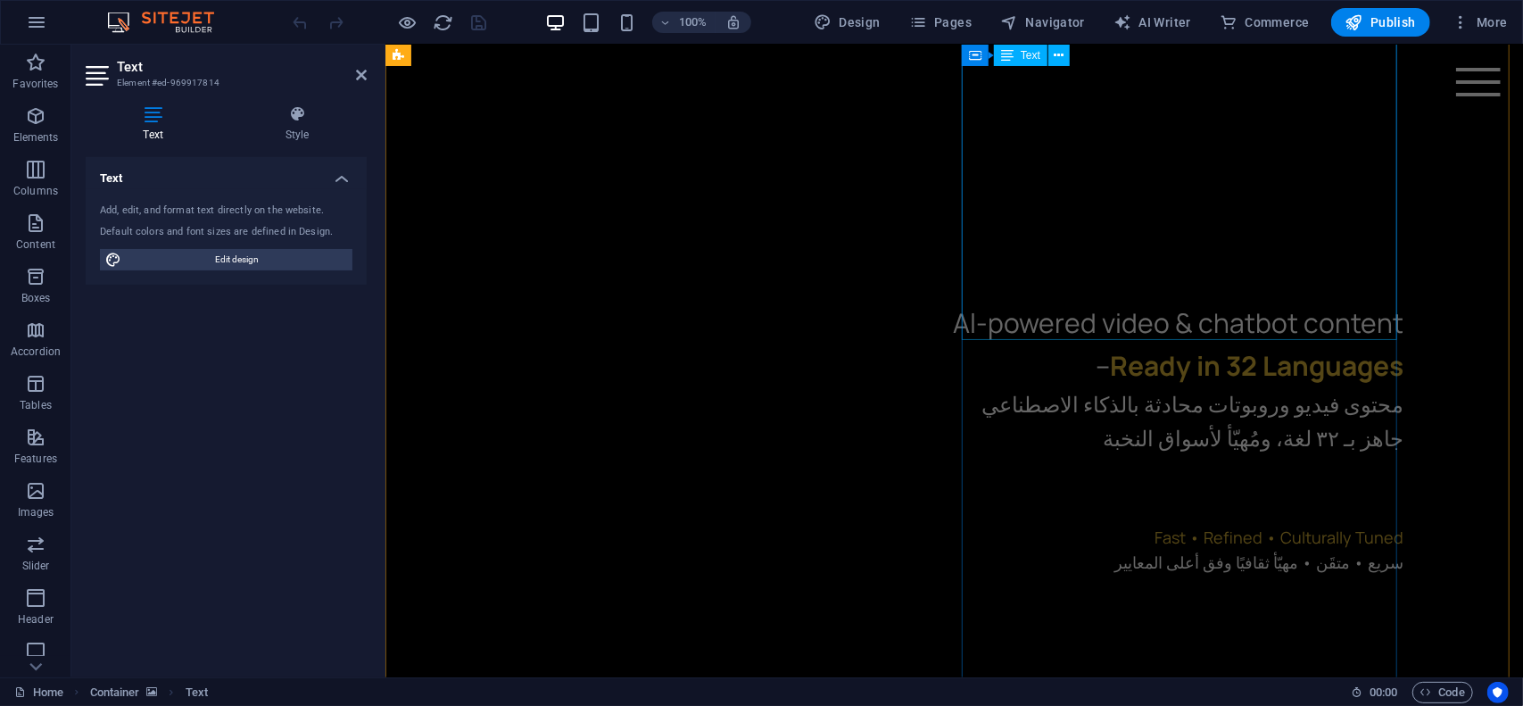
scroll to position [1009, 0]
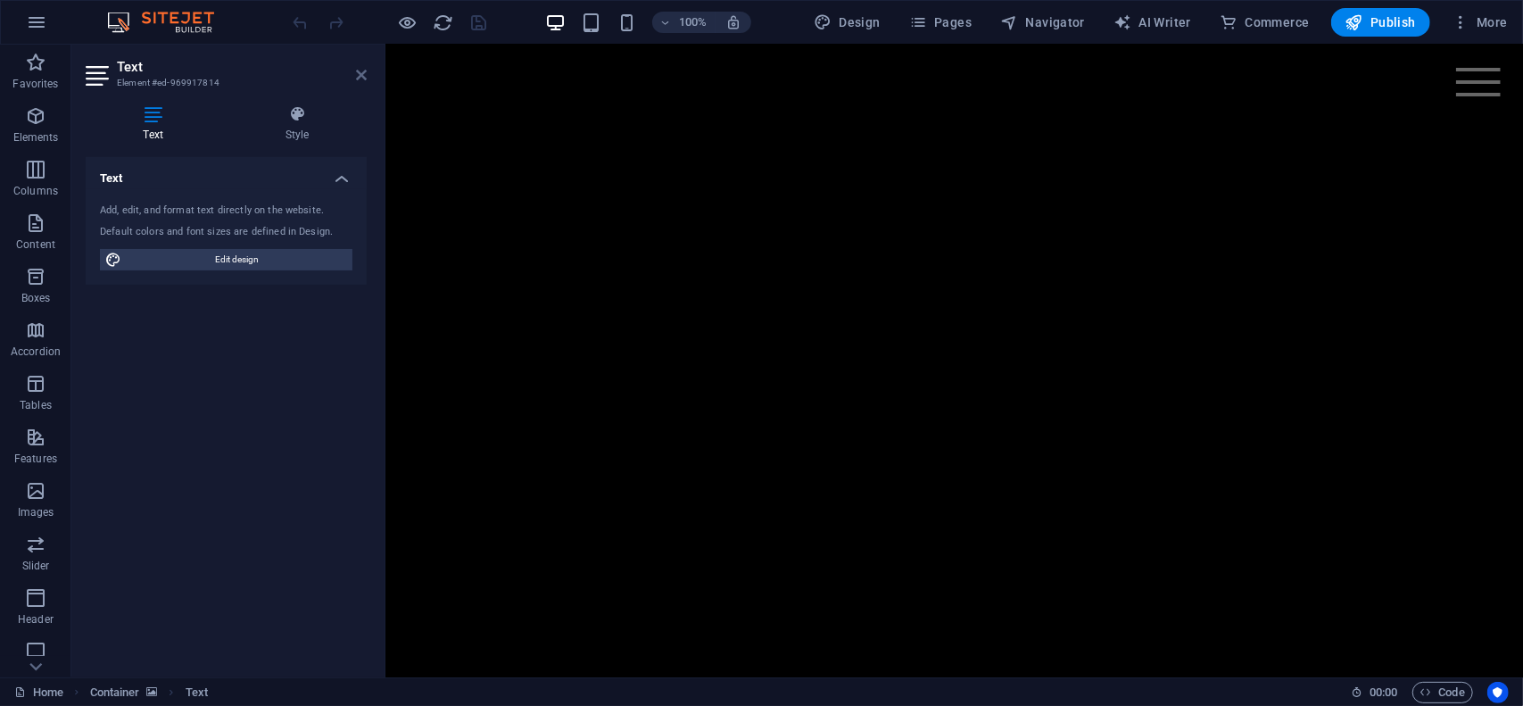
click at [361, 75] on icon at bounding box center [361, 75] width 11 height 14
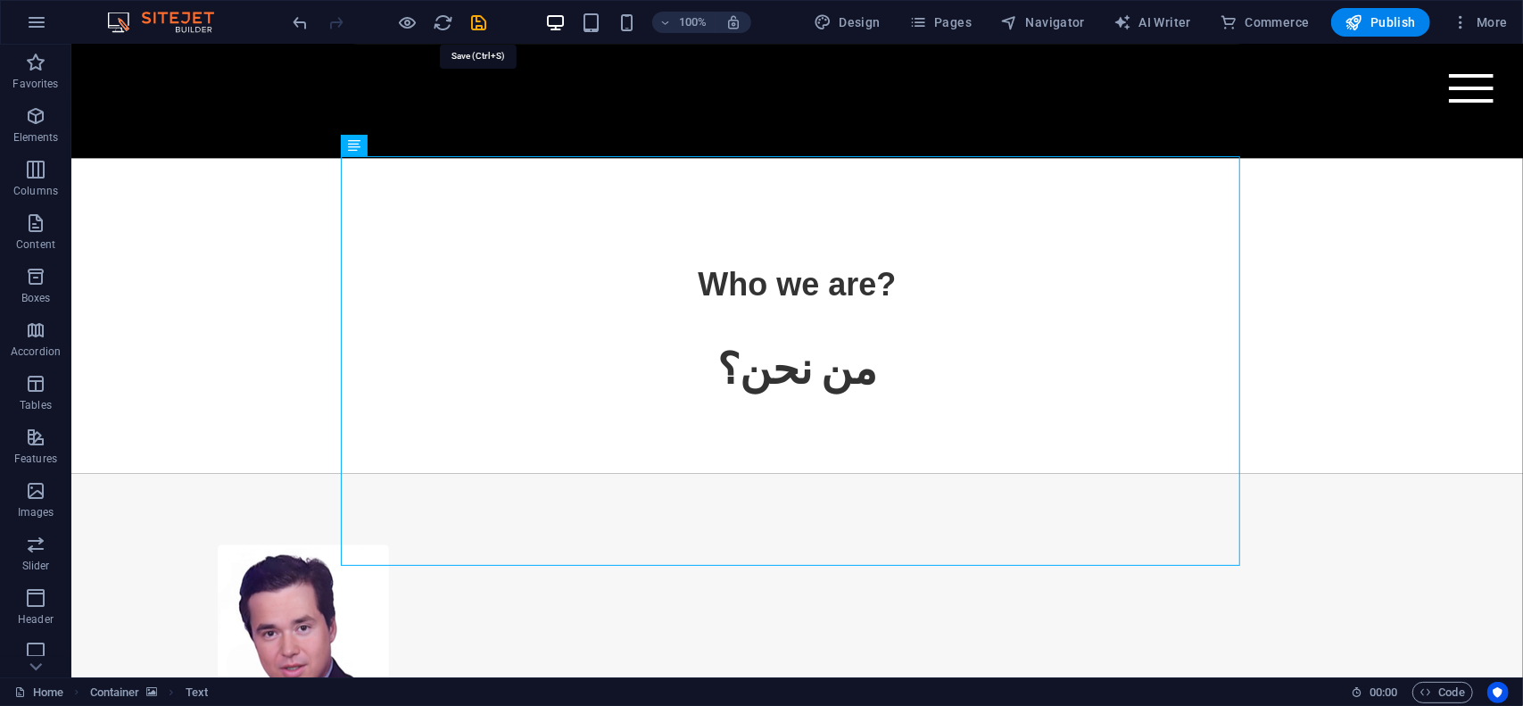
click at [481, 15] on icon "save" at bounding box center [479, 22] width 21 height 21
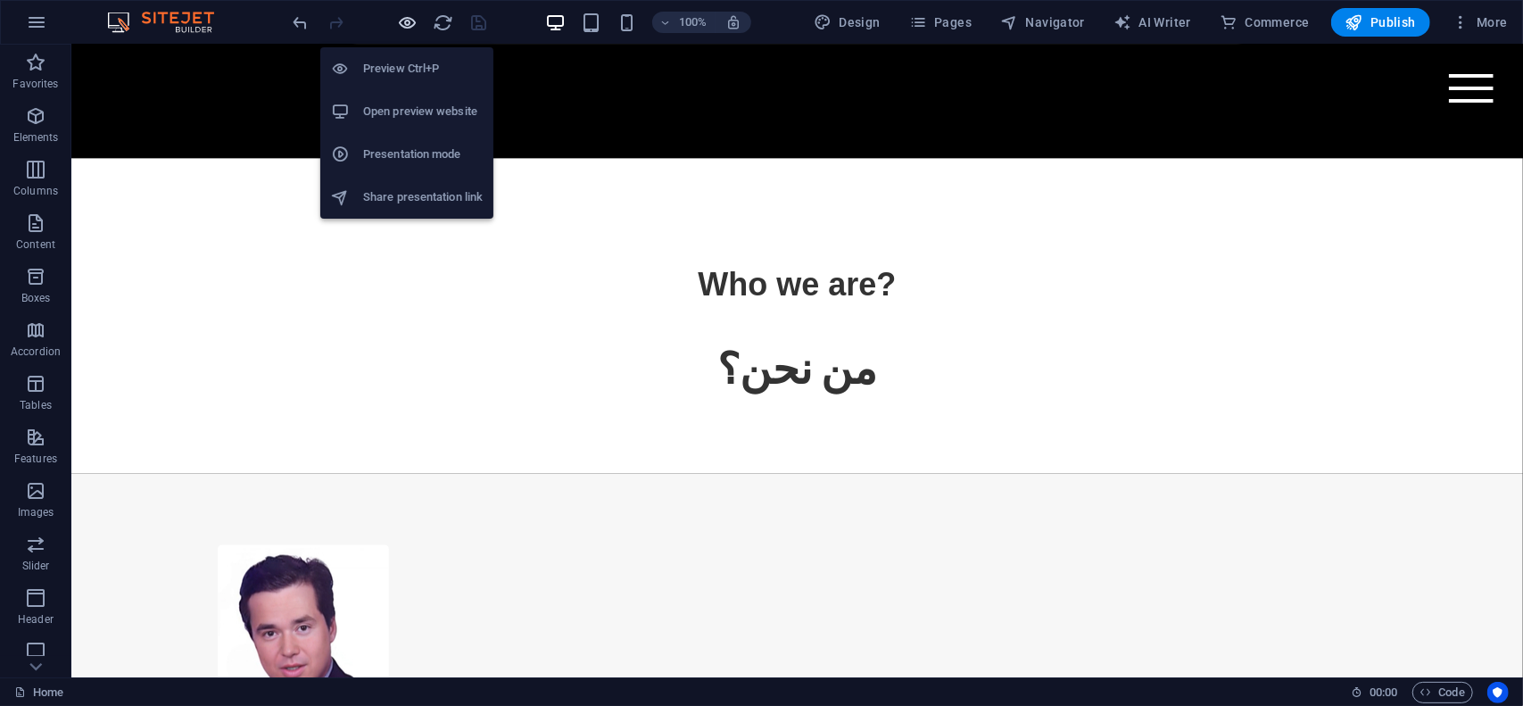
click at [409, 24] on icon "button" at bounding box center [408, 22] width 21 height 21
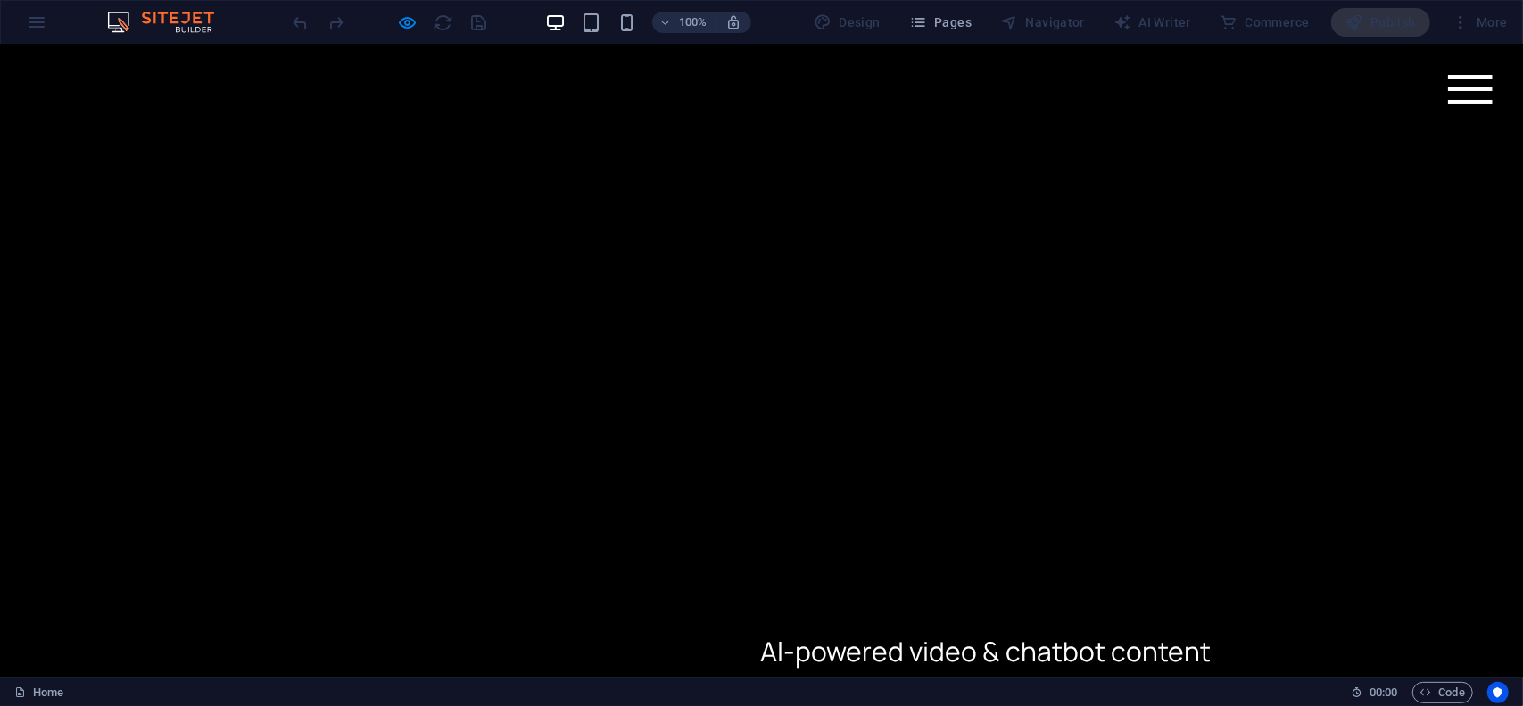
scroll to position [594, 0]
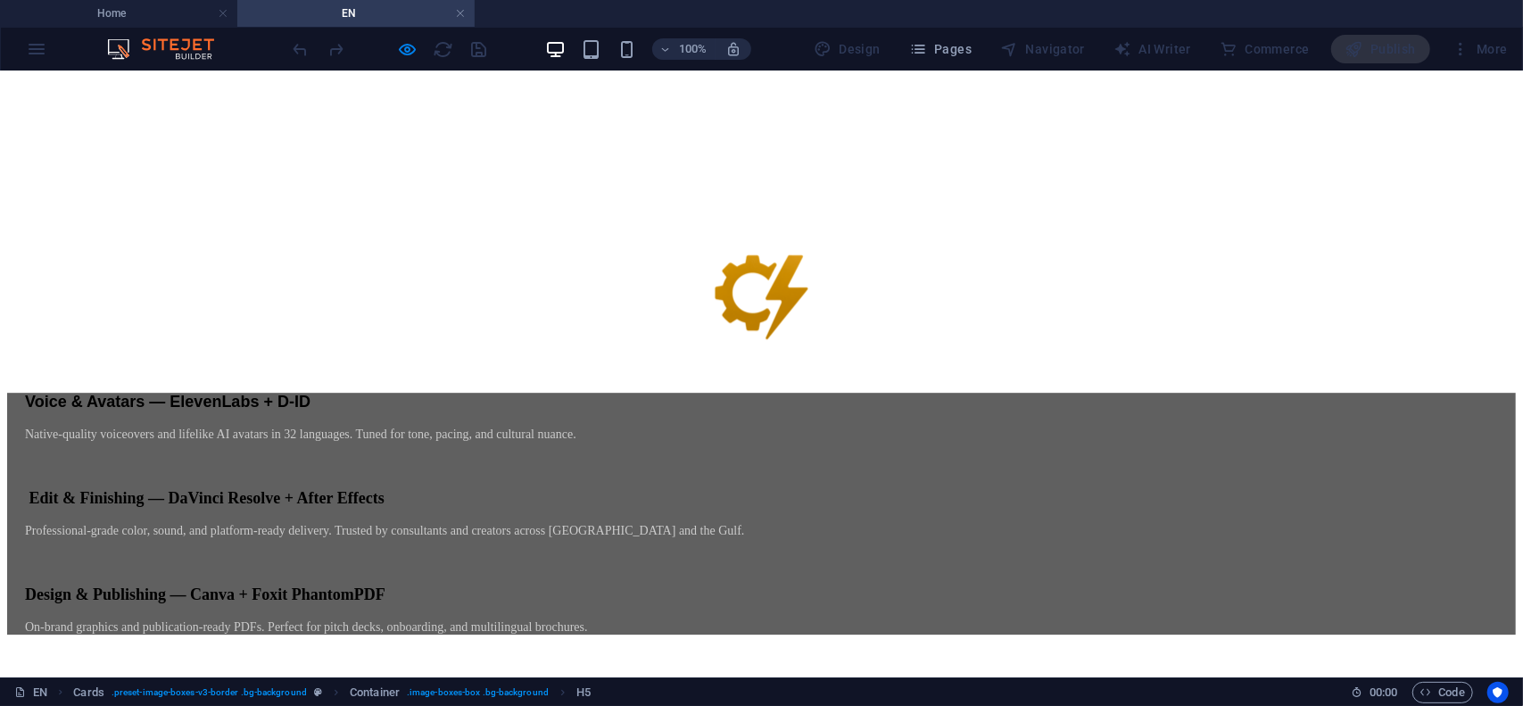
scroll to position [8125, 0]
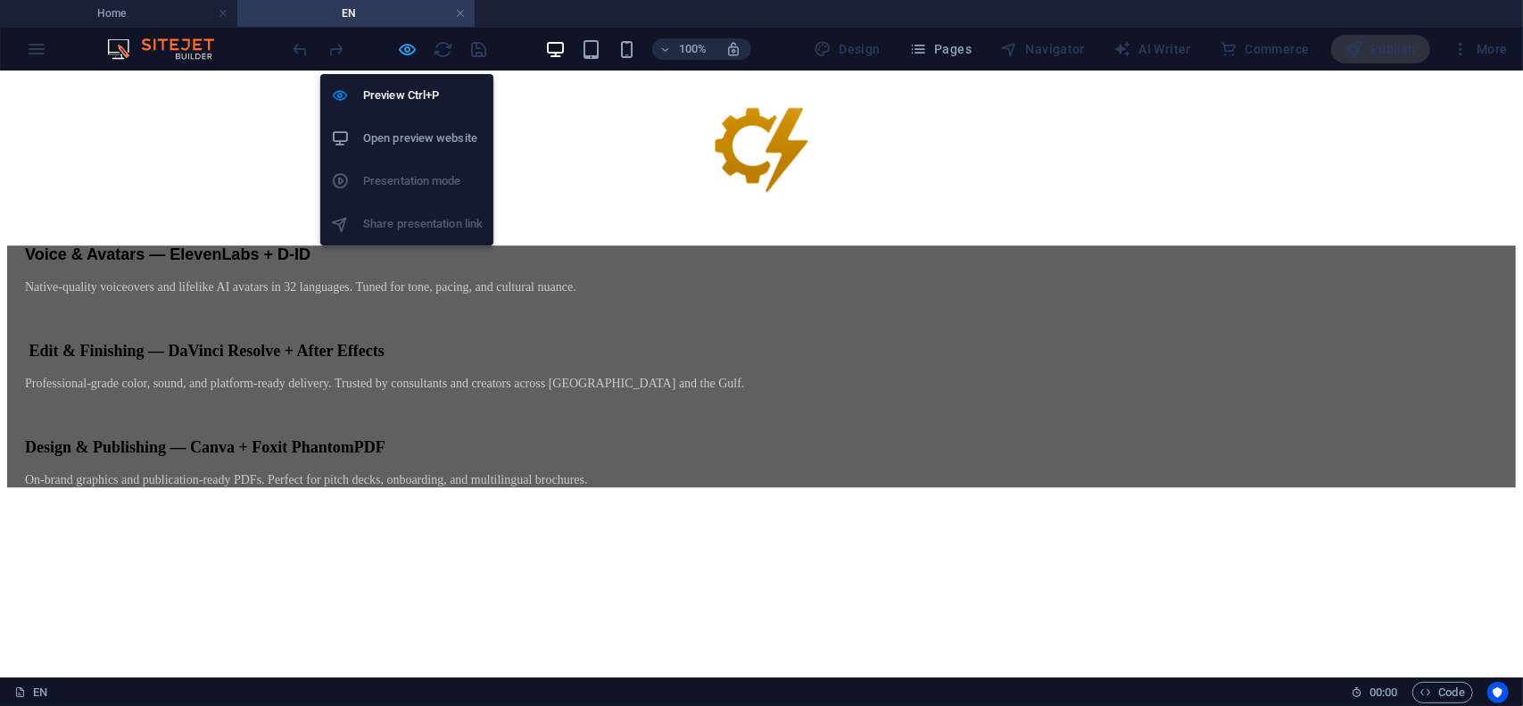
click at [405, 46] on icon "button" at bounding box center [408, 49] width 21 height 21
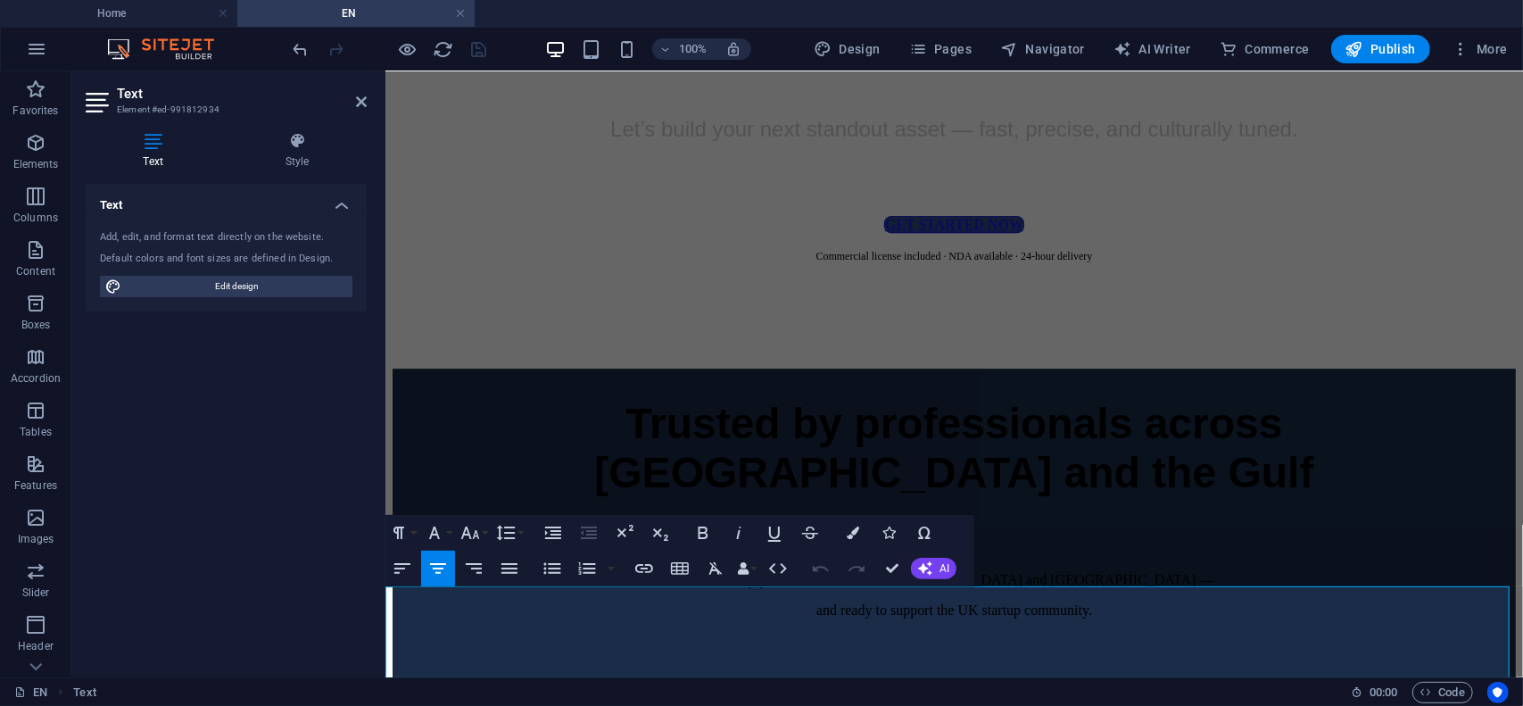
click at [369, 103] on aside "Text Element #ed-991812934 Text Style Text Add, edit, and format text directly …" at bounding box center [228, 374] width 314 height 606
click at [357, 106] on icon at bounding box center [361, 102] width 11 height 14
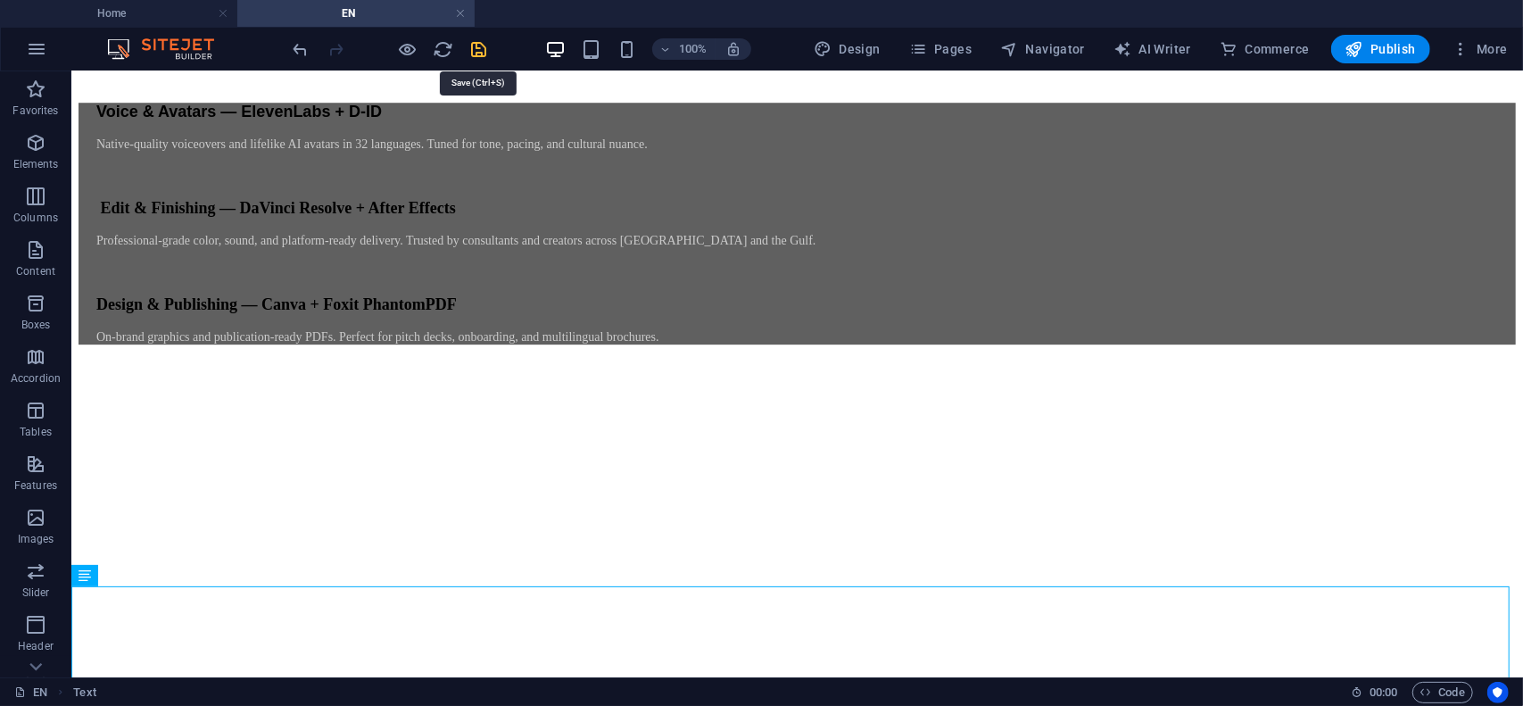
click at [480, 52] on icon "save" at bounding box center [479, 49] width 21 height 21
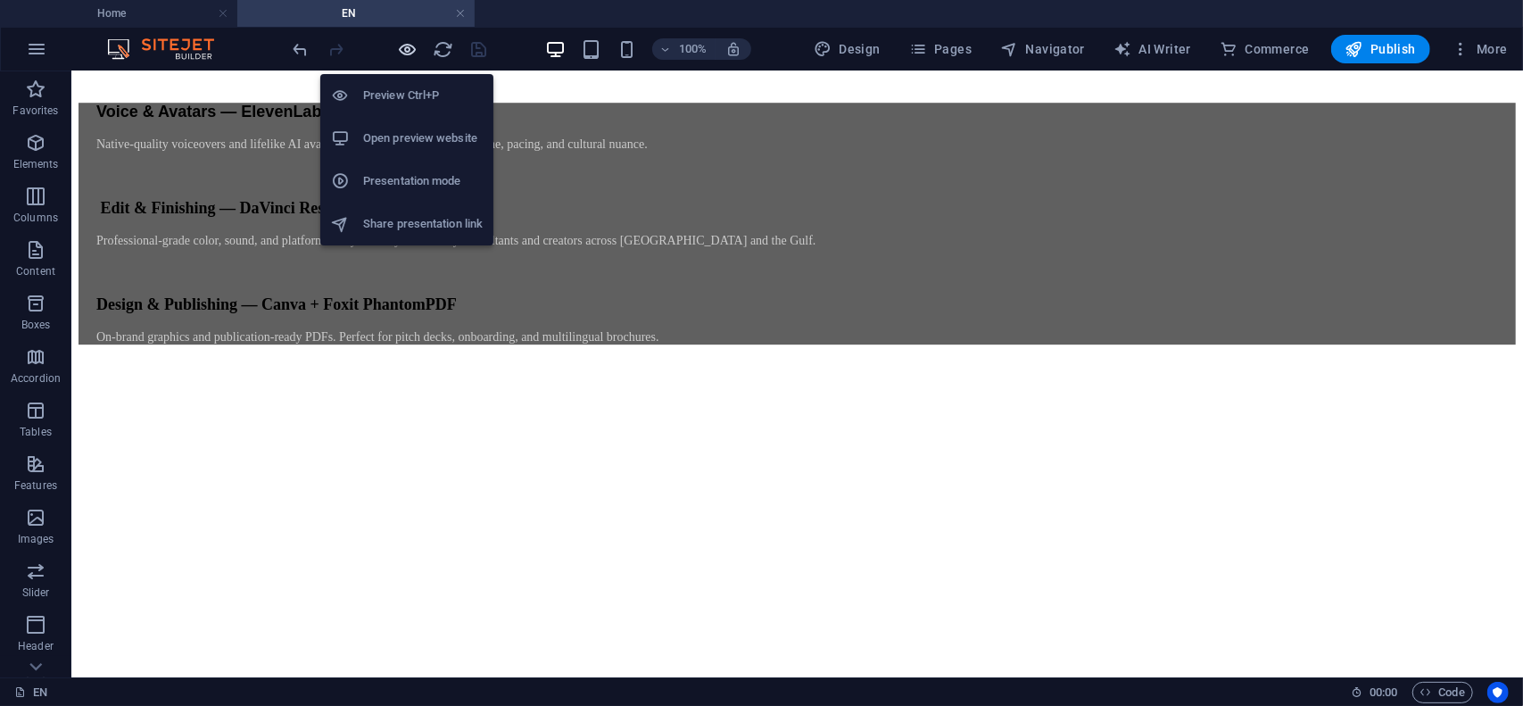
click at [409, 46] on icon "button" at bounding box center [408, 49] width 21 height 21
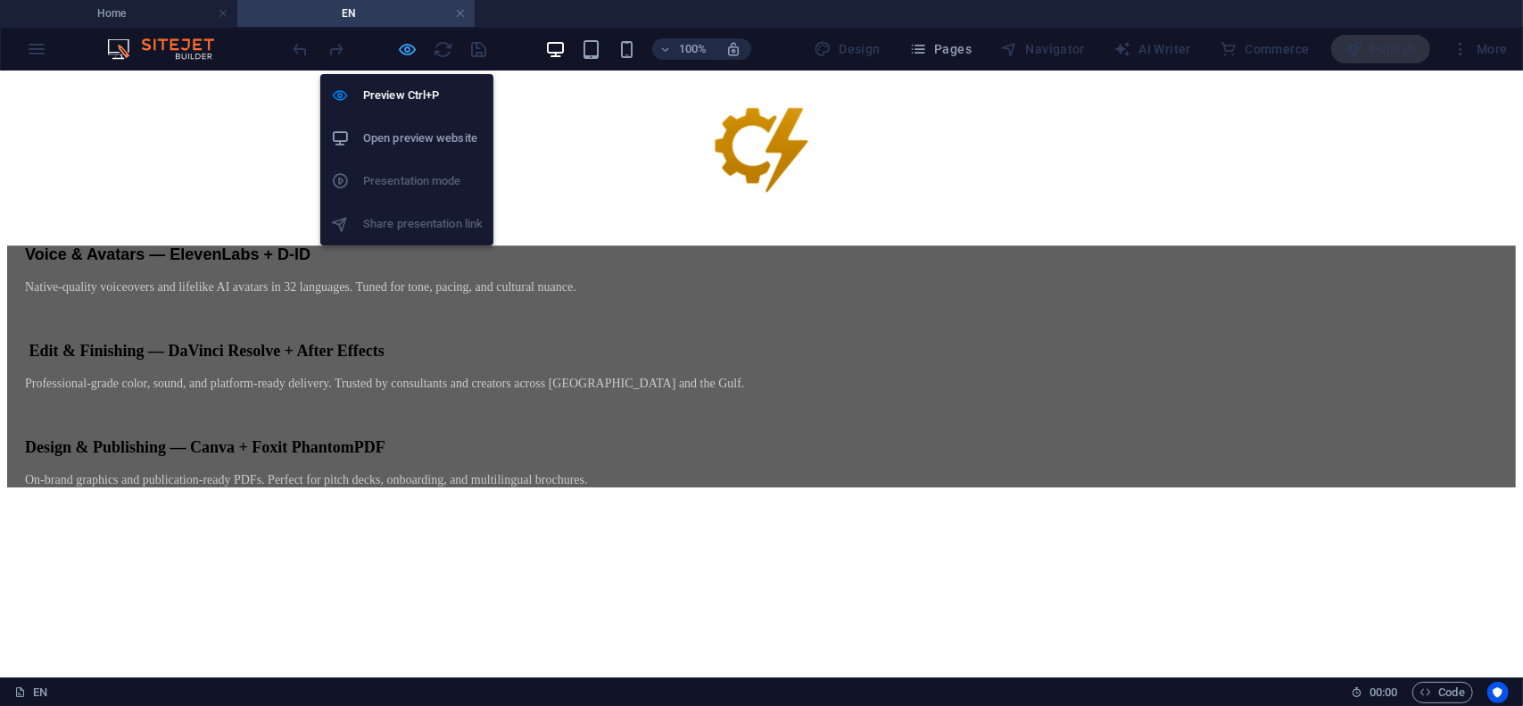
click at [408, 48] on icon "button" at bounding box center [408, 49] width 21 height 21
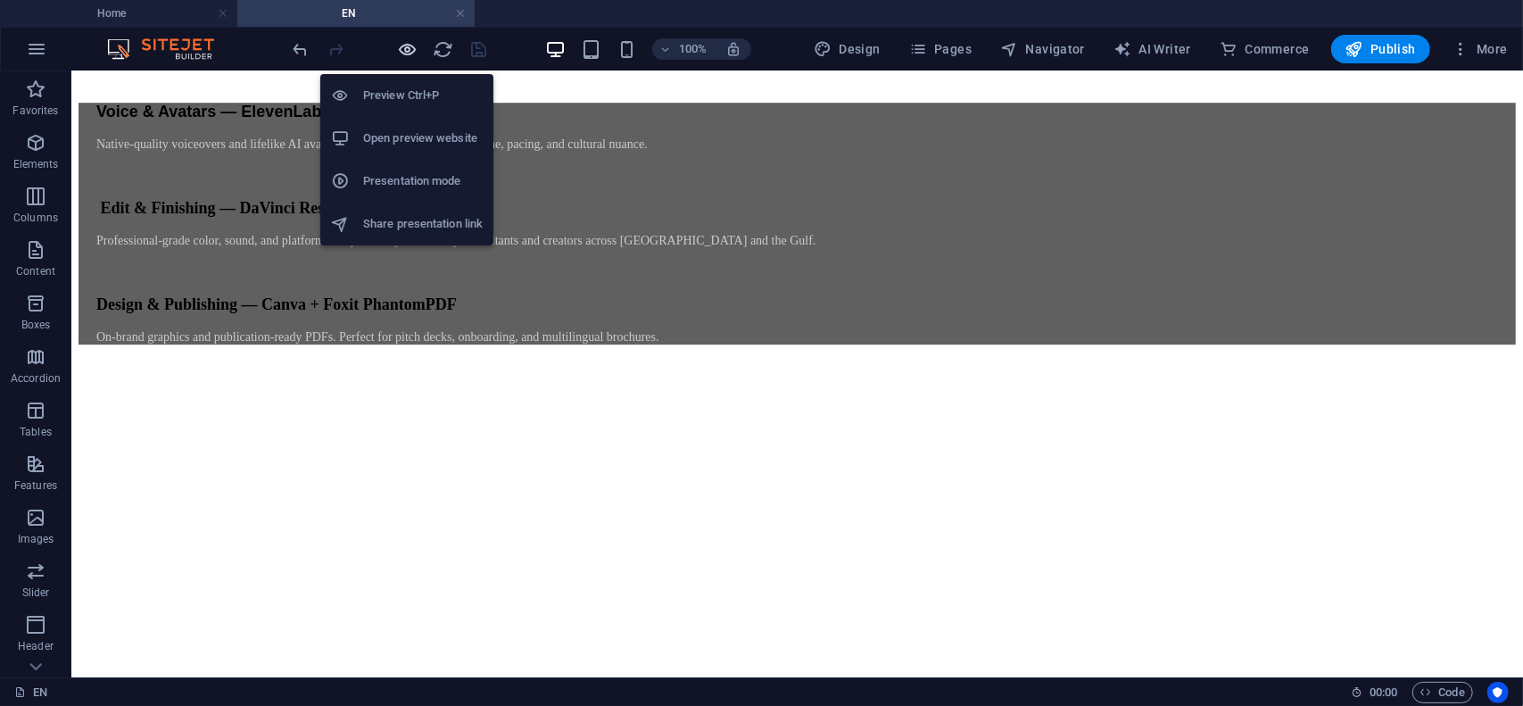
click at [408, 48] on icon "button" at bounding box center [408, 49] width 21 height 21
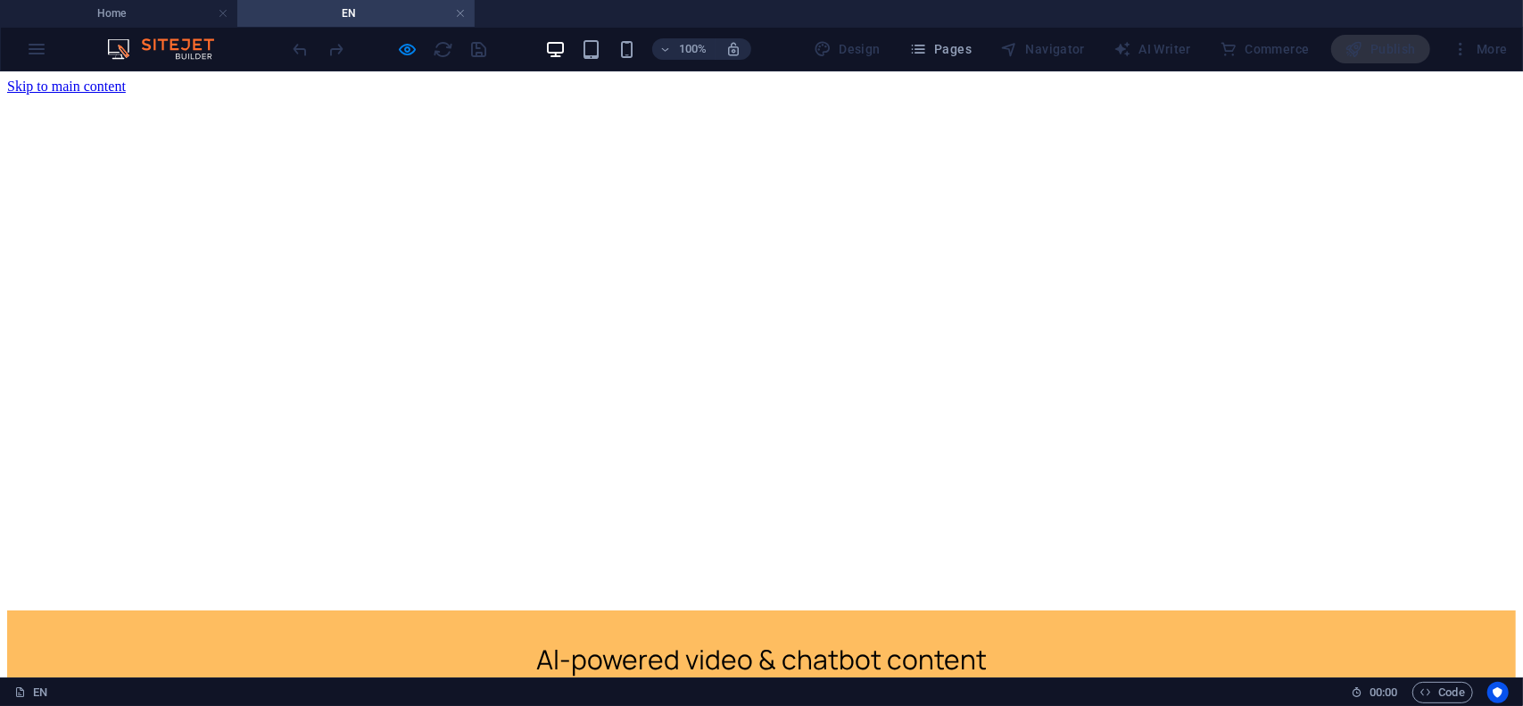
scroll to position [594, 0]
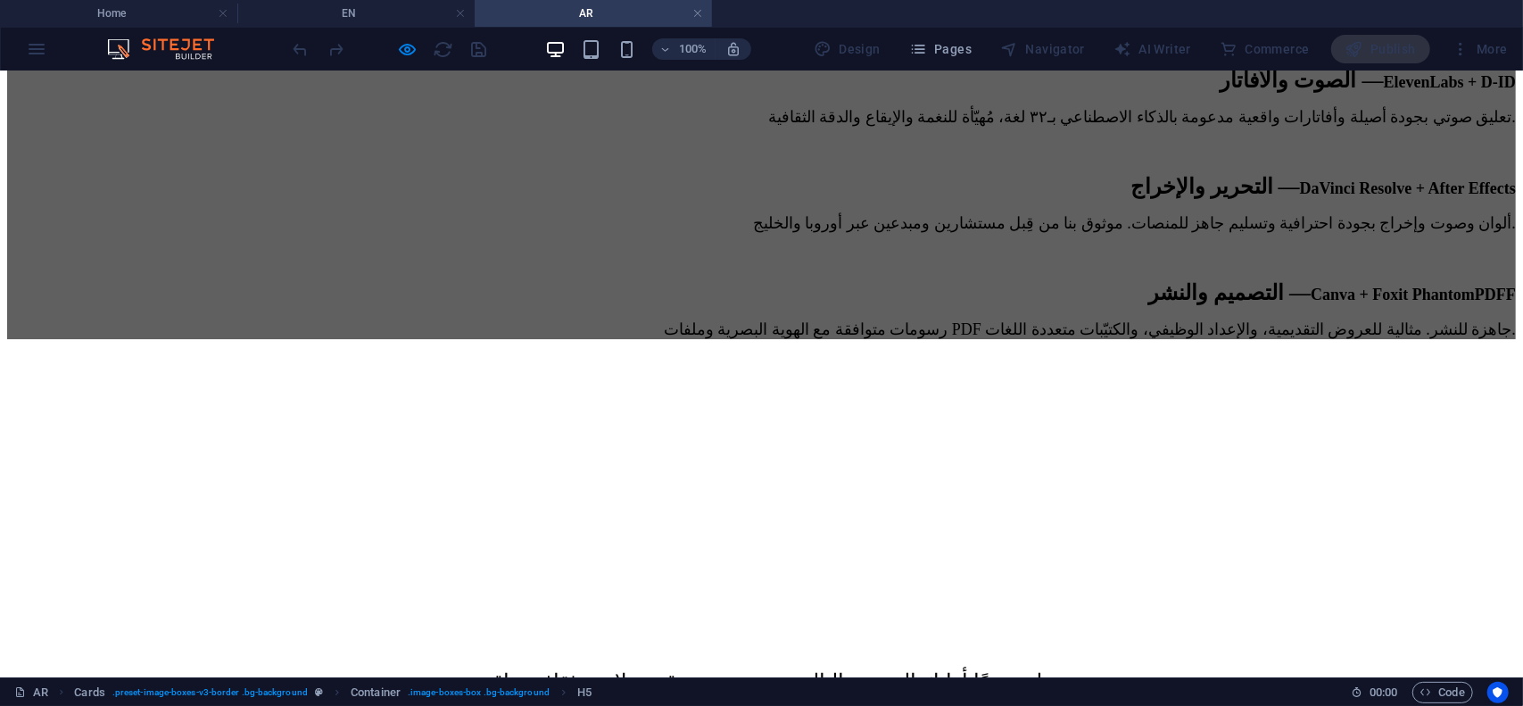
scroll to position [8536, 0]
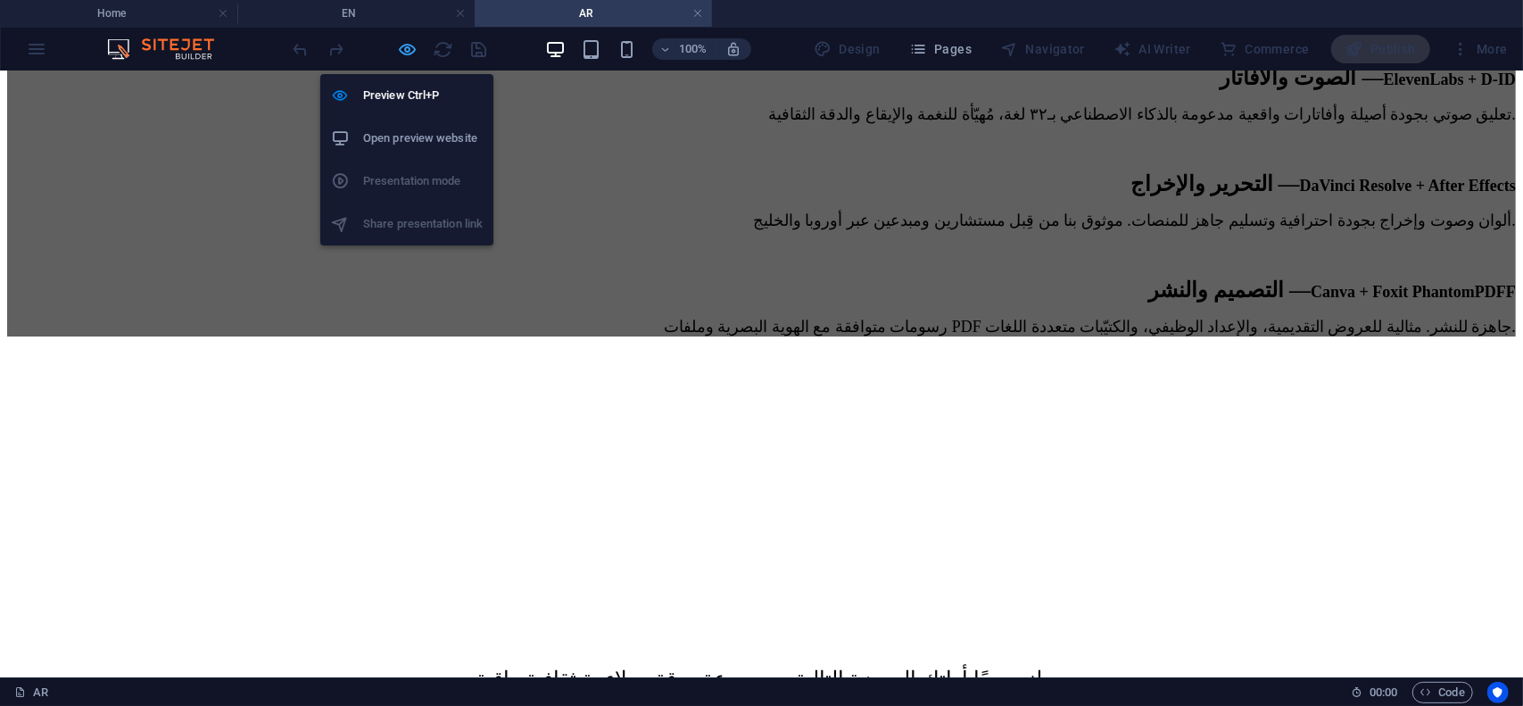
click at [405, 49] on icon "button" at bounding box center [408, 49] width 21 height 21
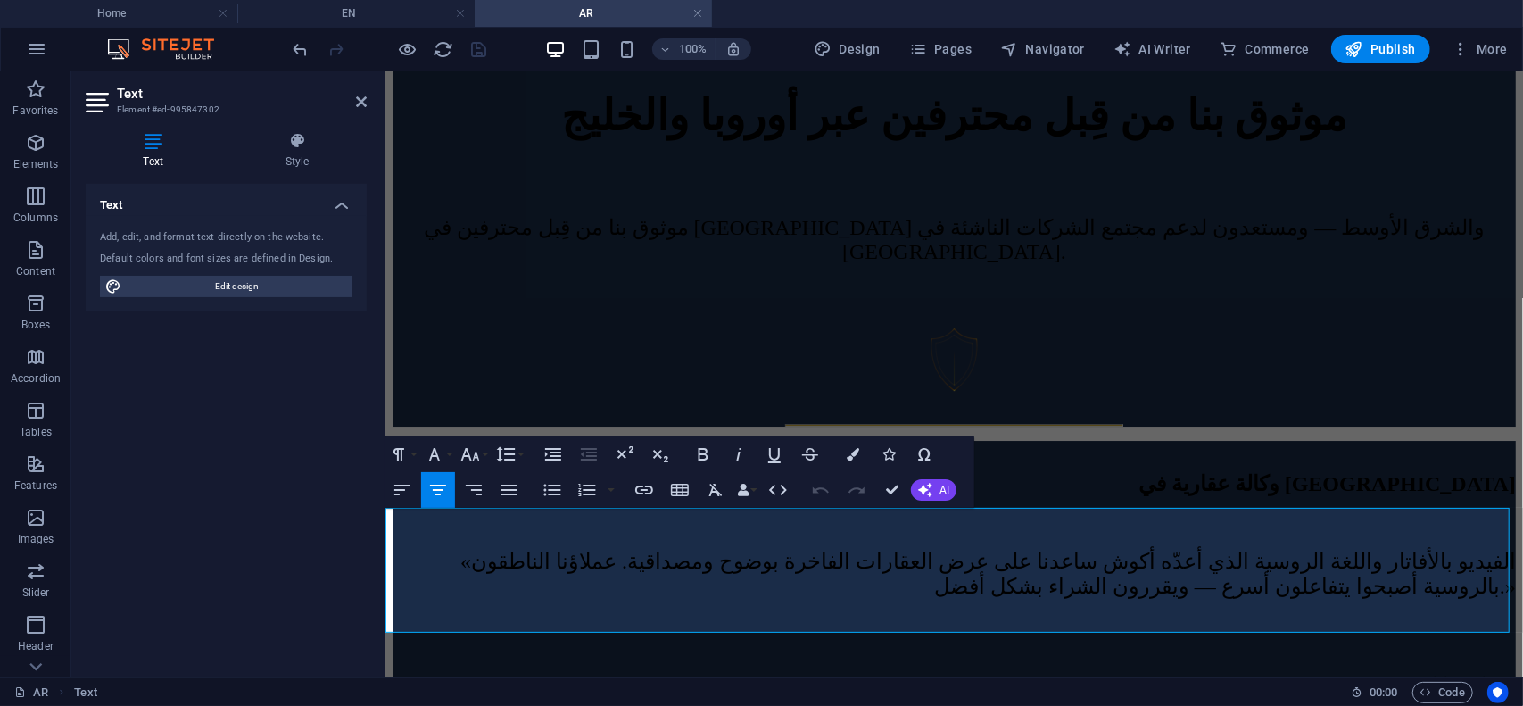
click at [478, 490] on icon "button" at bounding box center [474, 490] width 16 height 11
click at [437, 493] on icon "button" at bounding box center [437, 489] width 21 height 21
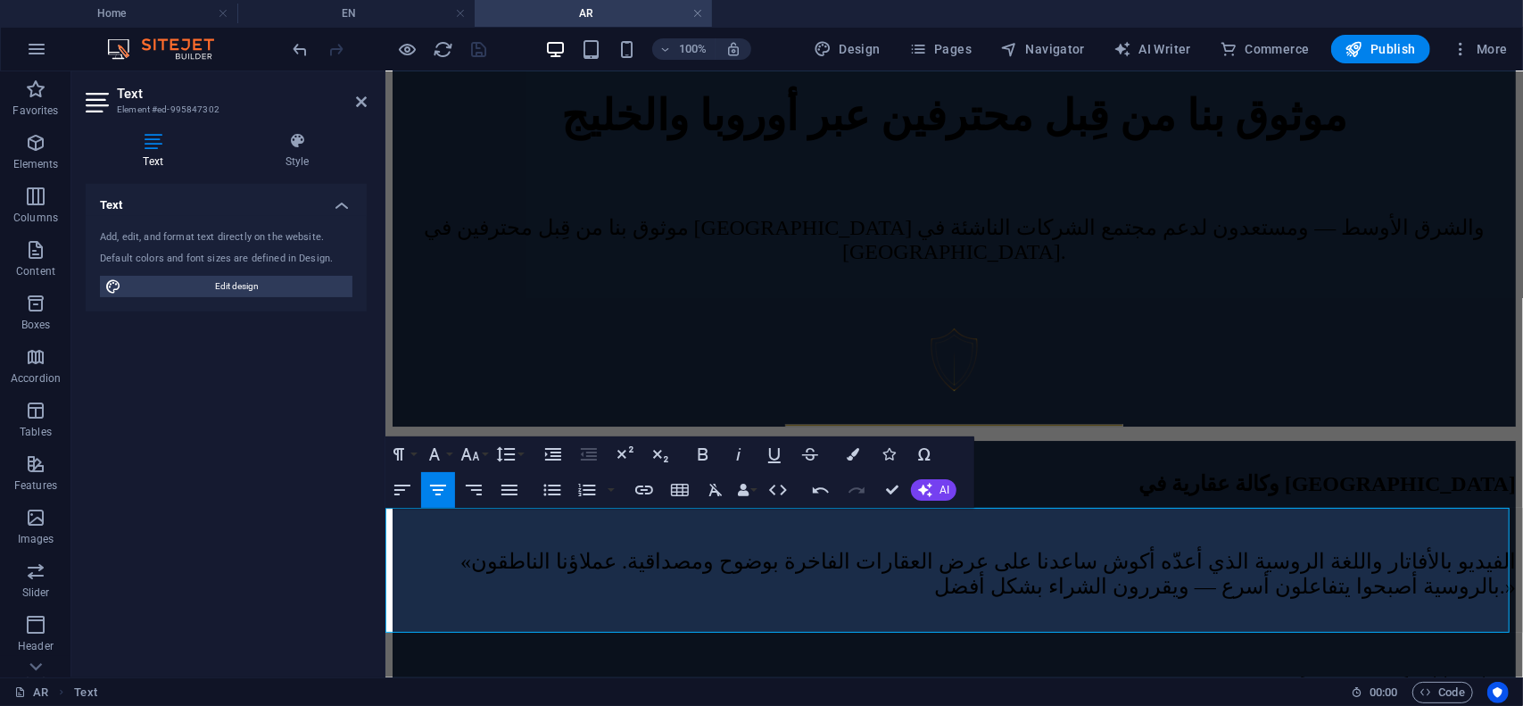
drag, startPoint x: 1004, startPoint y: 574, endPoint x: 876, endPoint y: 574, distance: 127.6
click at [484, 453] on button "Font Size" at bounding box center [474, 454] width 34 height 36
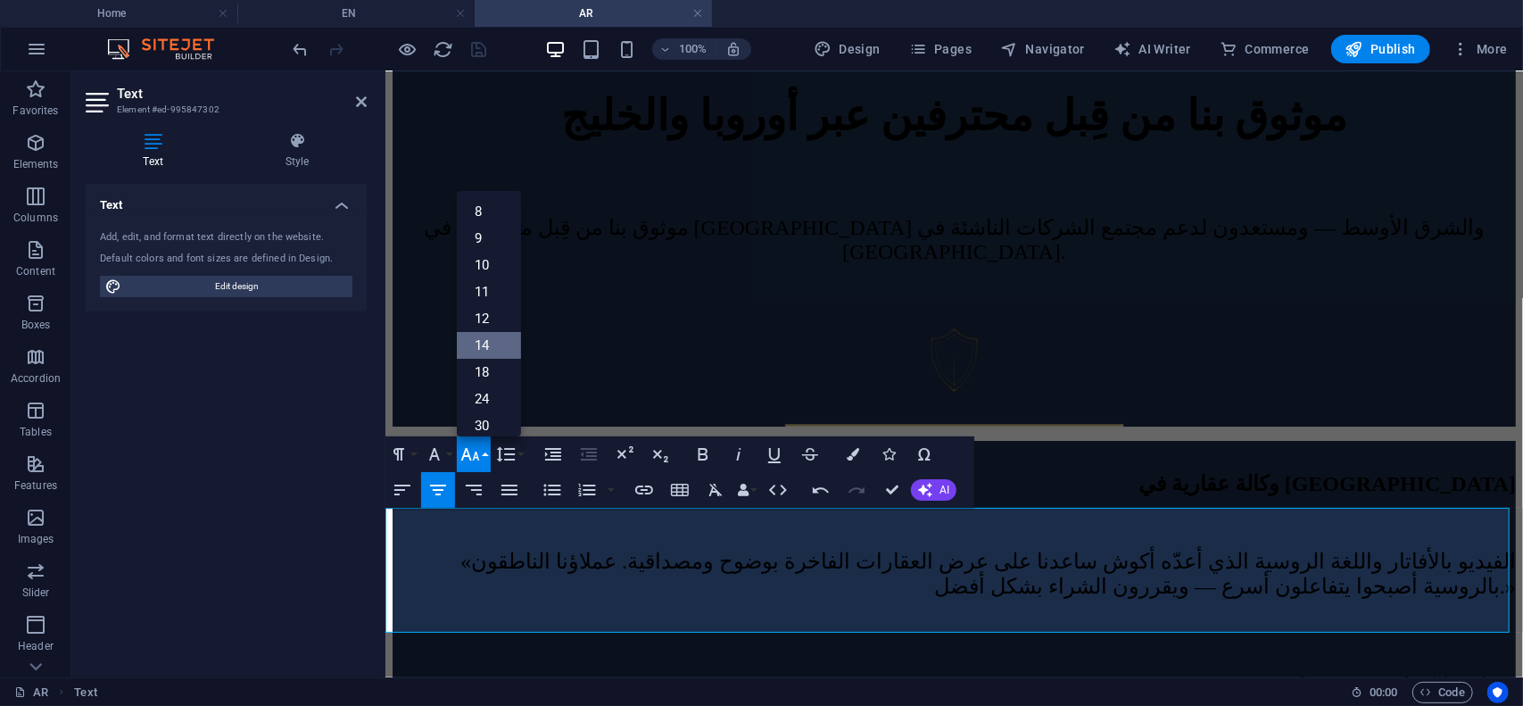
click at [490, 342] on link "14" at bounding box center [489, 345] width 64 height 27
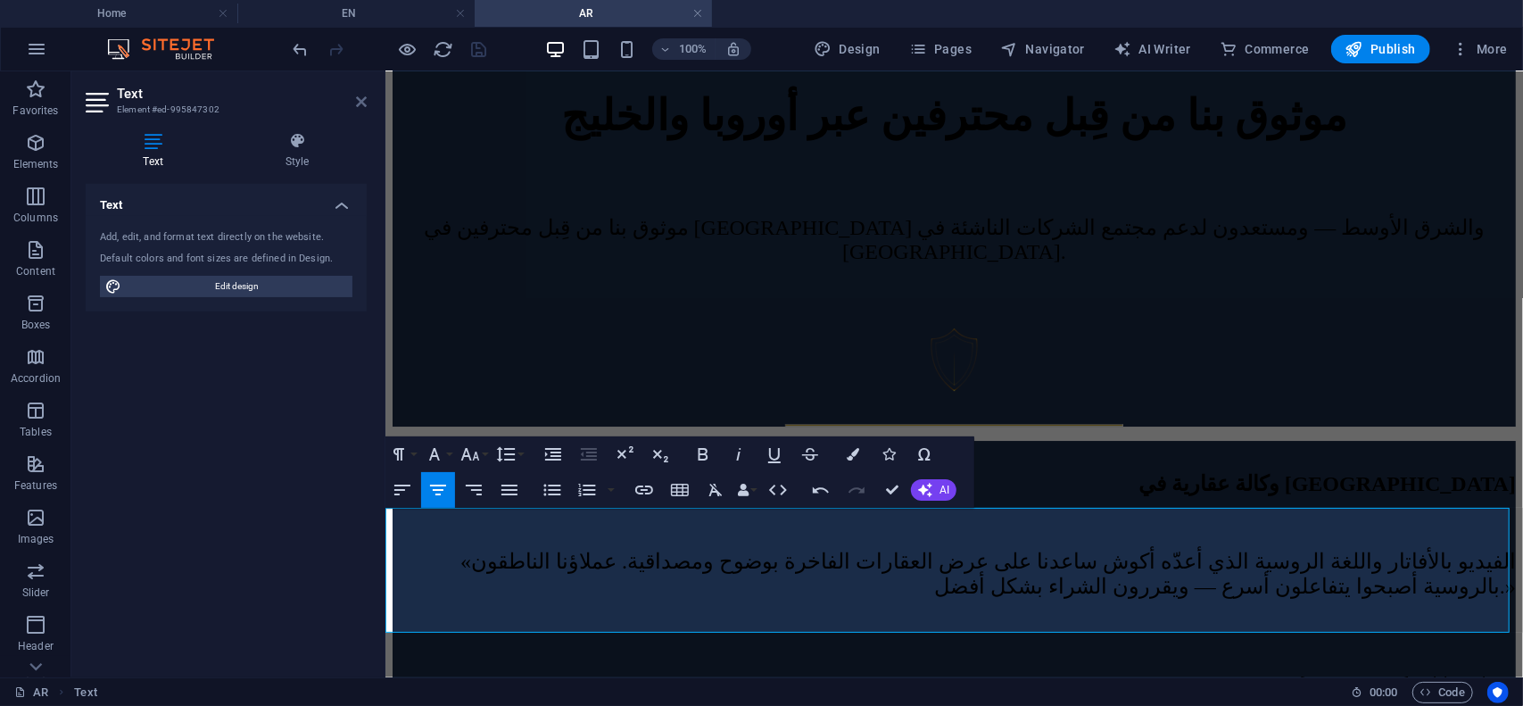
click at [365, 104] on icon at bounding box center [361, 102] width 11 height 14
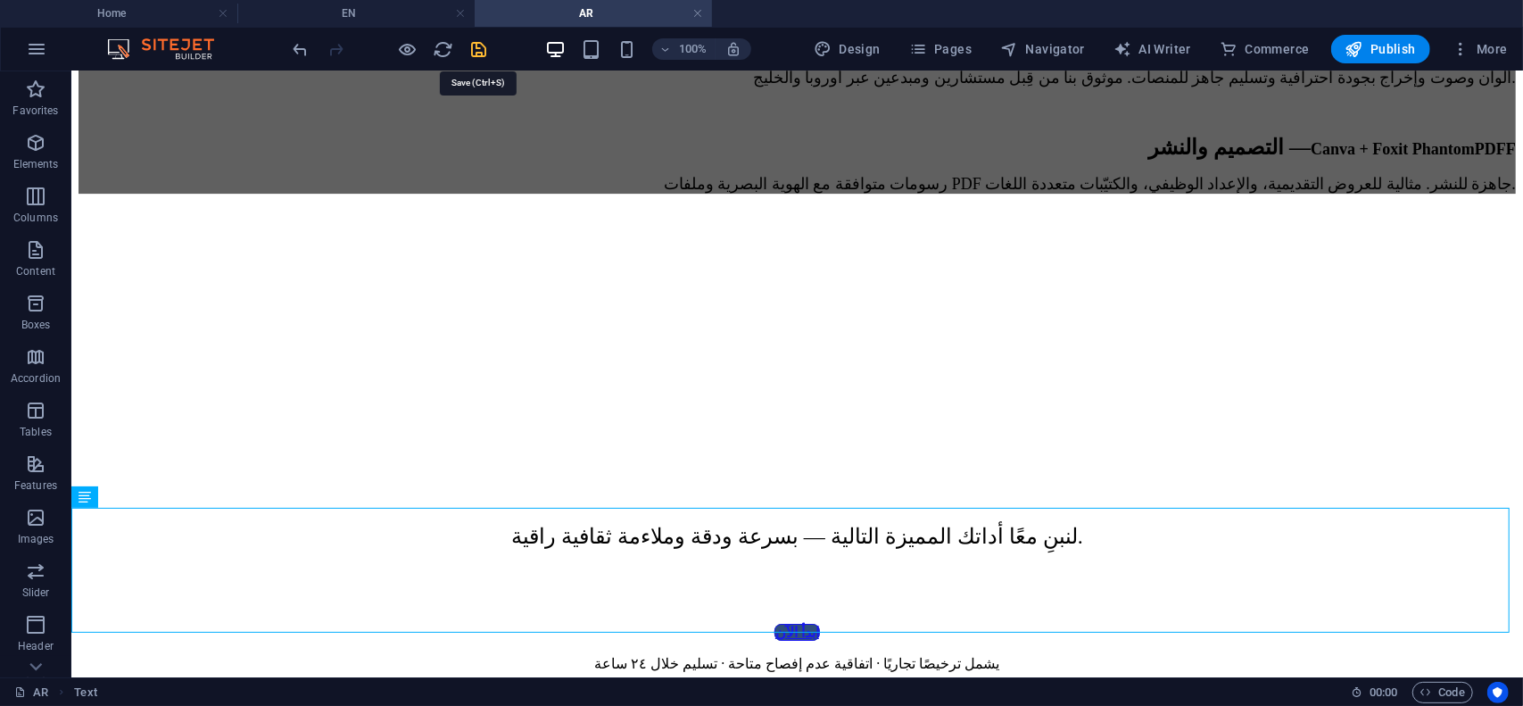
click at [480, 50] on icon "save" at bounding box center [479, 49] width 21 height 21
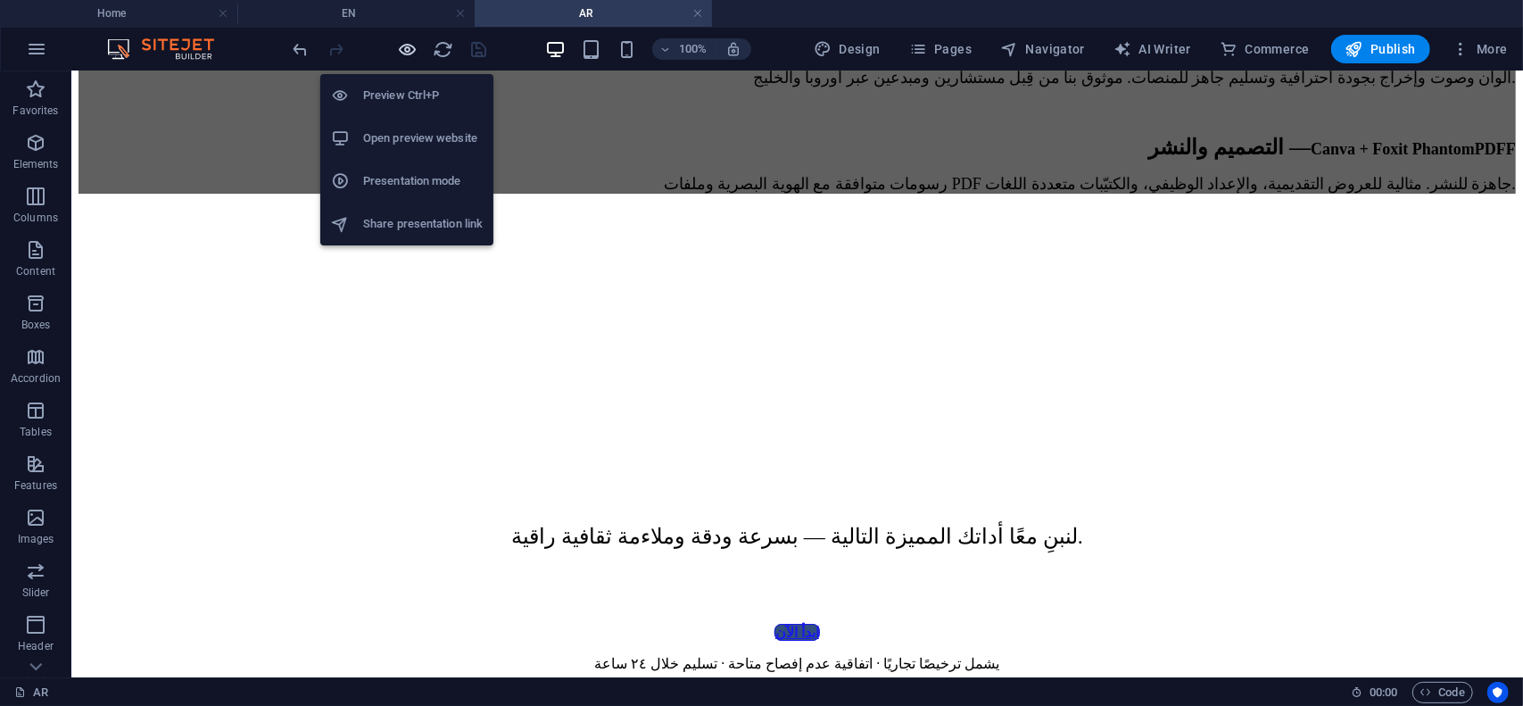
click at [407, 50] on icon "button" at bounding box center [408, 49] width 21 height 21
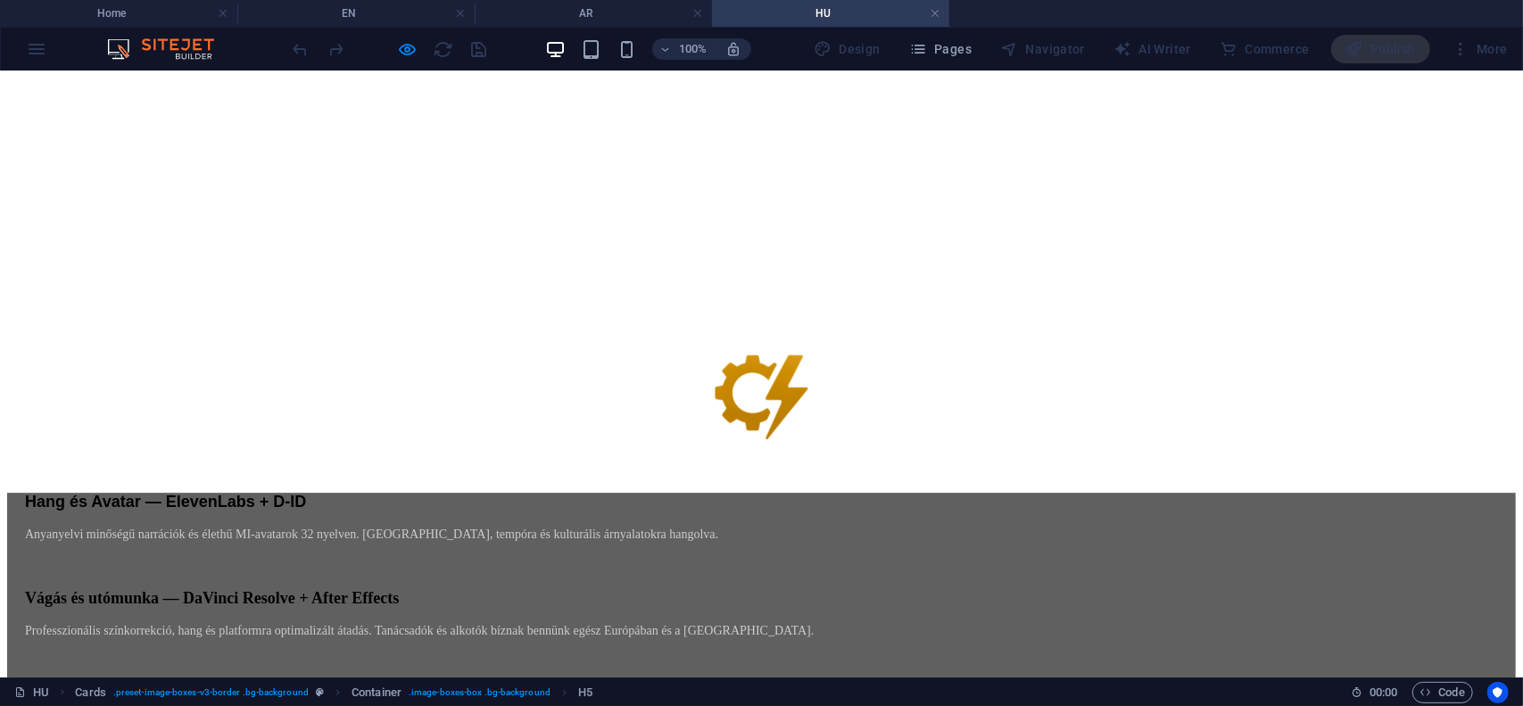
scroll to position [8203, 0]
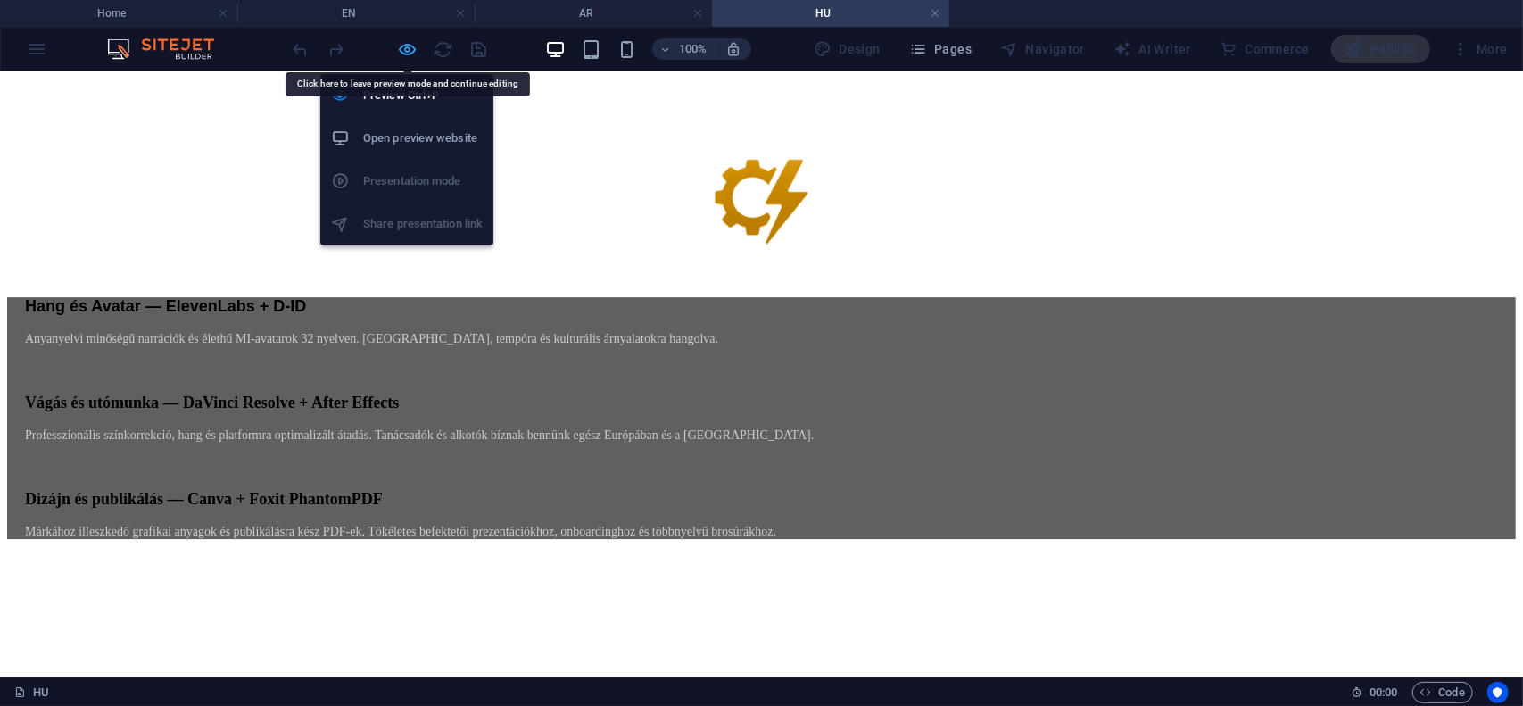
click at [407, 50] on icon "button" at bounding box center [408, 49] width 21 height 21
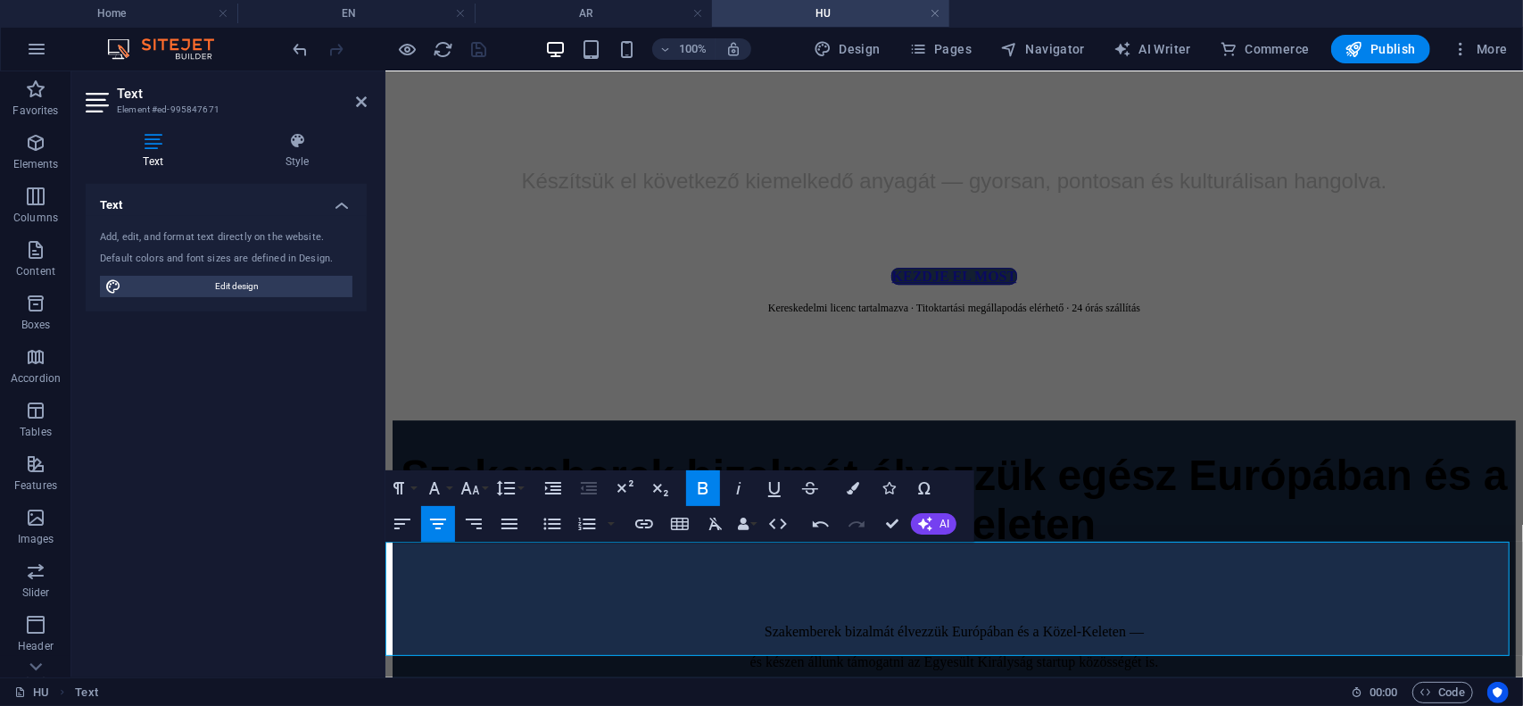
click at [361, 104] on icon at bounding box center [361, 102] width 11 height 14
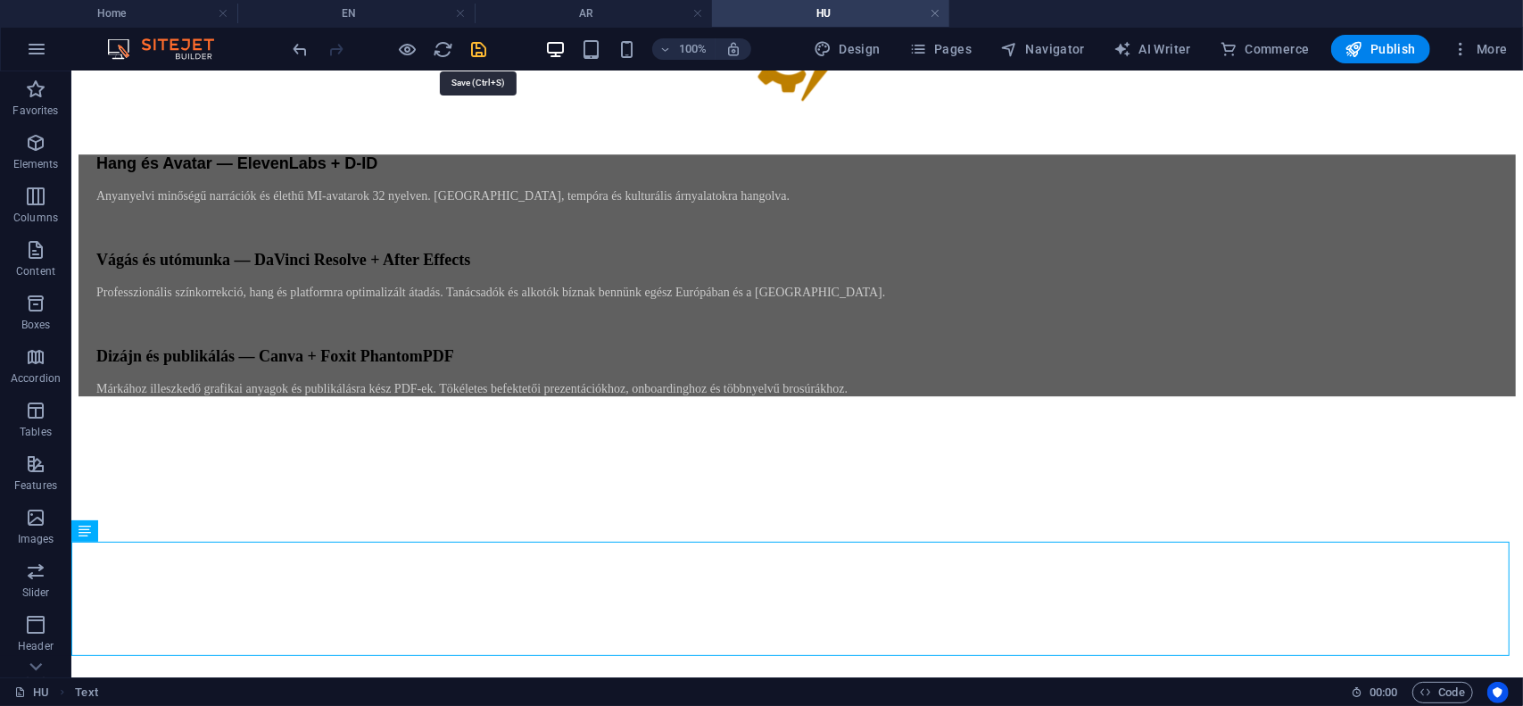
click at [481, 50] on icon "save" at bounding box center [479, 49] width 21 height 21
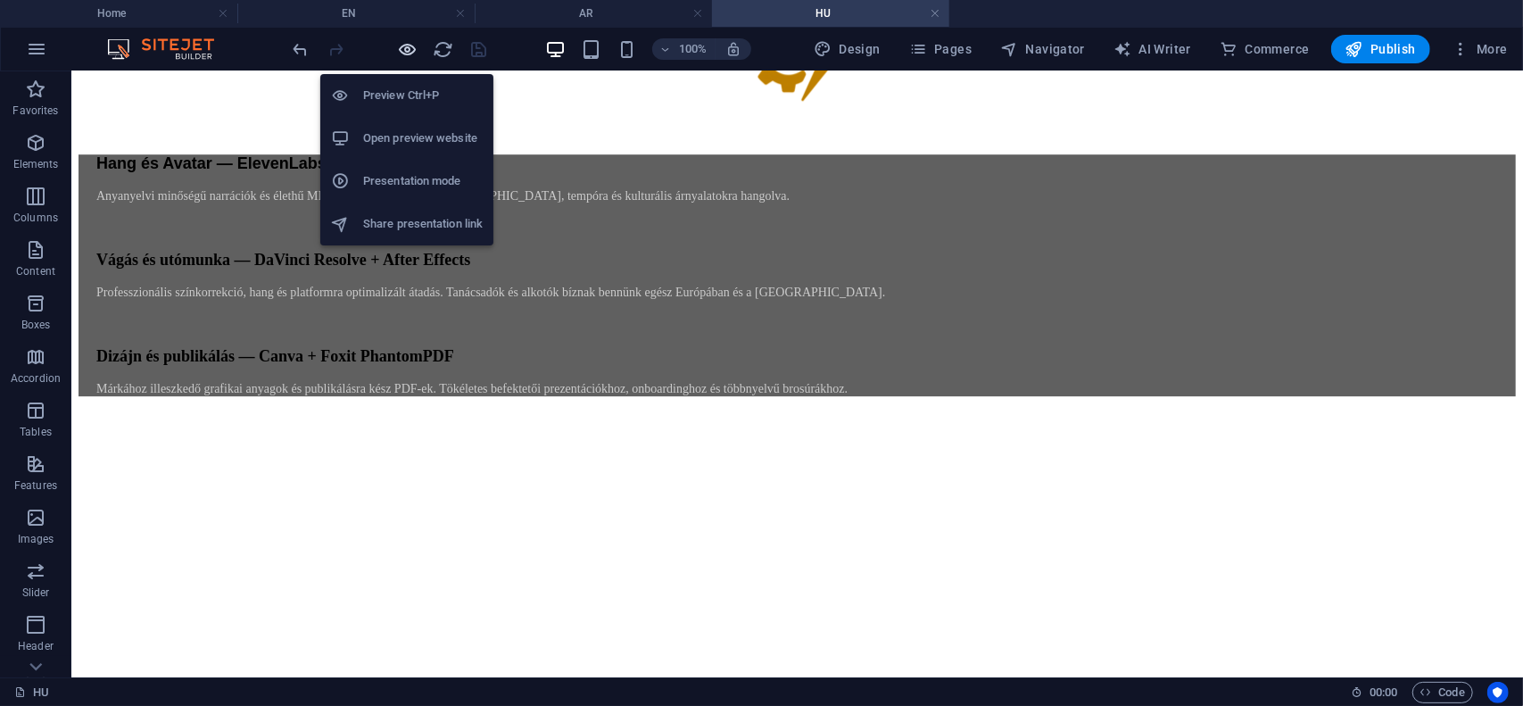
click at [405, 50] on icon "button" at bounding box center [408, 49] width 21 height 21
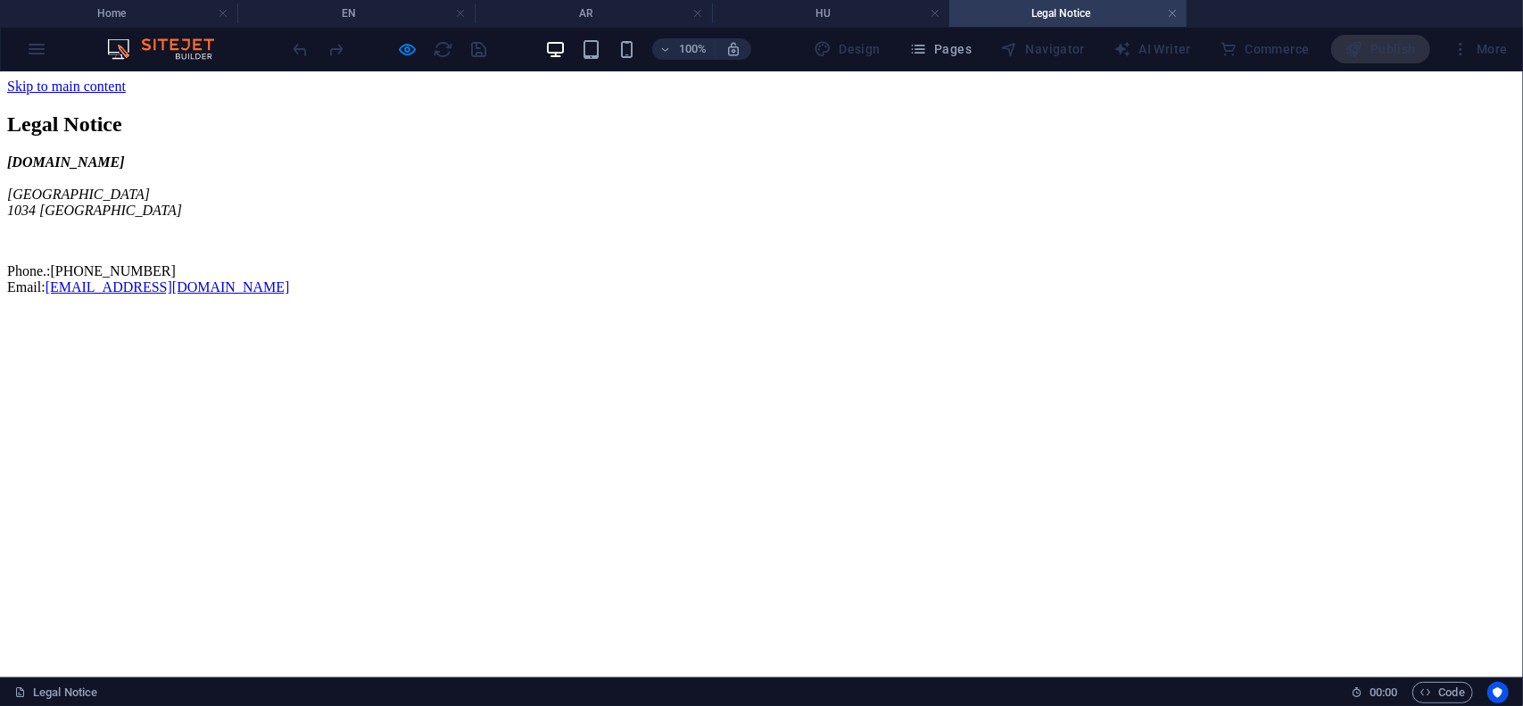
scroll to position [0, 0]
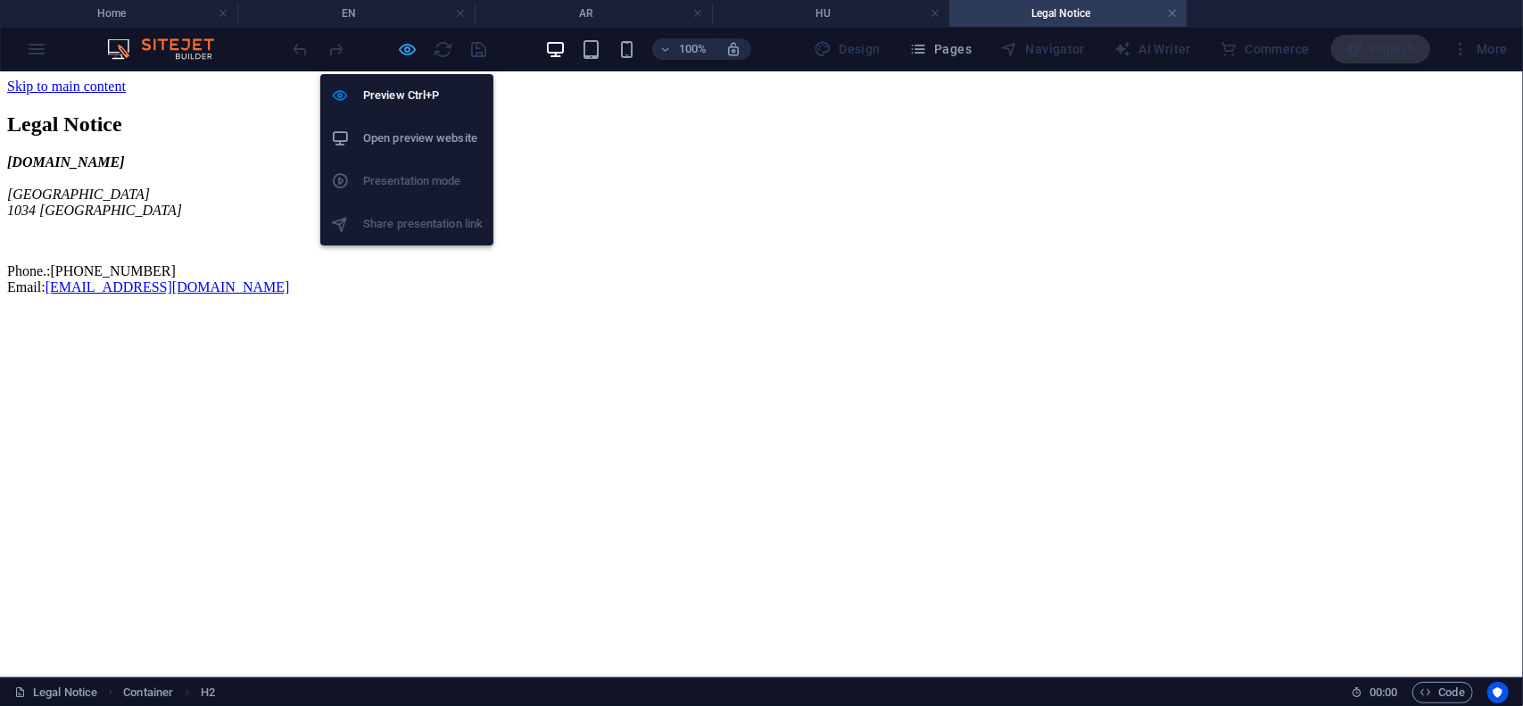
click at [411, 49] on icon "button" at bounding box center [408, 49] width 21 height 21
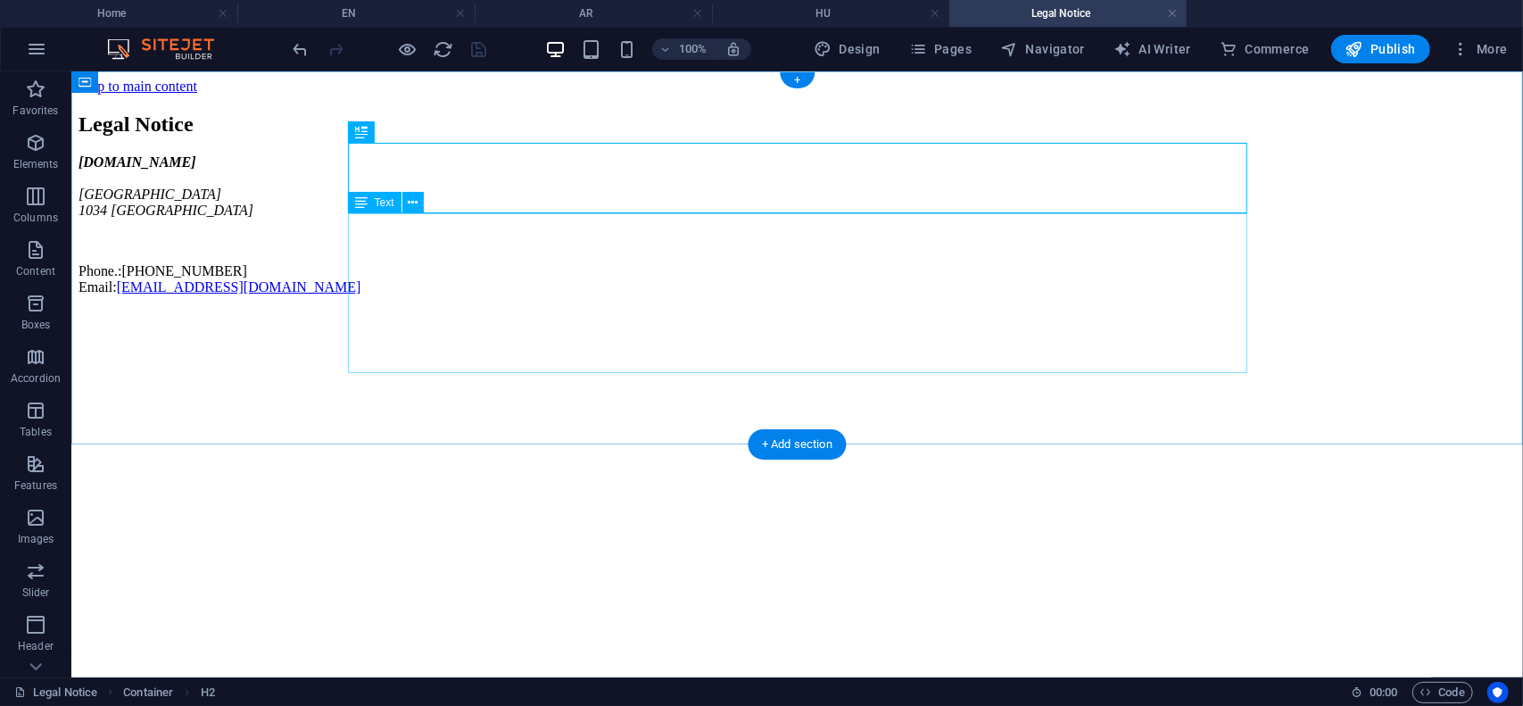
click at [356, 268] on div "[DOMAIN_NAME] [GEOGRAPHIC_DATA][STREET_ADDRESS] Phone.: [PHONE_NUMBER] Email: […" at bounding box center [797, 224] width 1438 height 141
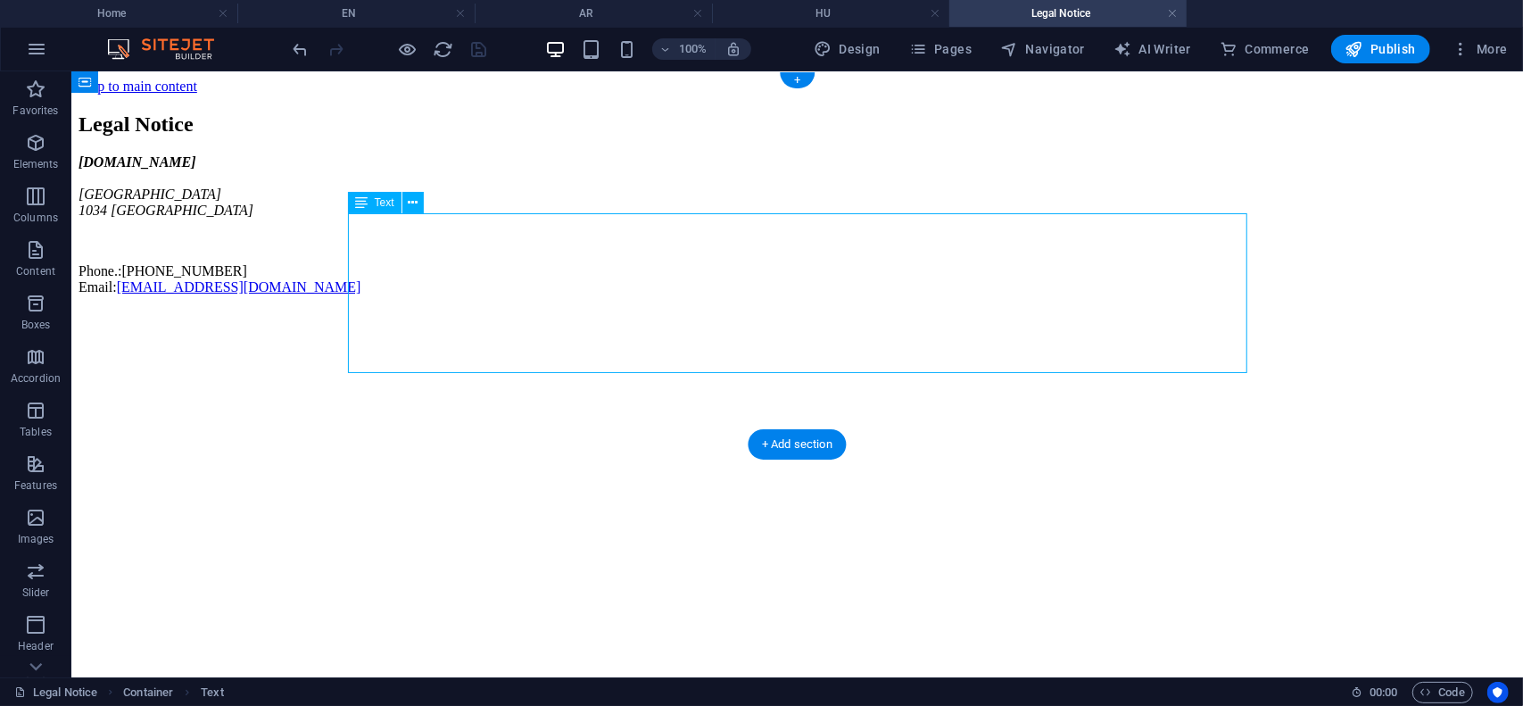
click at [356, 266] on div "[DOMAIN_NAME] [GEOGRAPHIC_DATA][STREET_ADDRESS] Phone.: [PHONE_NUMBER] Email: […" at bounding box center [797, 224] width 1438 height 141
click at [360, 268] on div "[DOMAIN_NAME] [GEOGRAPHIC_DATA][STREET_ADDRESS] Phone.: [PHONE_NUMBER] Email: […" at bounding box center [797, 224] width 1438 height 141
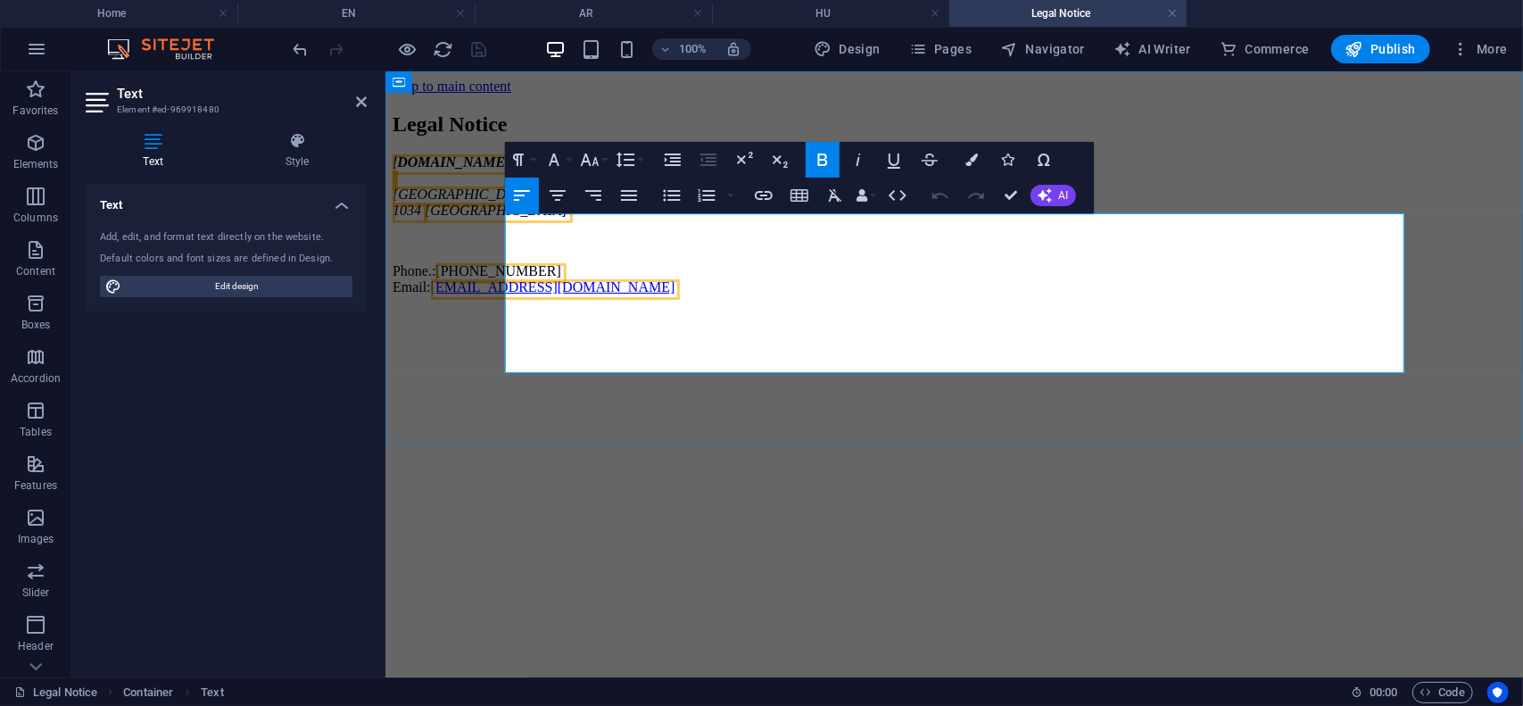
click at [700, 295] on p "Phone.: [PHONE_NUMBER] Email: [EMAIL_ADDRESS][DOMAIN_NAME]" at bounding box center [954, 278] width 1124 height 32
click at [538, 218] on address "[DOMAIN_NAME] [GEOGRAPHIC_DATA] 1034 [GEOGRAPHIC_DATA]" at bounding box center [954, 186] width 1124 height 64
click at [622, 218] on address "[DOMAIN_NAME] [GEOGRAPHIC_DATA] 1034 [GEOGRAPHIC_DATA]" at bounding box center [954, 186] width 1124 height 64
click at [720, 295] on p "Phone.: [PHONE_NUMBER] Email: [EMAIL_ADDRESS][DOMAIN_NAME]" at bounding box center [954, 278] width 1124 height 32
drag, startPoint x: 531, startPoint y: 214, endPoint x: 475, endPoint y: 270, distance: 78.9
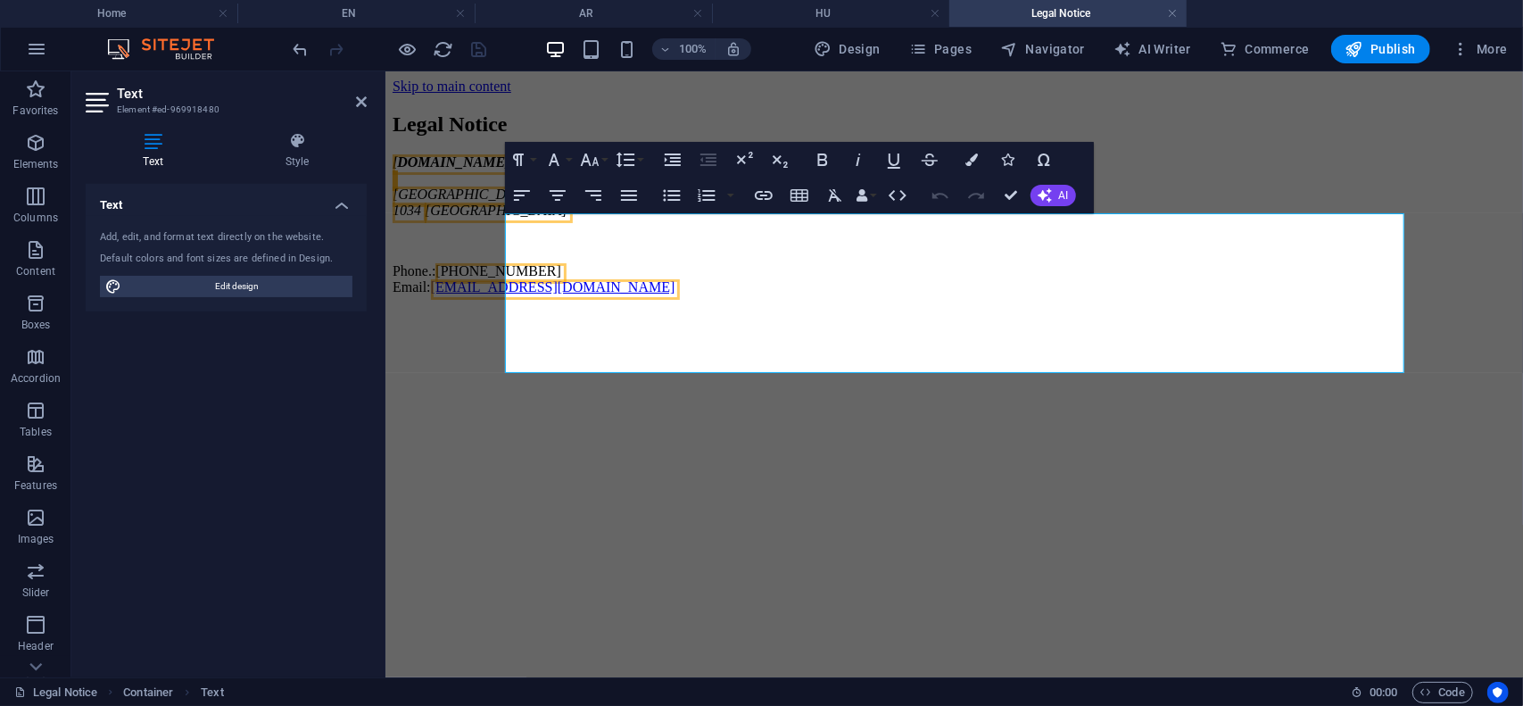
click at [353, 103] on header "Text Element #ed-969918480" at bounding box center [226, 94] width 281 height 46
click at [362, 108] on icon at bounding box center [361, 102] width 11 height 14
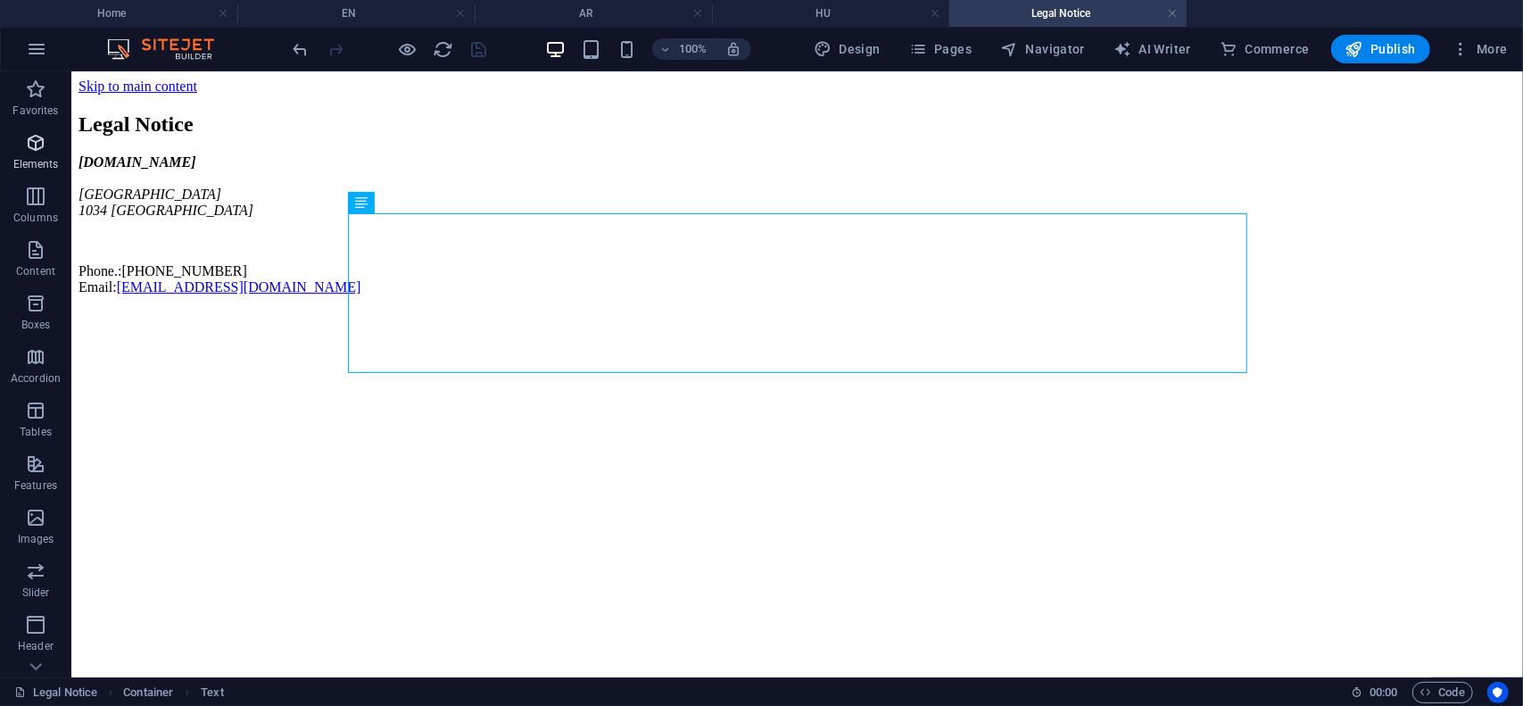
click at [43, 149] on icon "button" at bounding box center [35, 142] width 21 height 21
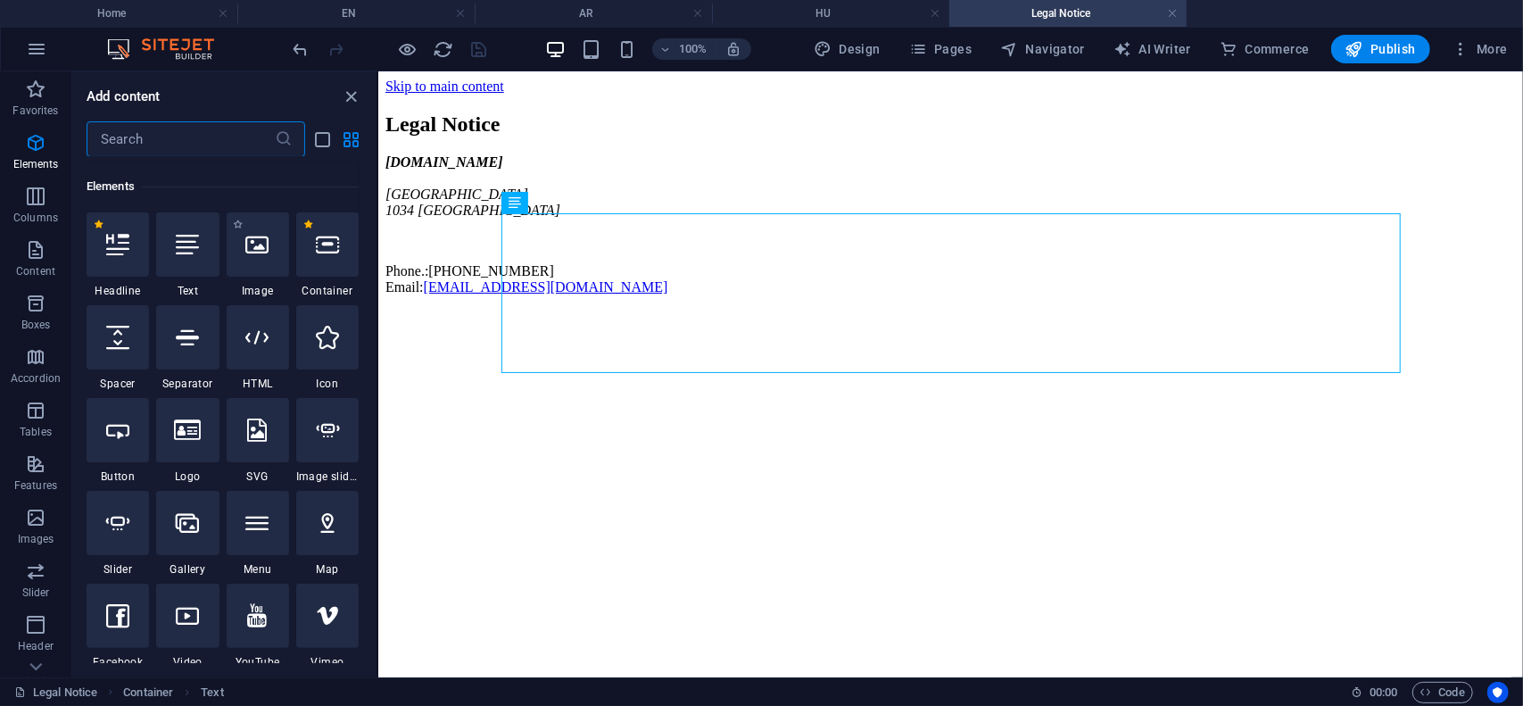
scroll to position [190, 0]
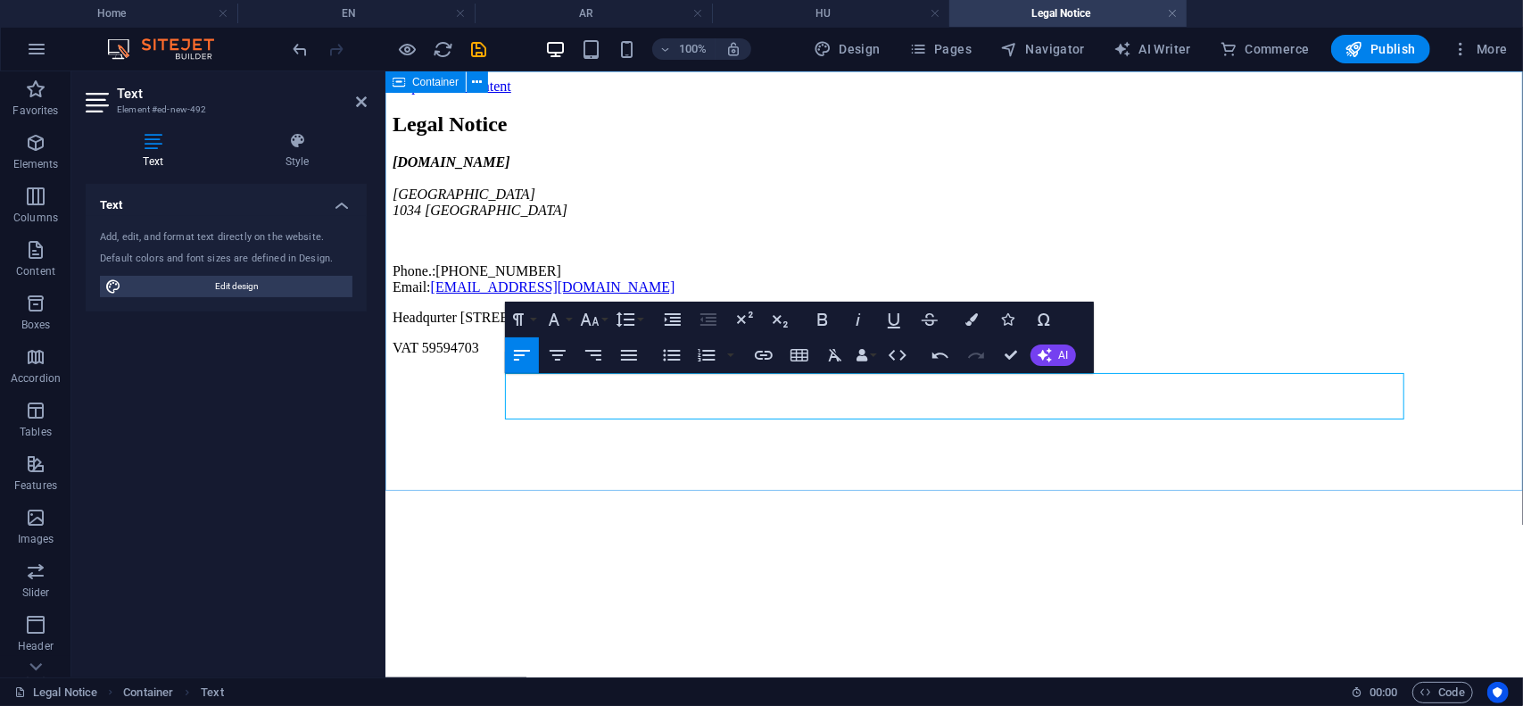
click at [640, 355] on div "Legal Notice [DOMAIN_NAME] [GEOGRAPHIC_DATA] Phone.: [PHONE_NUMBER] Email: [EMA…" at bounding box center [954, 234] width 1124 height 244
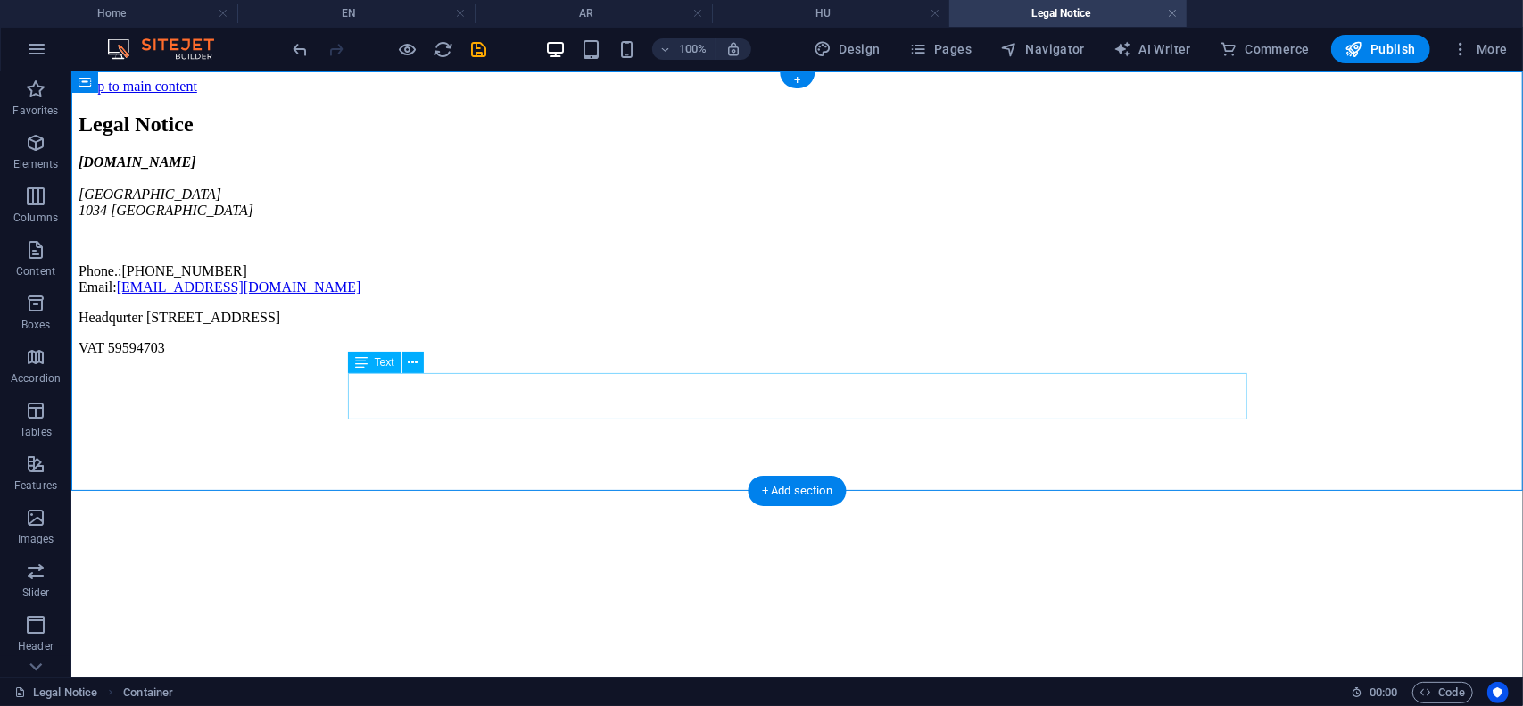
click at [367, 355] on div "Headqurter [STREET_ADDRESS] VAT 59594703" at bounding box center [797, 332] width 1438 height 46
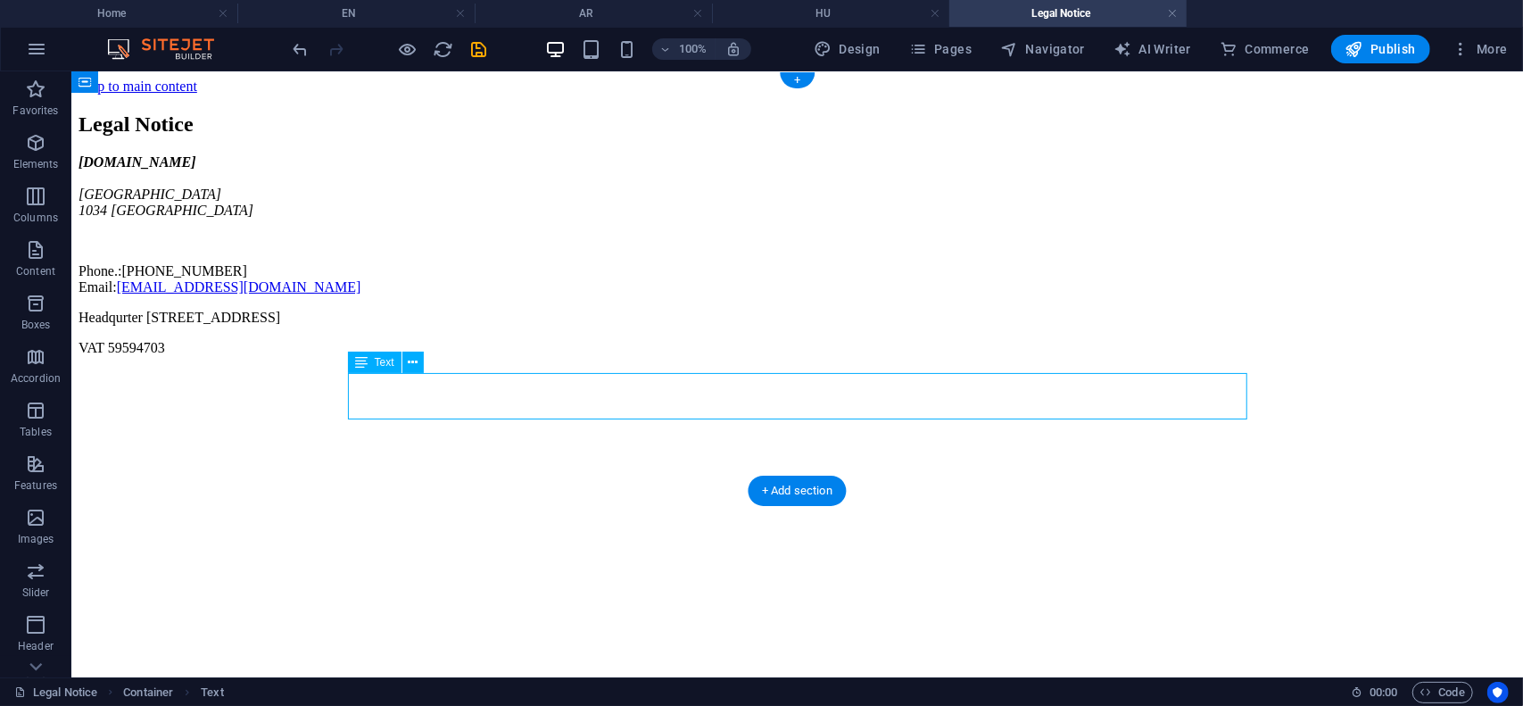
click at [367, 355] on div "Headqurter [STREET_ADDRESS] VAT 59594703" at bounding box center [797, 332] width 1438 height 46
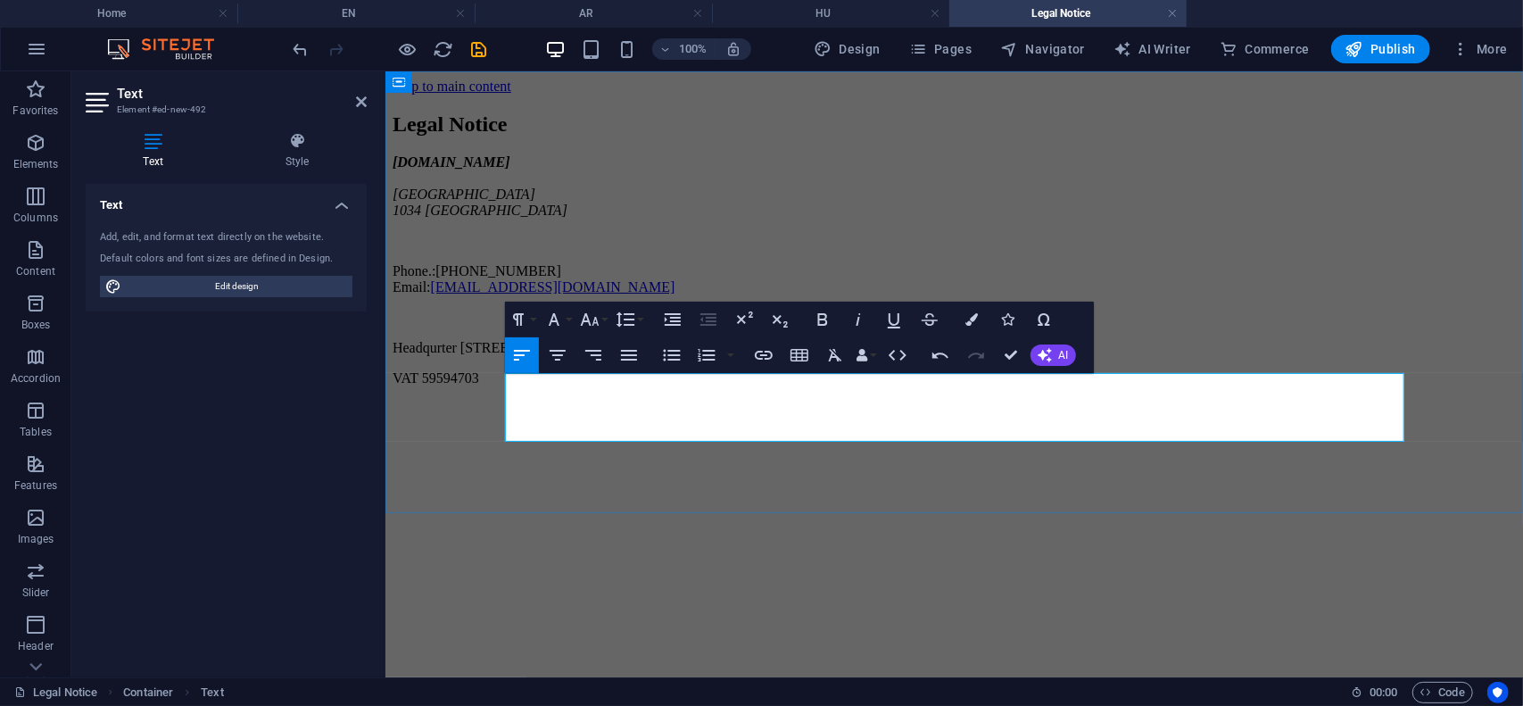
click at [859, 355] on p "Headqurter [STREET_ADDRESS]" at bounding box center [954, 347] width 1124 height 16
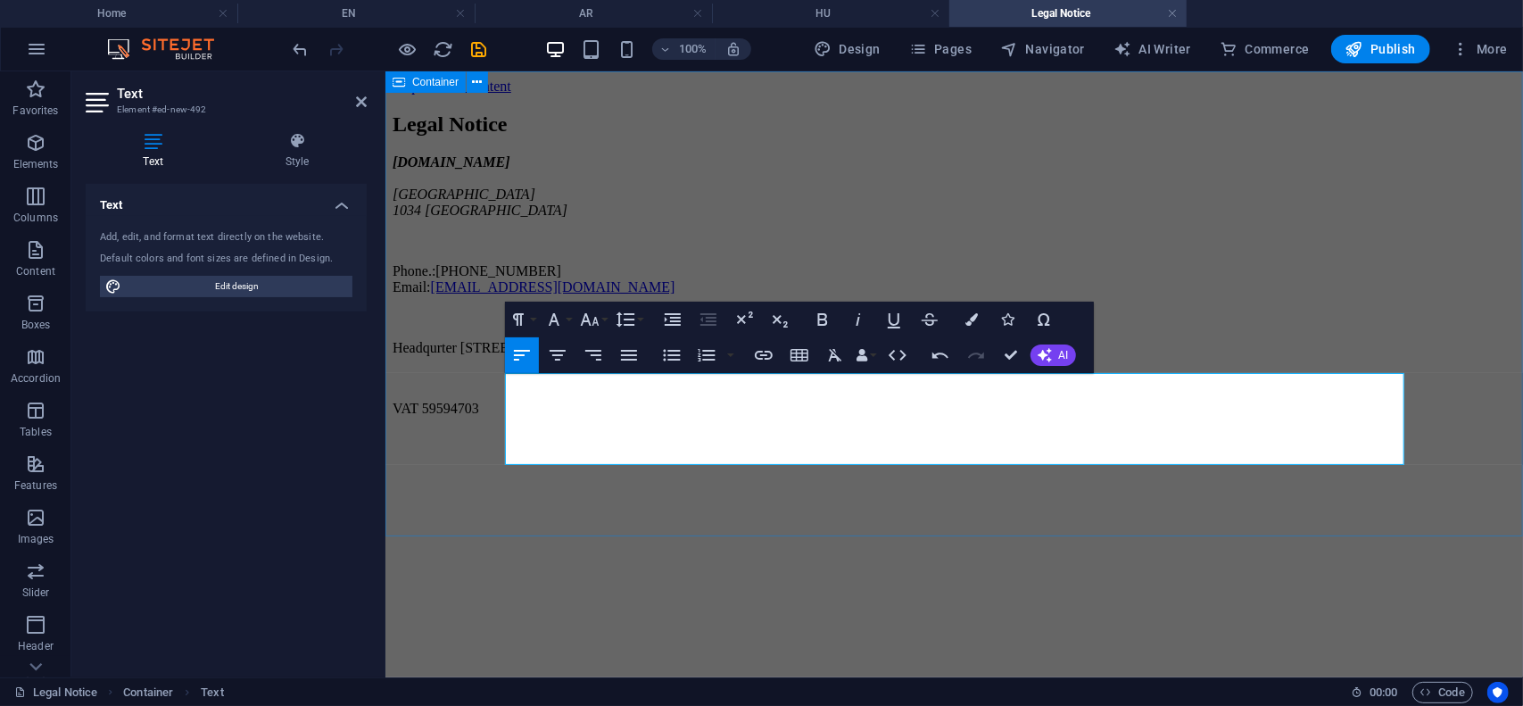
click at [1515, 397] on div "Legal Notice [DOMAIN_NAME] [GEOGRAPHIC_DATA] Phone.: [PHONE_NUMBER] Email: [EMA…" at bounding box center [954, 264] width 1124 height 304
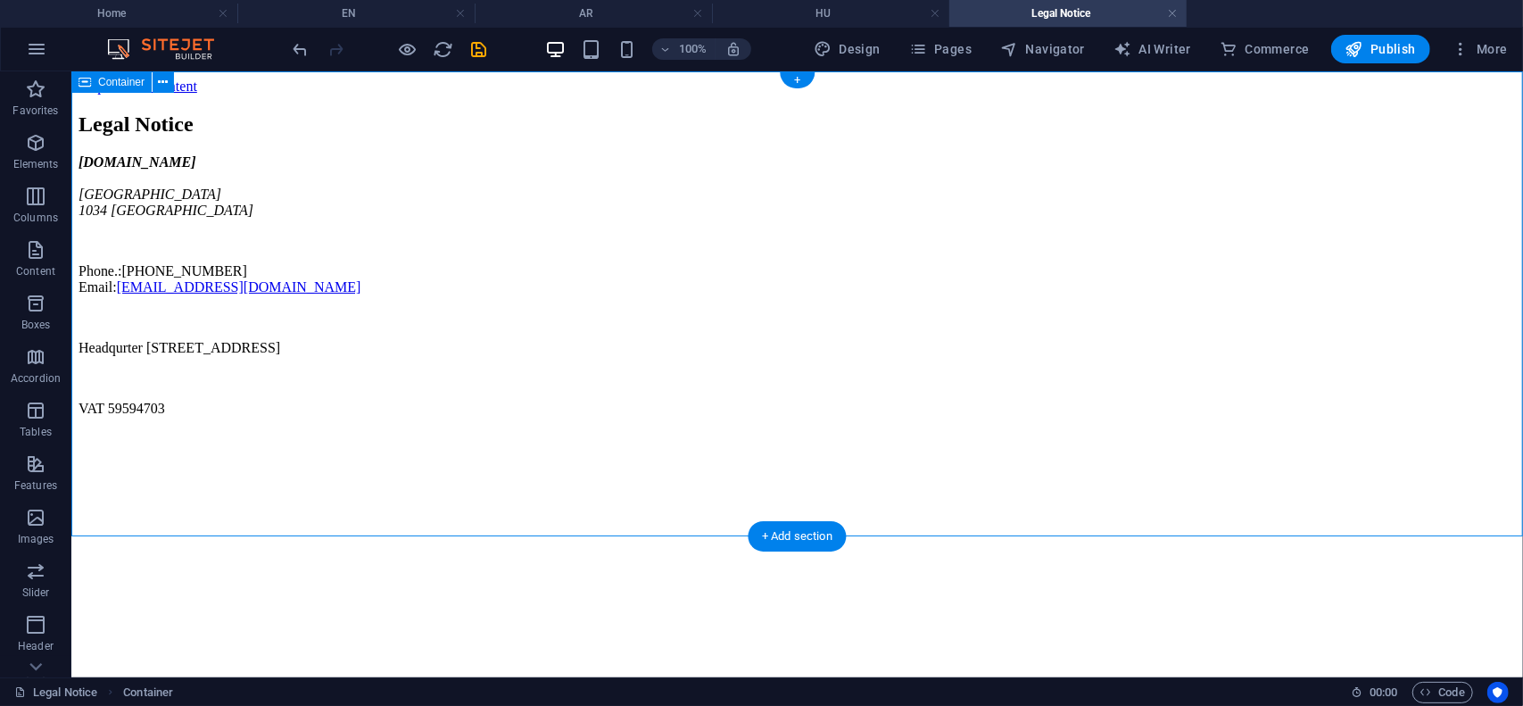
click at [1350, 391] on div "Legal Notice [DOMAIN_NAME] [GEOGRAPHIC_DATA] Phone.: [PHONE_NUMBER] Email: [EMA…" at bounding box center [797, 264] width 1438 height 304
click at [479, 44] on icon "save" at bounding box center [479, 49] width 21 height 21
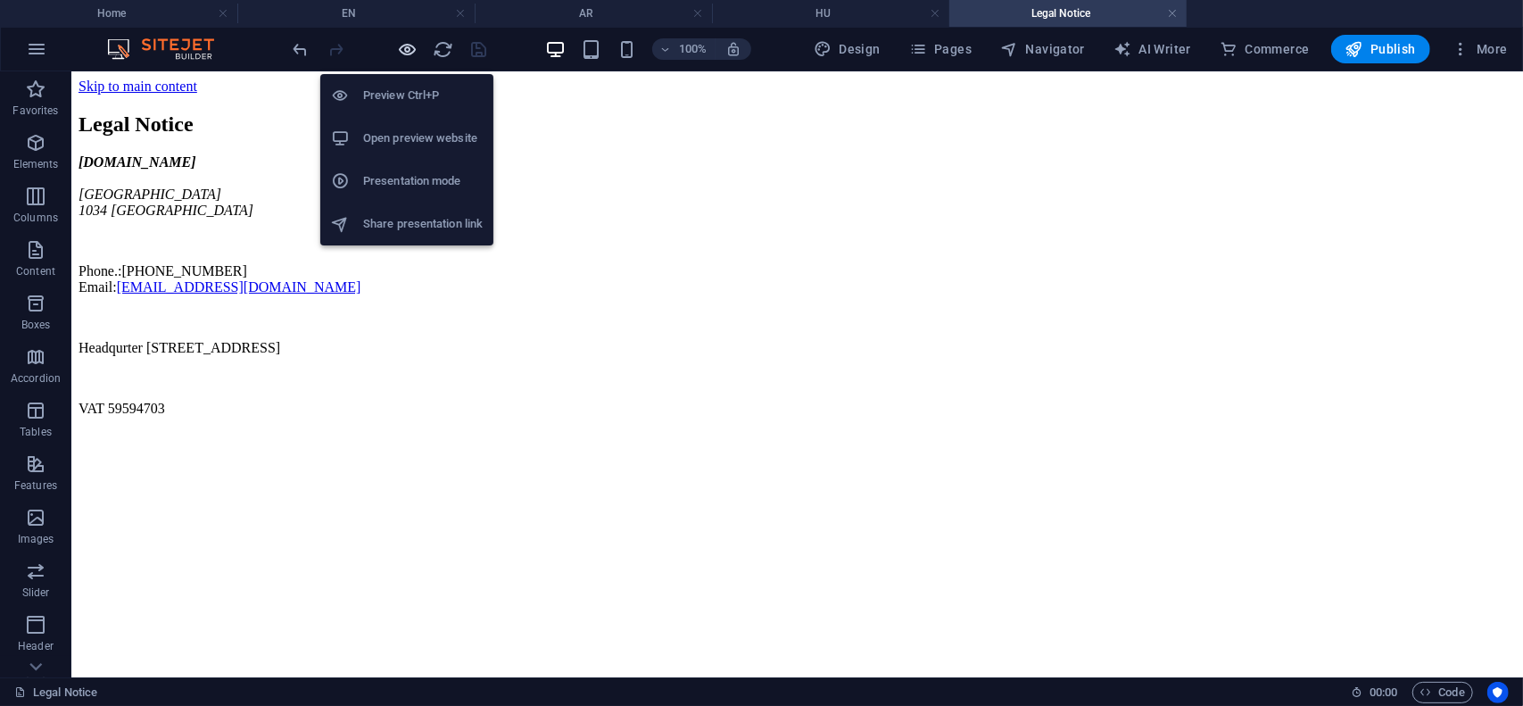
click at [414, 41] on icon "button" at bounding box center [408, 49] width 21 height 21
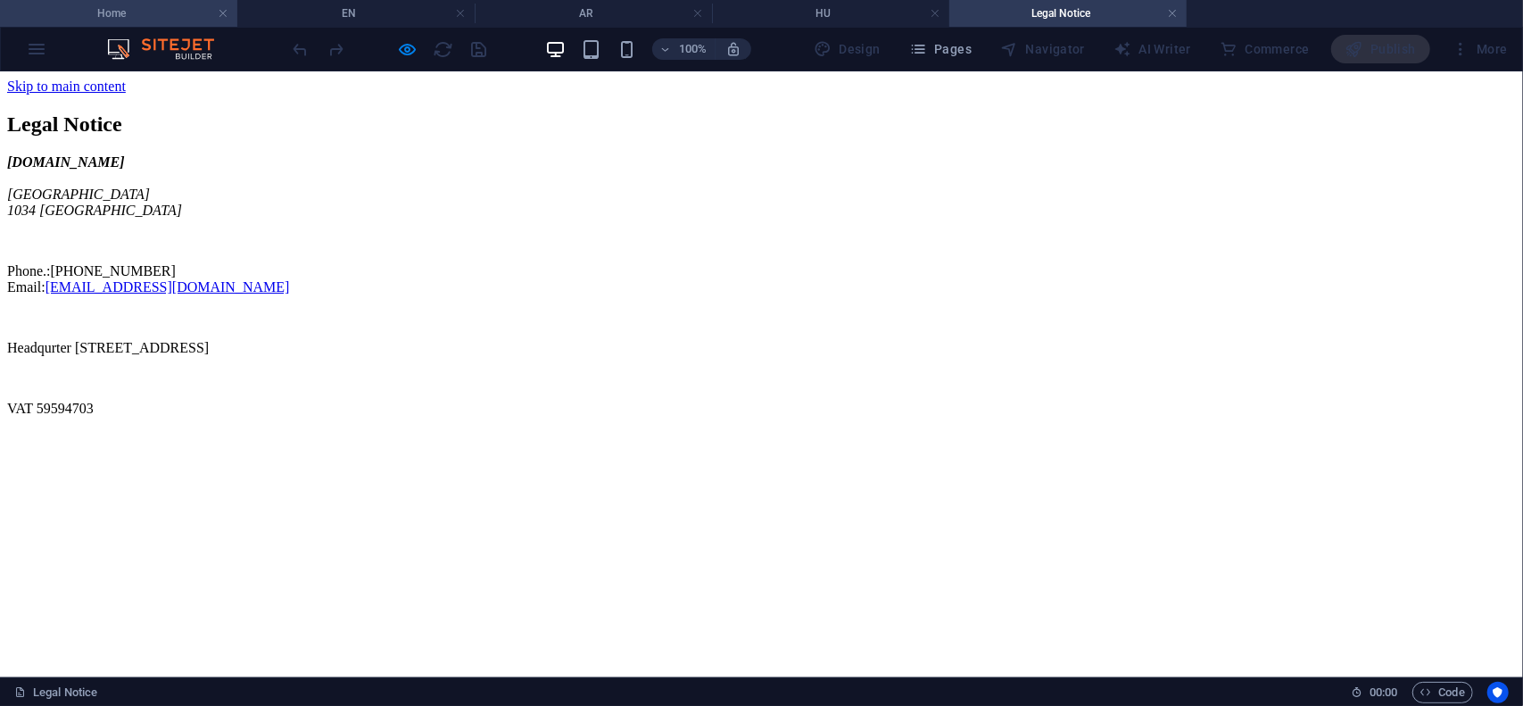
click at [111, 15] on h4 "Home" at bounding box center [118, 14] width 237 height 20
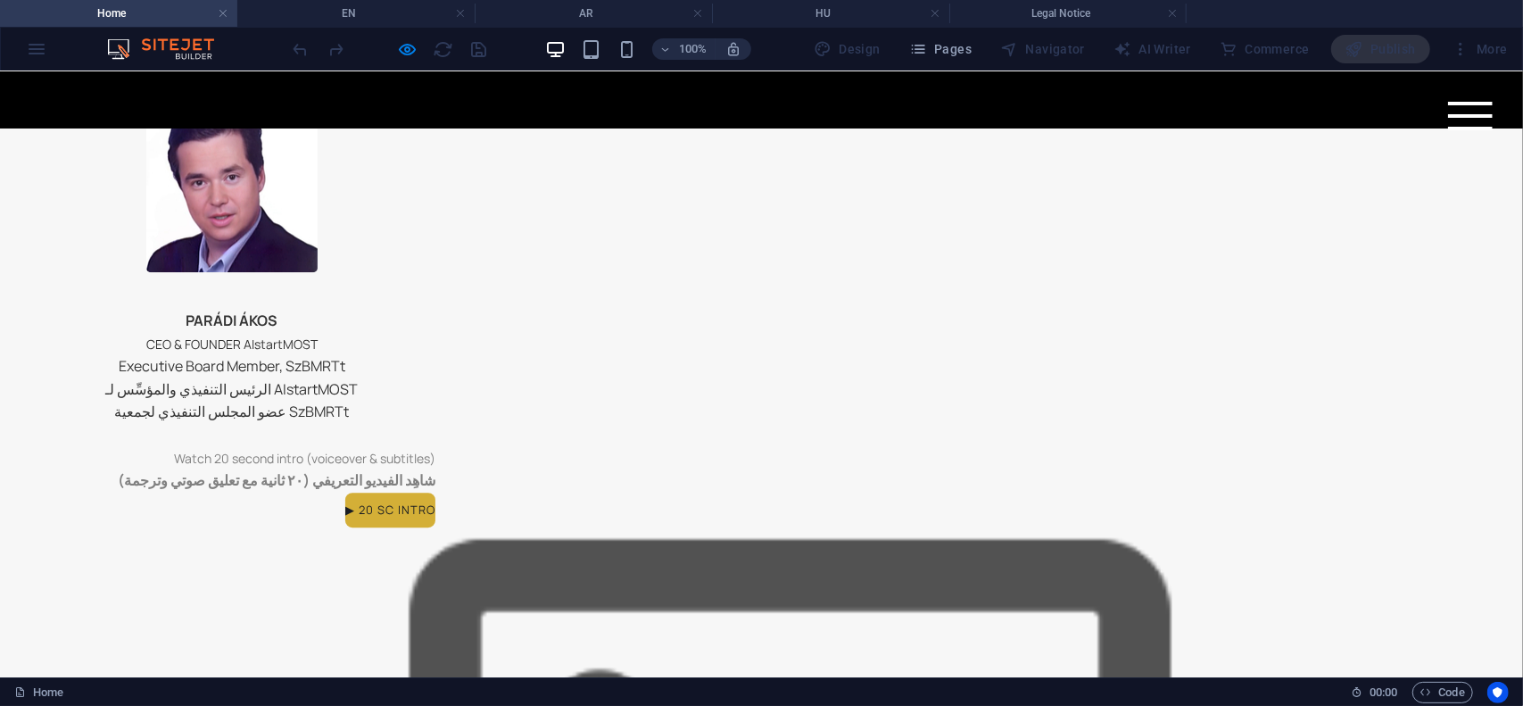
scroll to position [3206, 0]
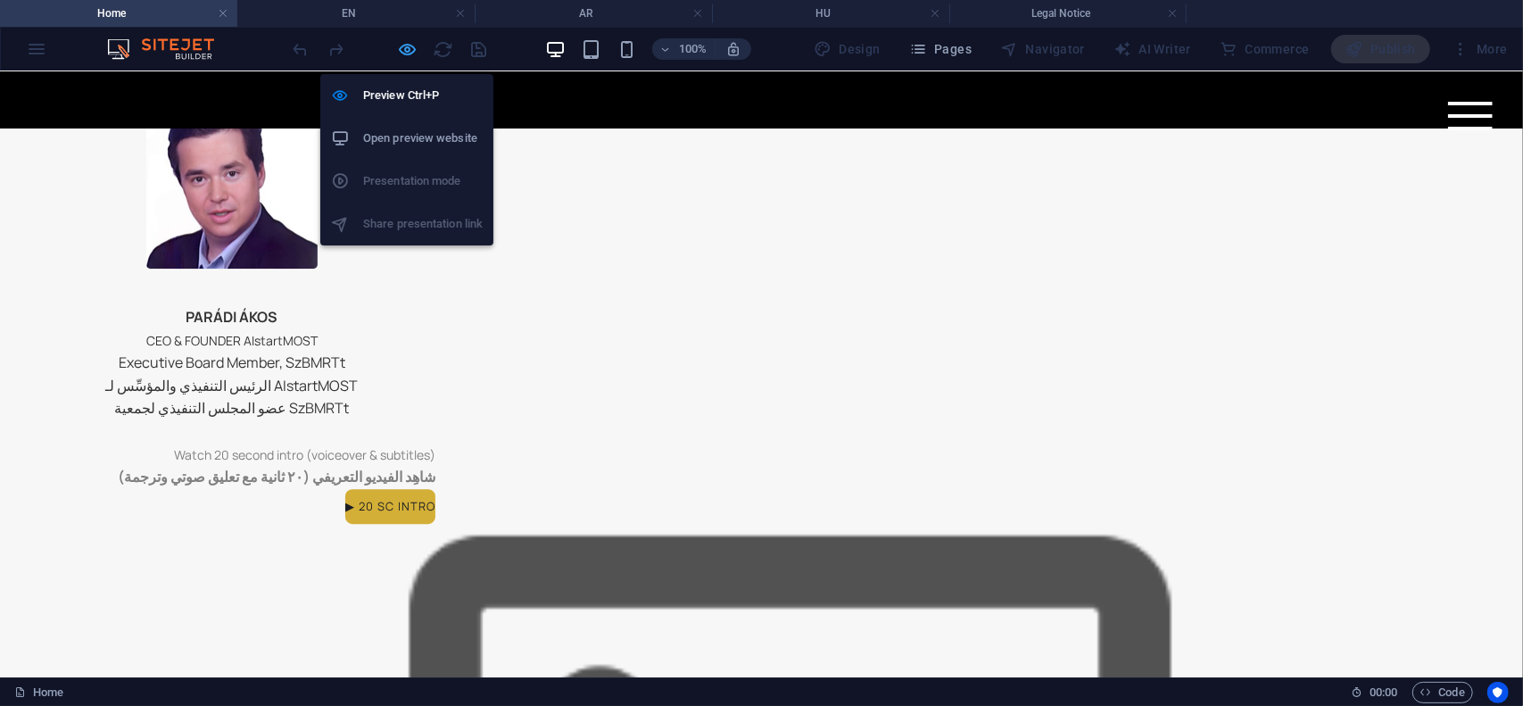
click at [408, 44] on icon "button" at bounding box center [408, 49] width 21 height 21
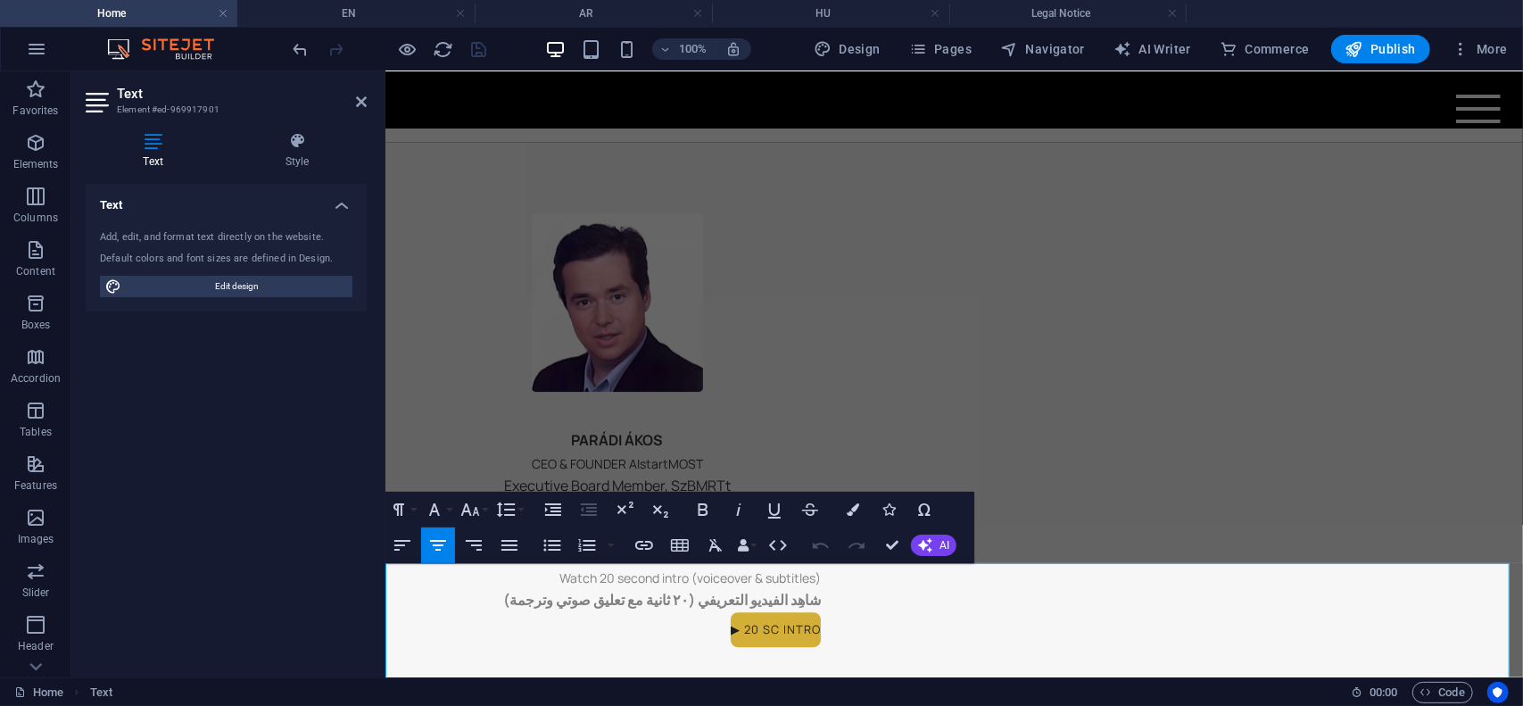
click at [362, 103] on icon at bounding box center [361, 102] width 11 height 14
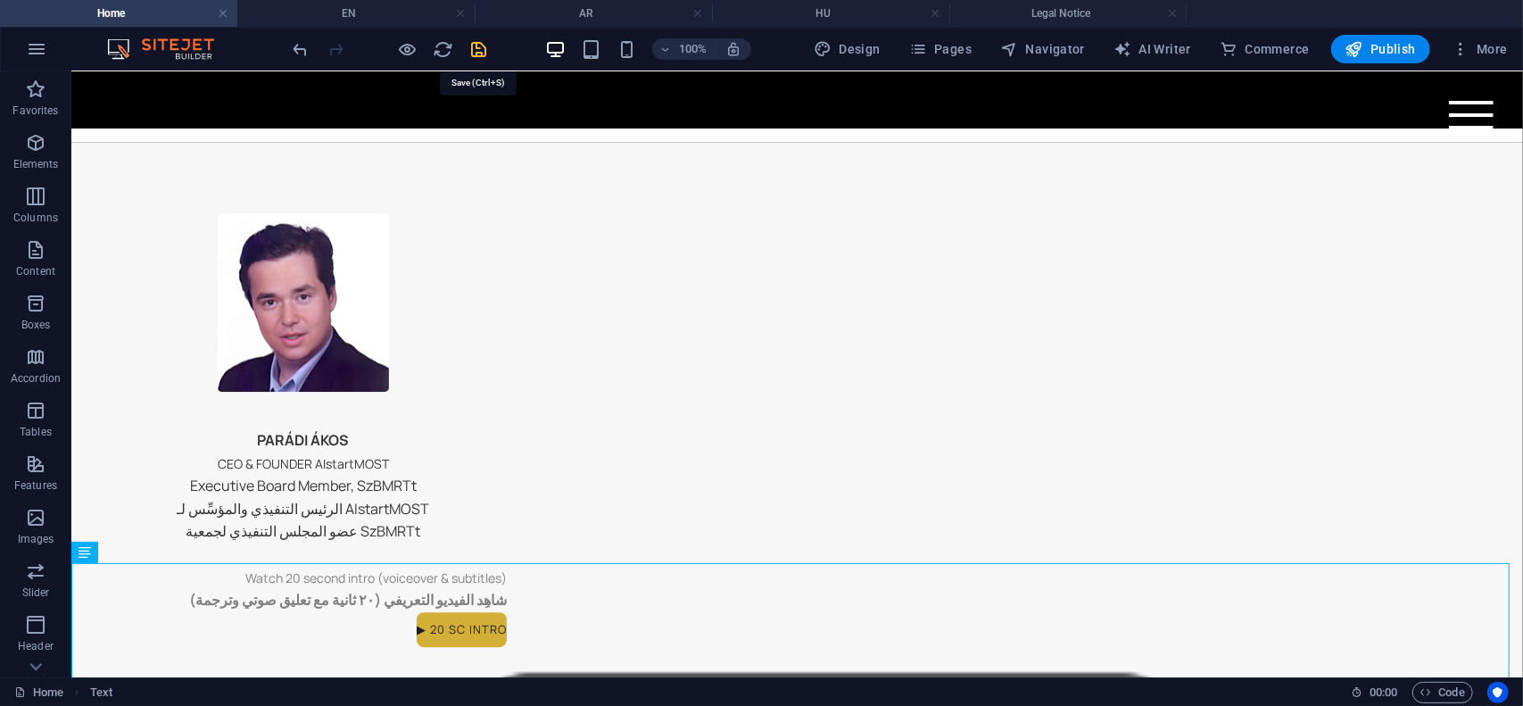
click at [479, 51] on icon "save" at bounding box center [479, 49] width 21 height 21
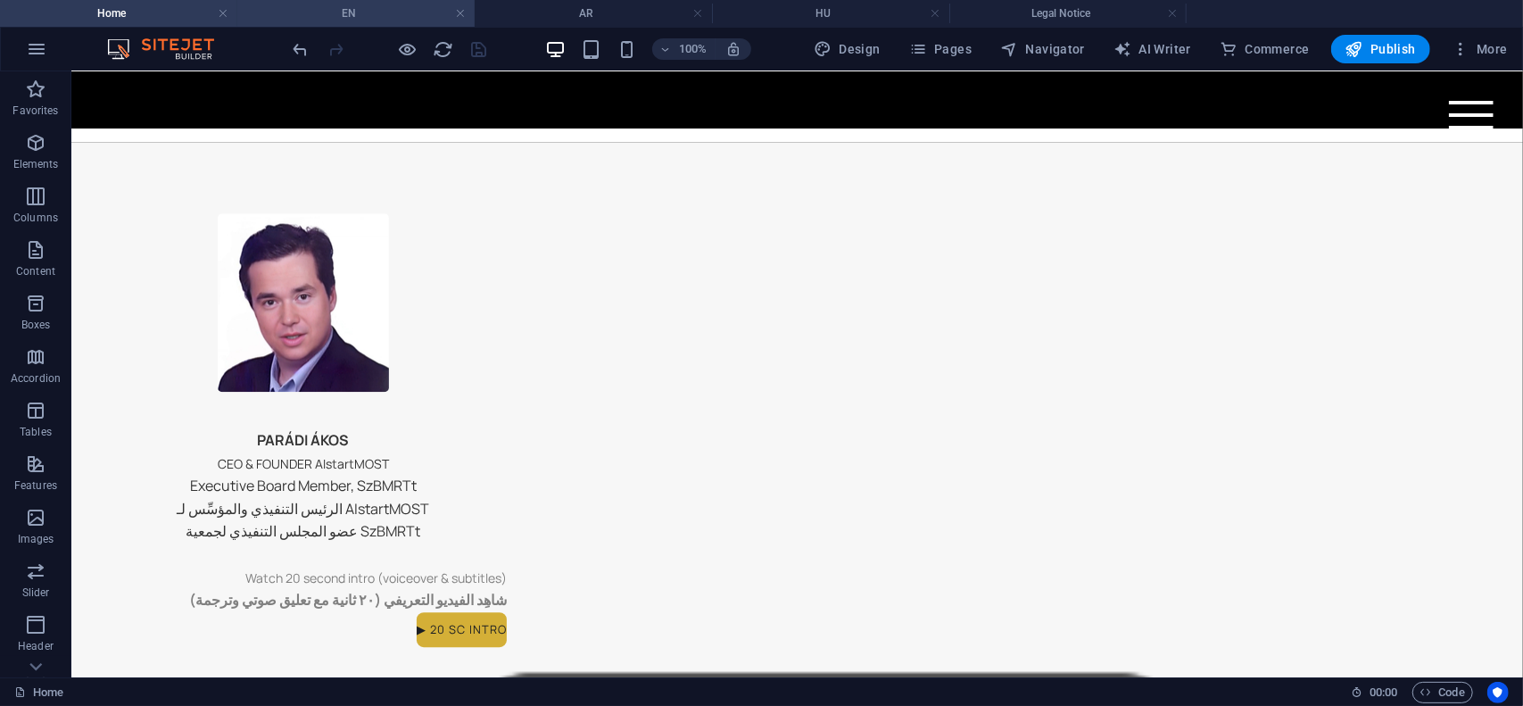
click at [360, 12] on h4 "EN" at bounding box center [355, 14] width 237 height 20
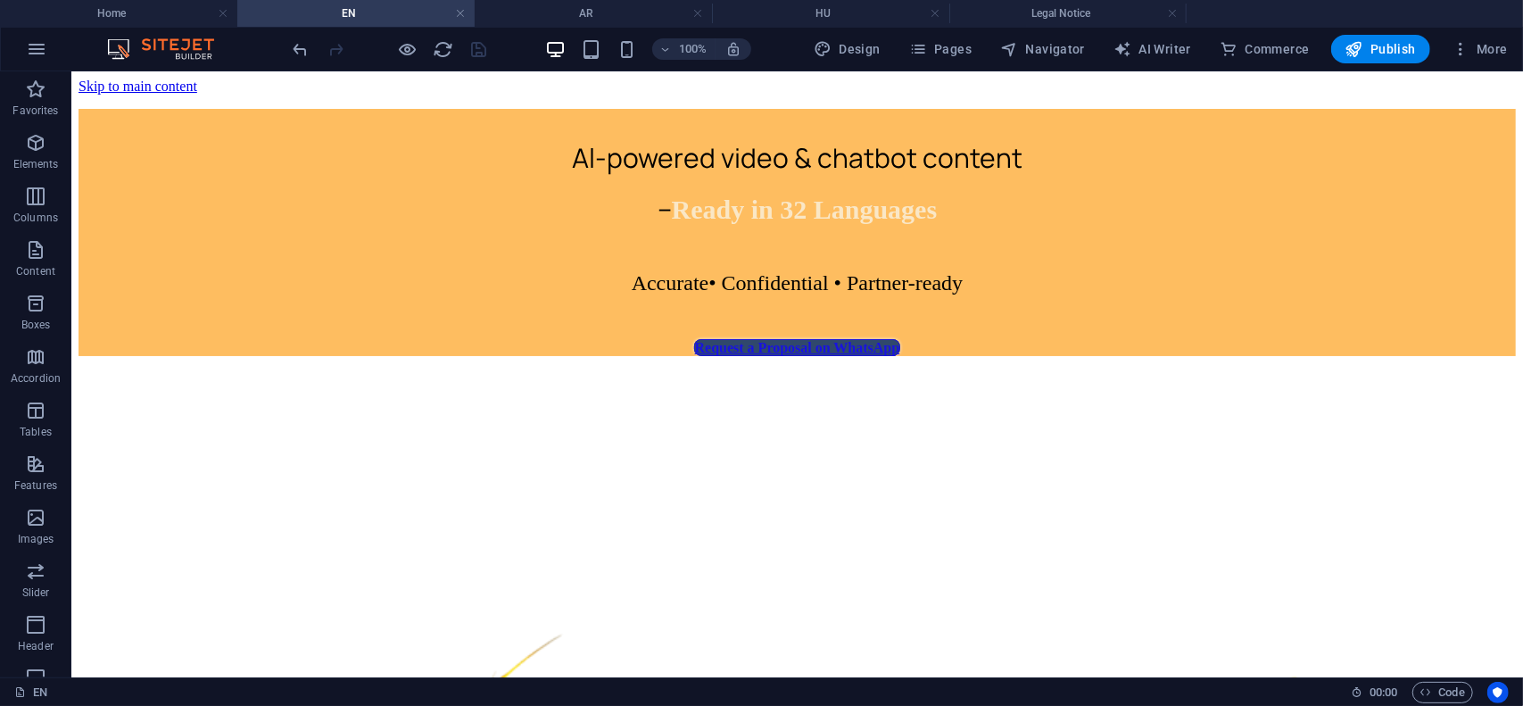
scroll to position [0, 0]
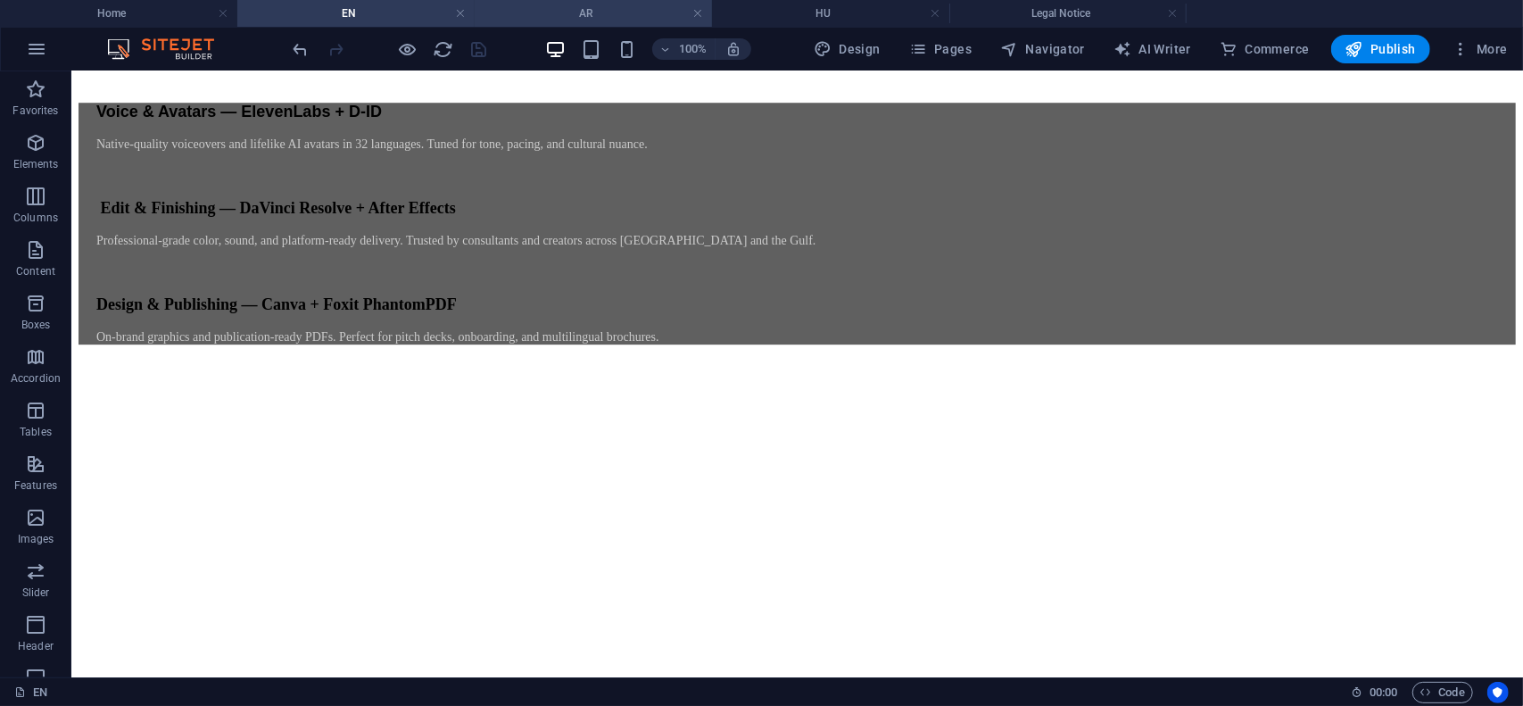
click at [614, 15] on h4 "AR" at bounding box center [593, 14] width 237 height 20
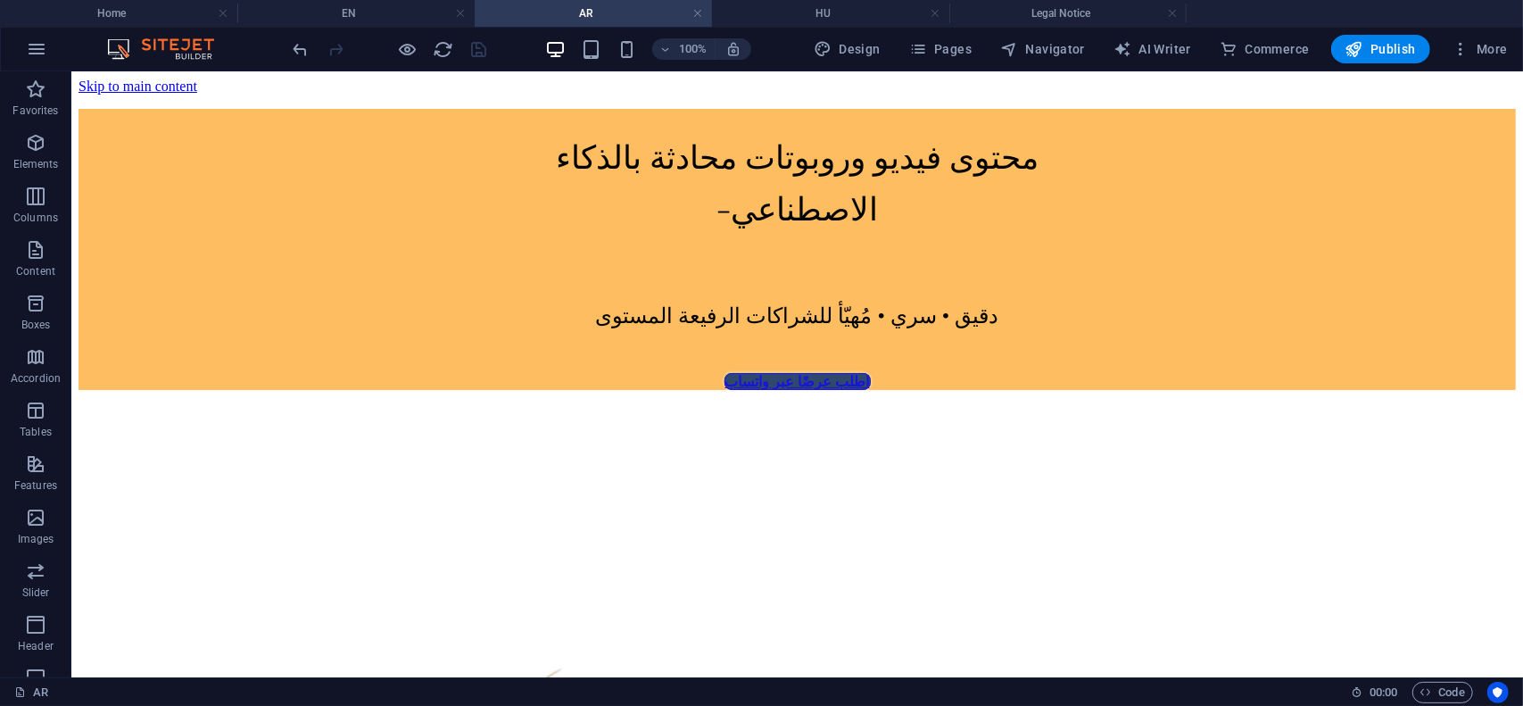
scroll to position [8536, 0]
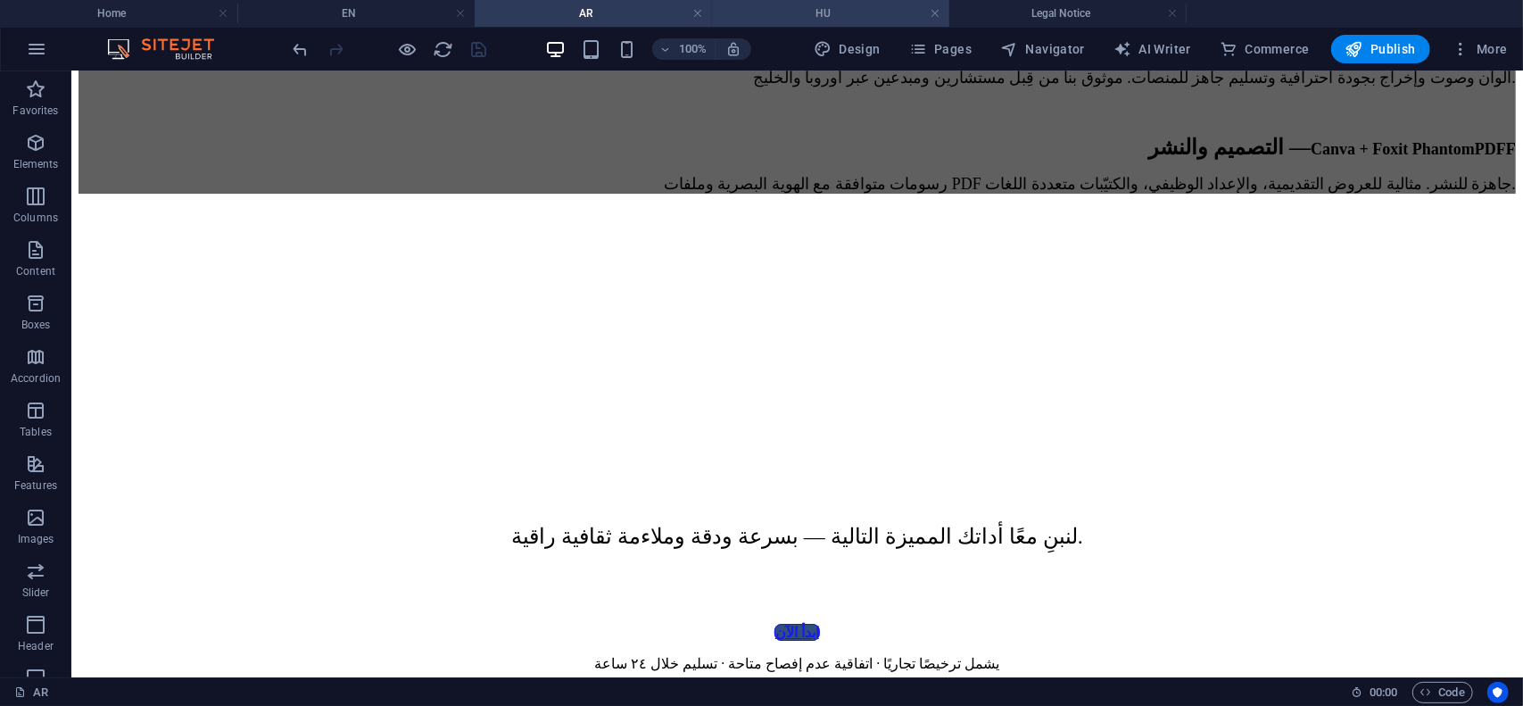
click at [850, 12] on h4 "HU" at bounding box center [830, 14] width 237 height 20
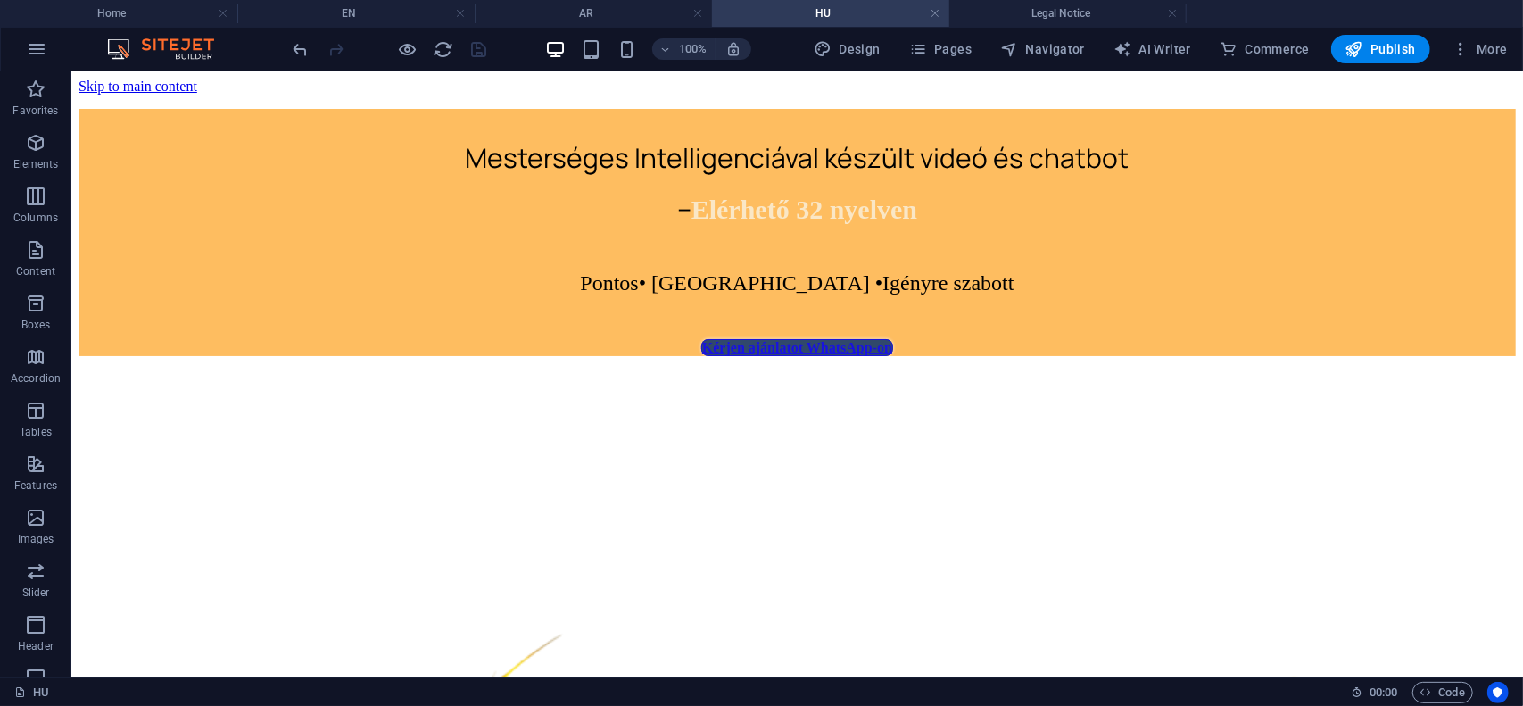
scroll to position [8153, 0]
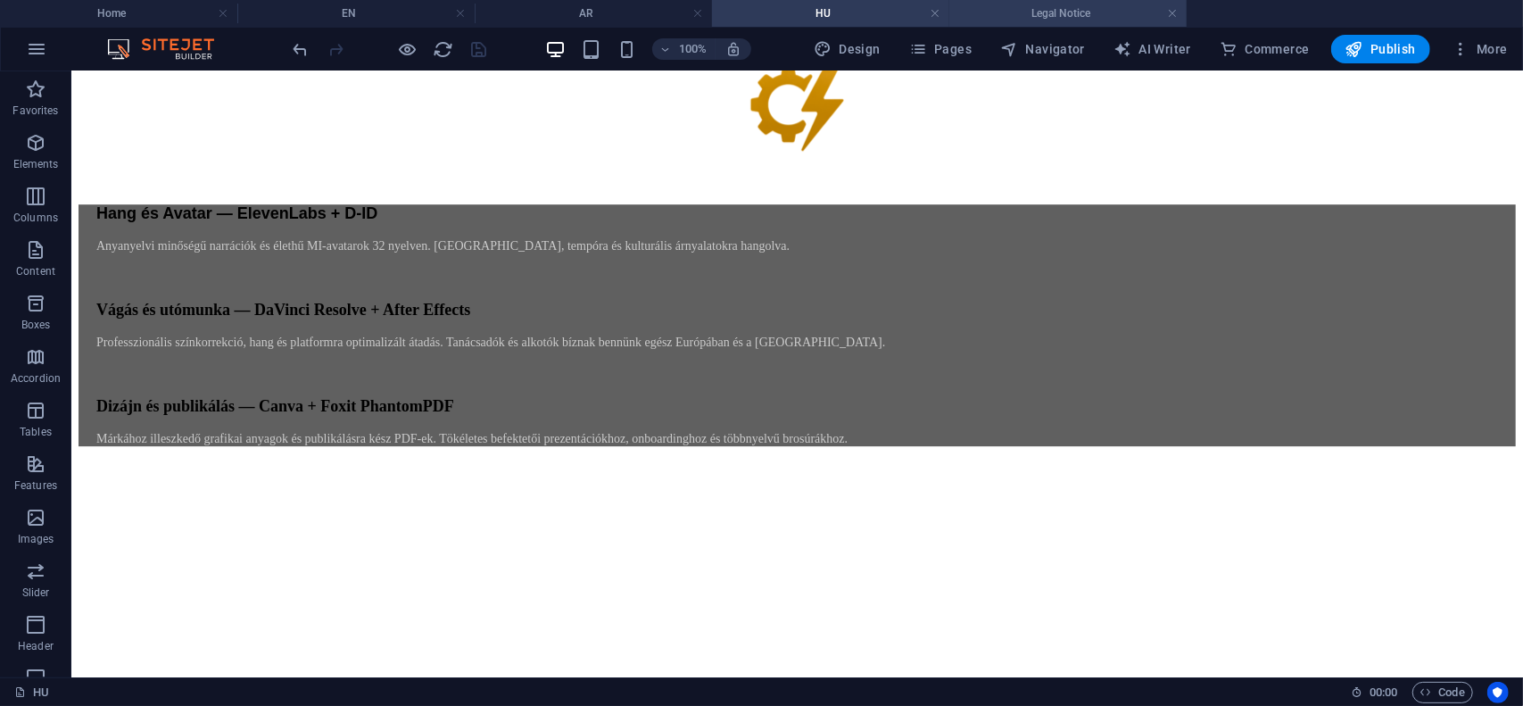
click at [1051, 14] on h4 "Legal Notice" at bounding box center [1068, 14] width 237 height 20
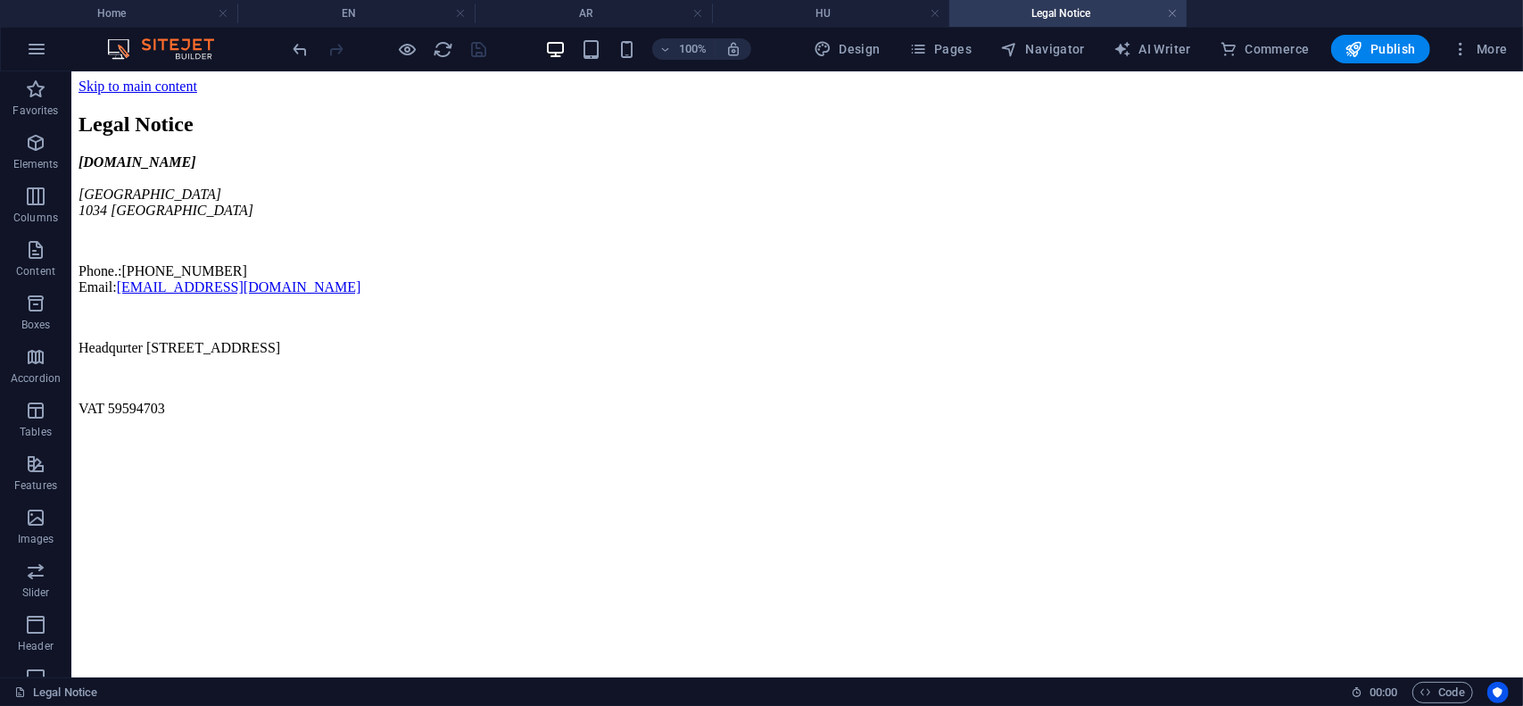
scroll to position [0, 0]
click at [159, 15] on h4 "Home" at bounding box center [118, 14] width 237 height 20
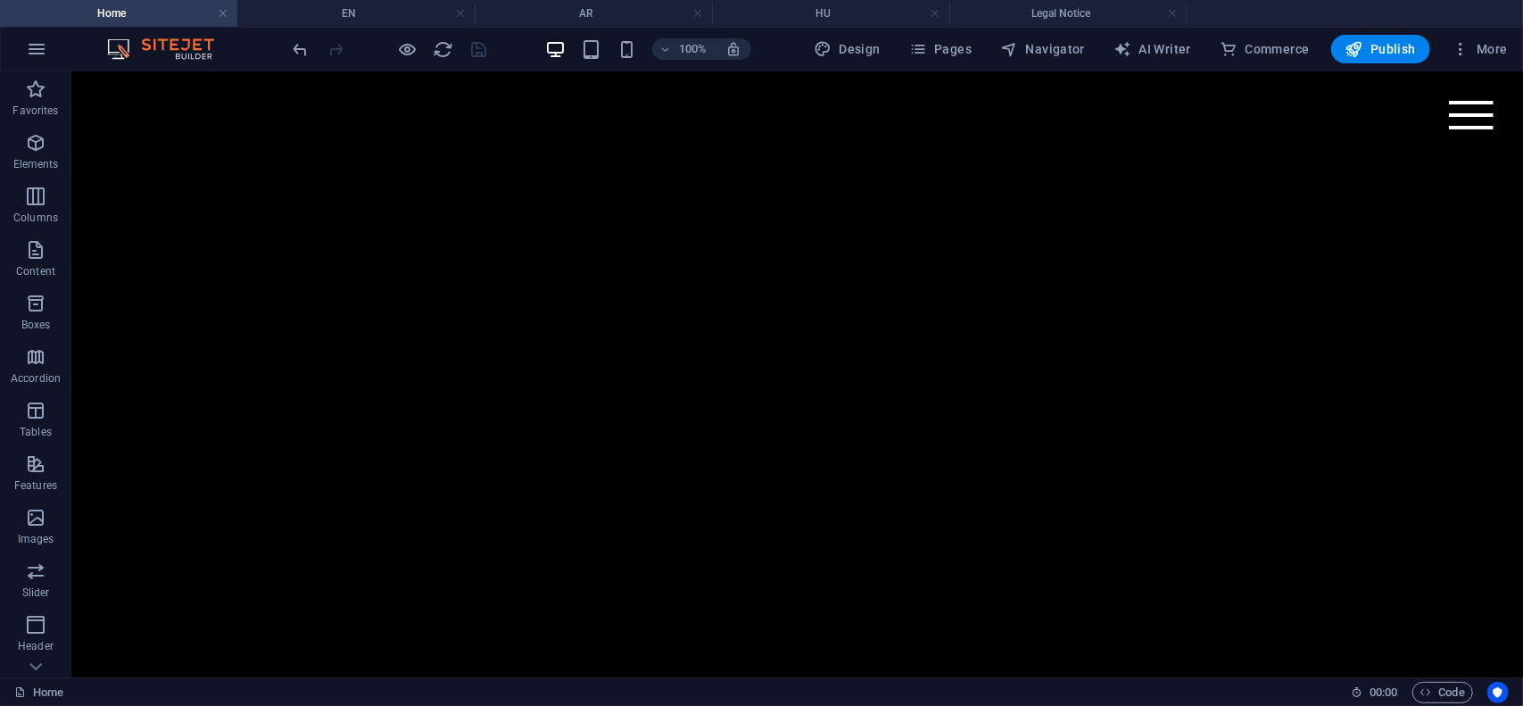
scroll to position [3083, 0]
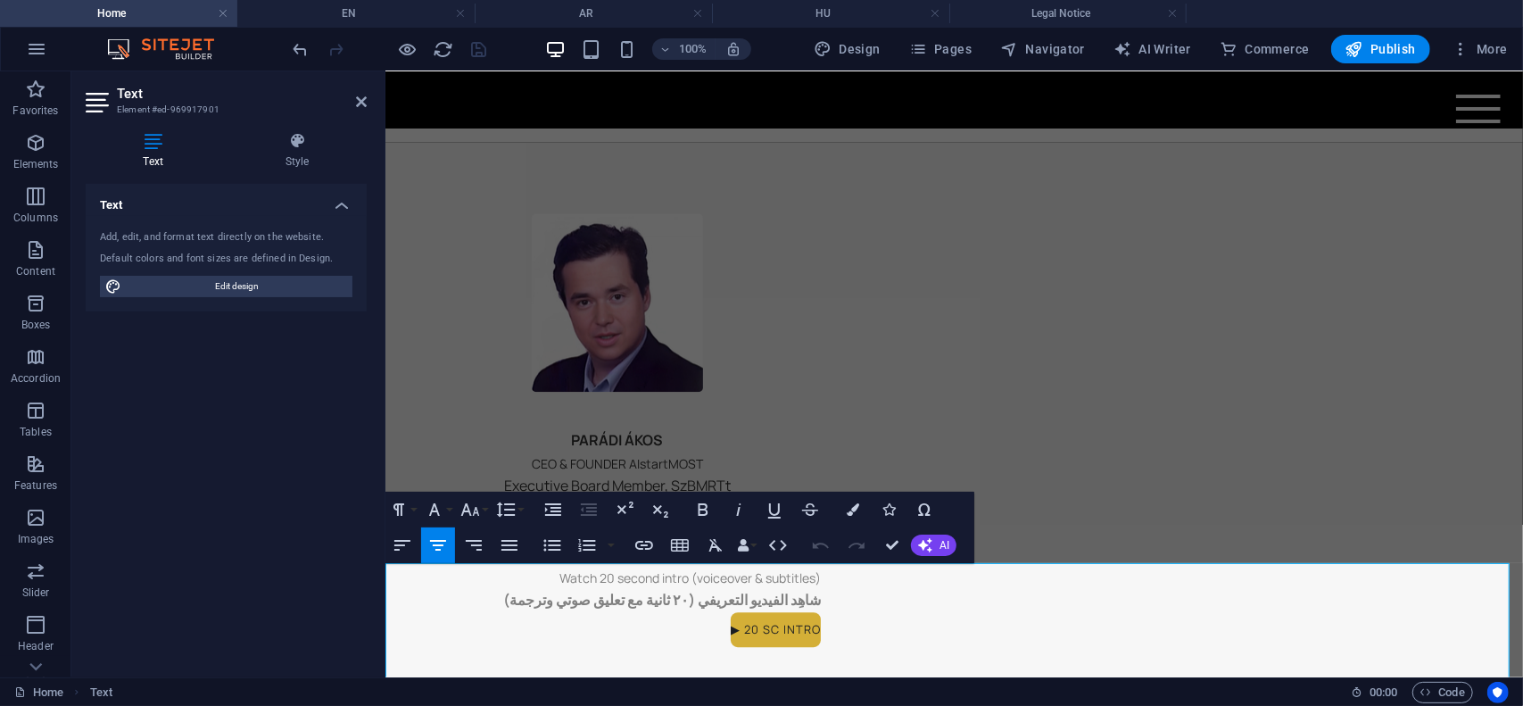
drag, startPoint x: 1001, startPoint y: 653, endPoint x: 881, endPoint y: 648, distance: 120.6
click at [855, 508] on icon "button" at bounding box center [853, 509] width 12 height 12
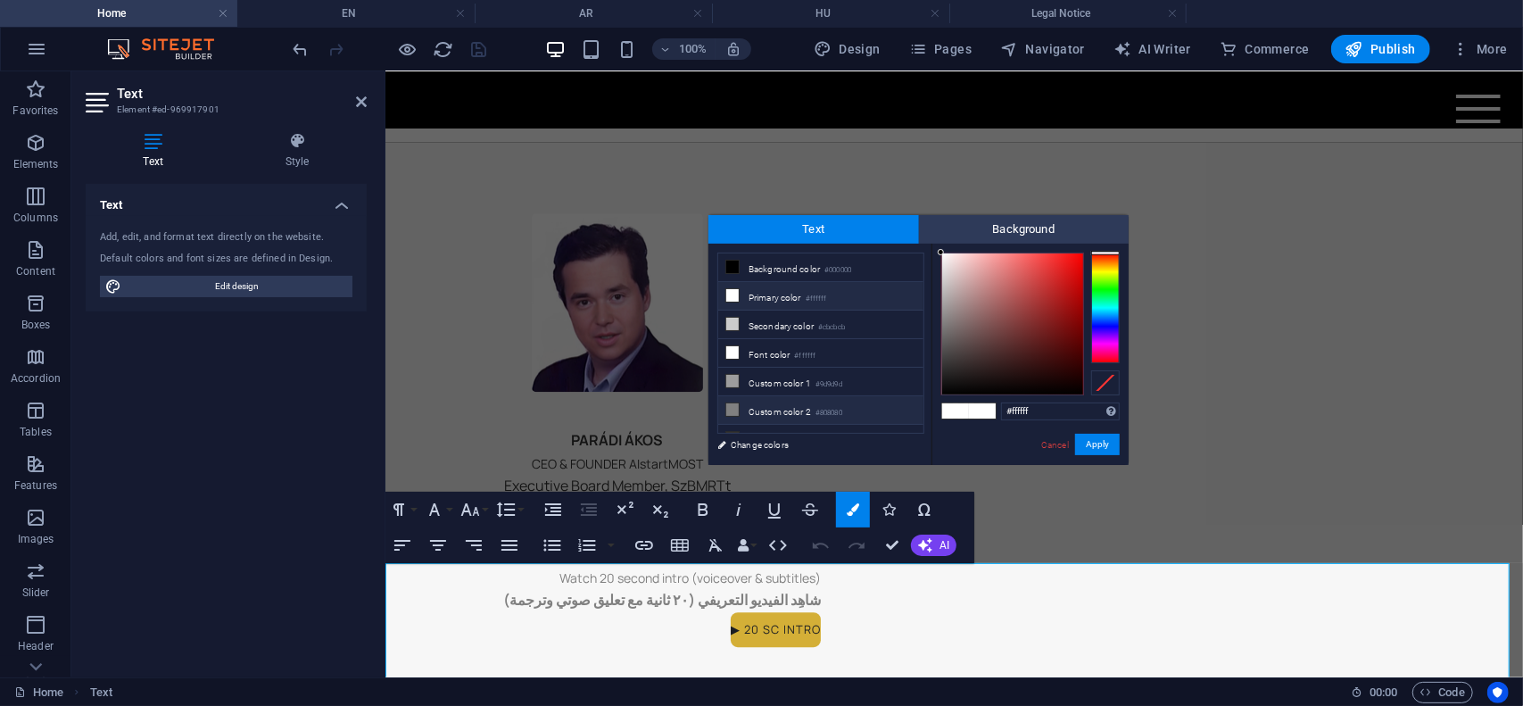
click at [731, 406] on icon at bounding box center [732, 409] width 12 height 12
type input "#808080"
click at [1095, 447] on button "Apply" at bounding box center [1097, 444] width 45 height 21
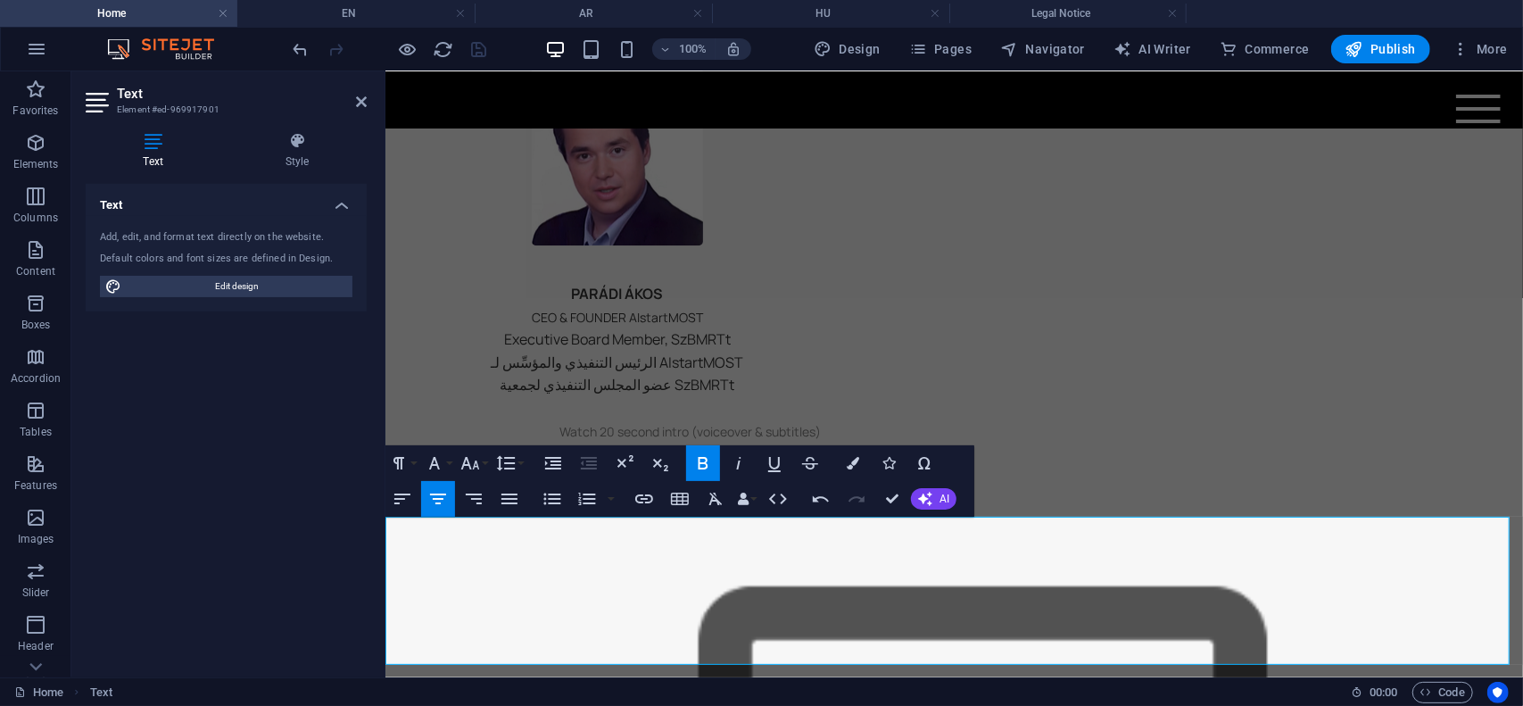
scroll to position [3231, 0]
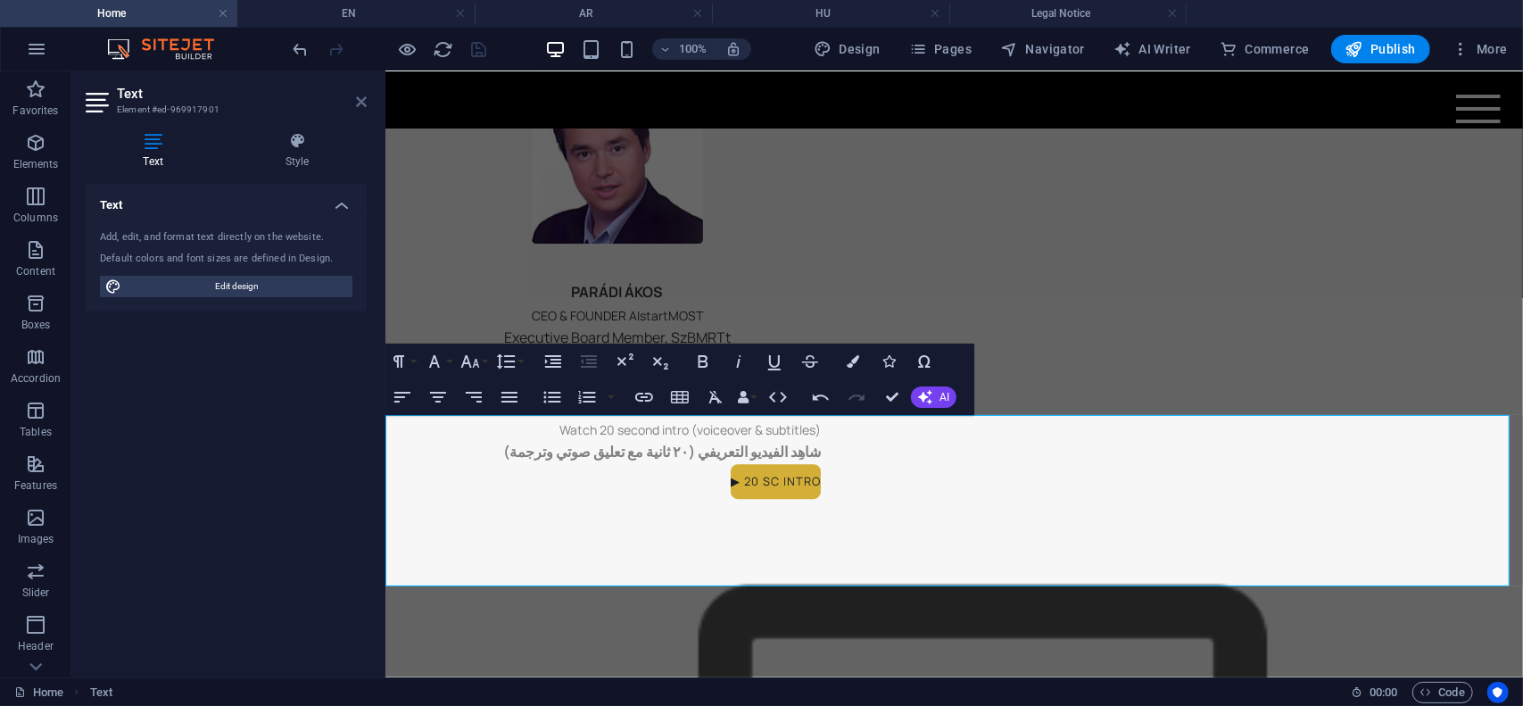
click at [361, 103] on icon at bounding box center [361, 102] width 11 height 14
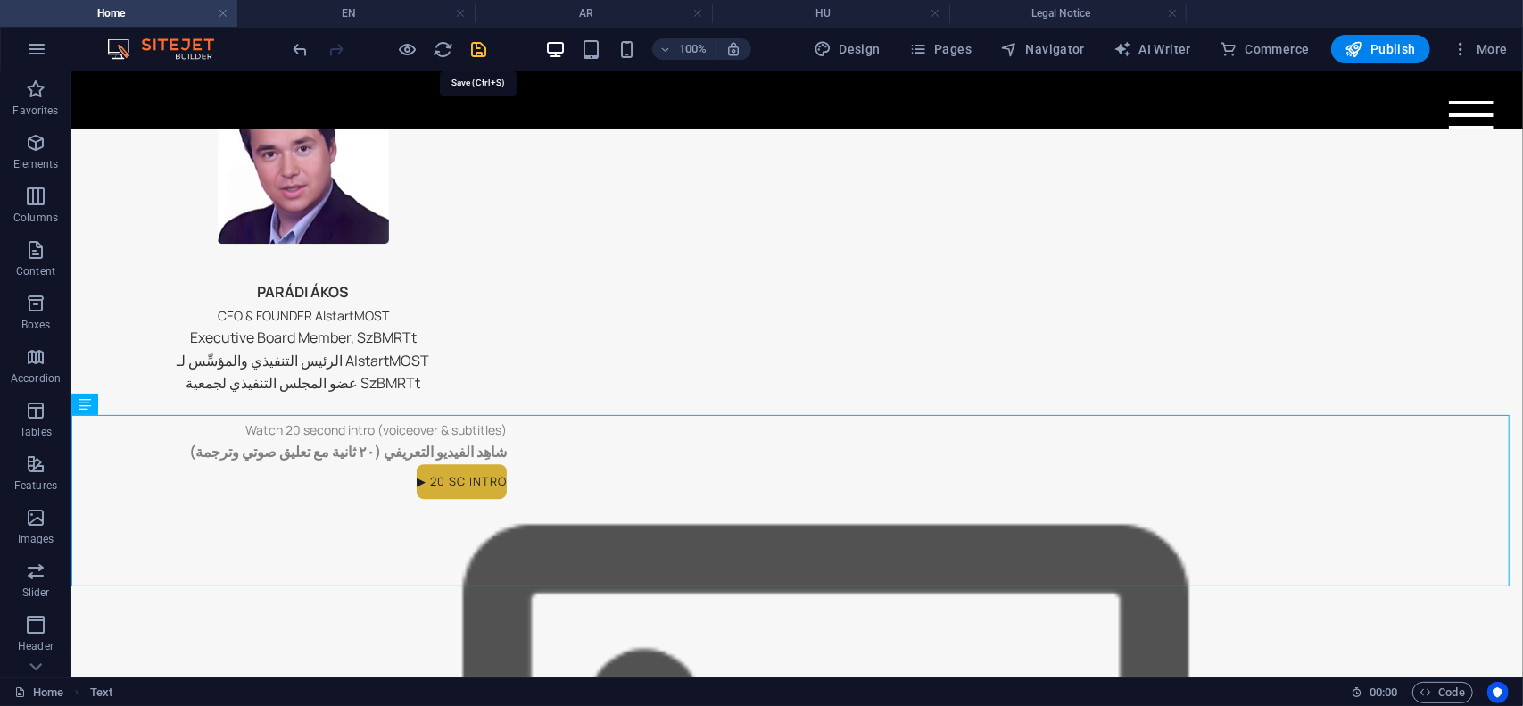
click at [476, 50] on icon "save" at bounding box center [479, 49] width 21 height 21
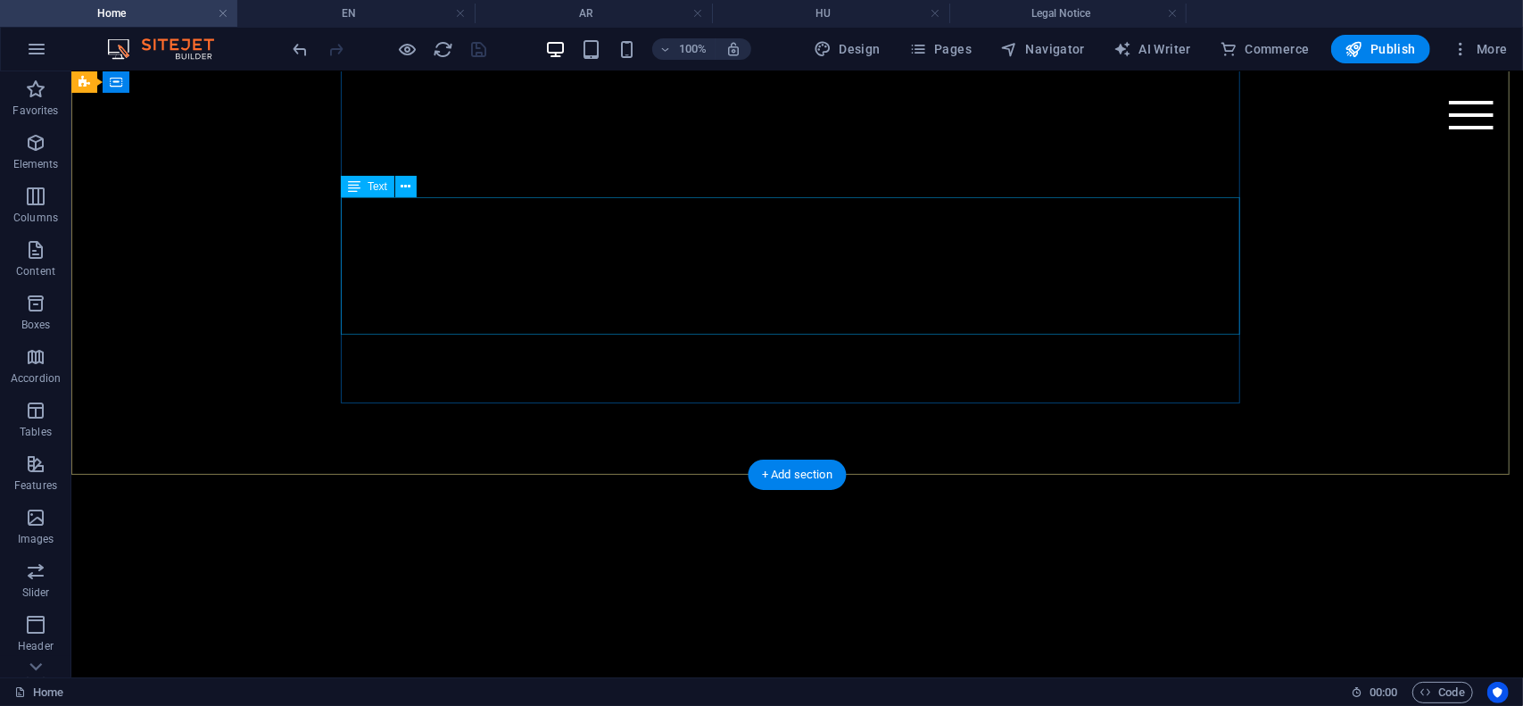
scroll to position [0, 0]
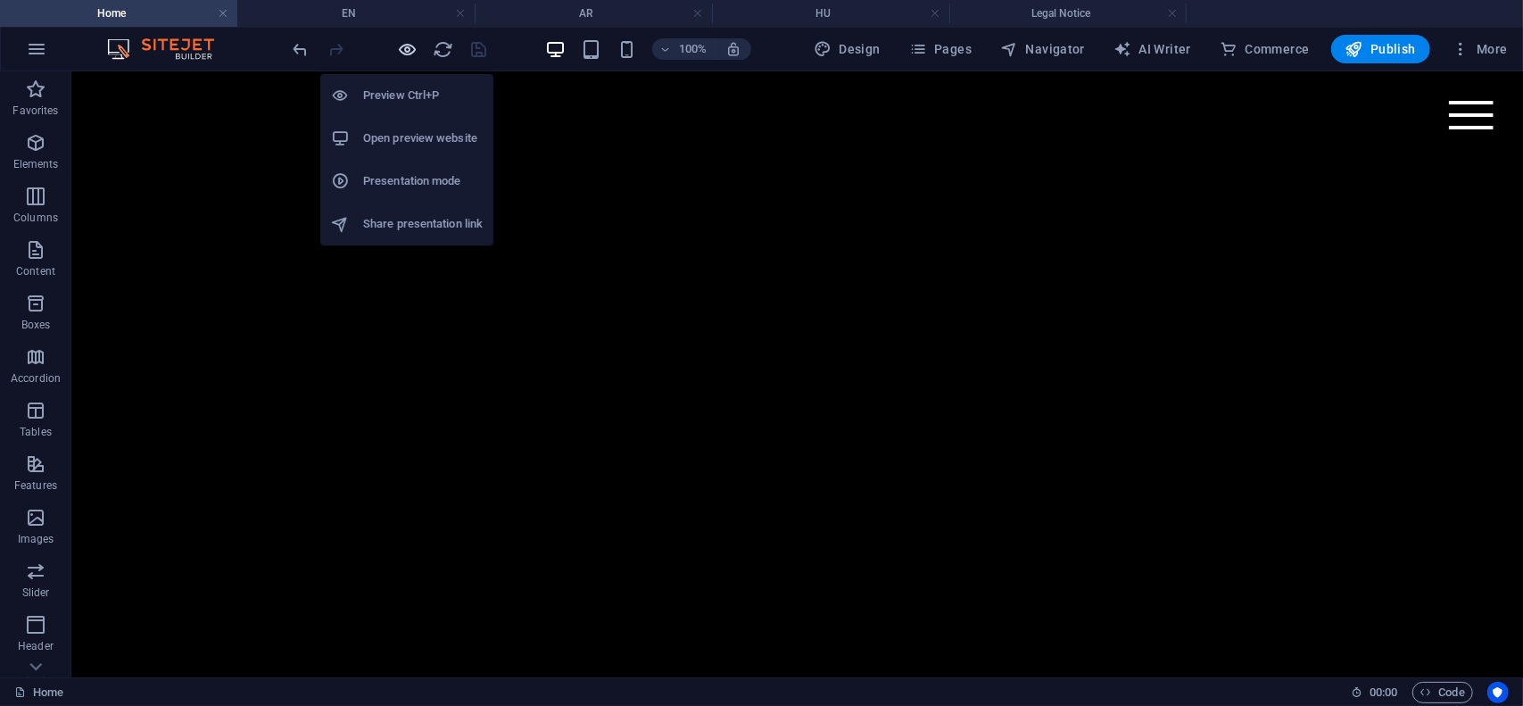
click at [408, 46] on icon "button" at bounding box center [408, 49] width 21 height 21
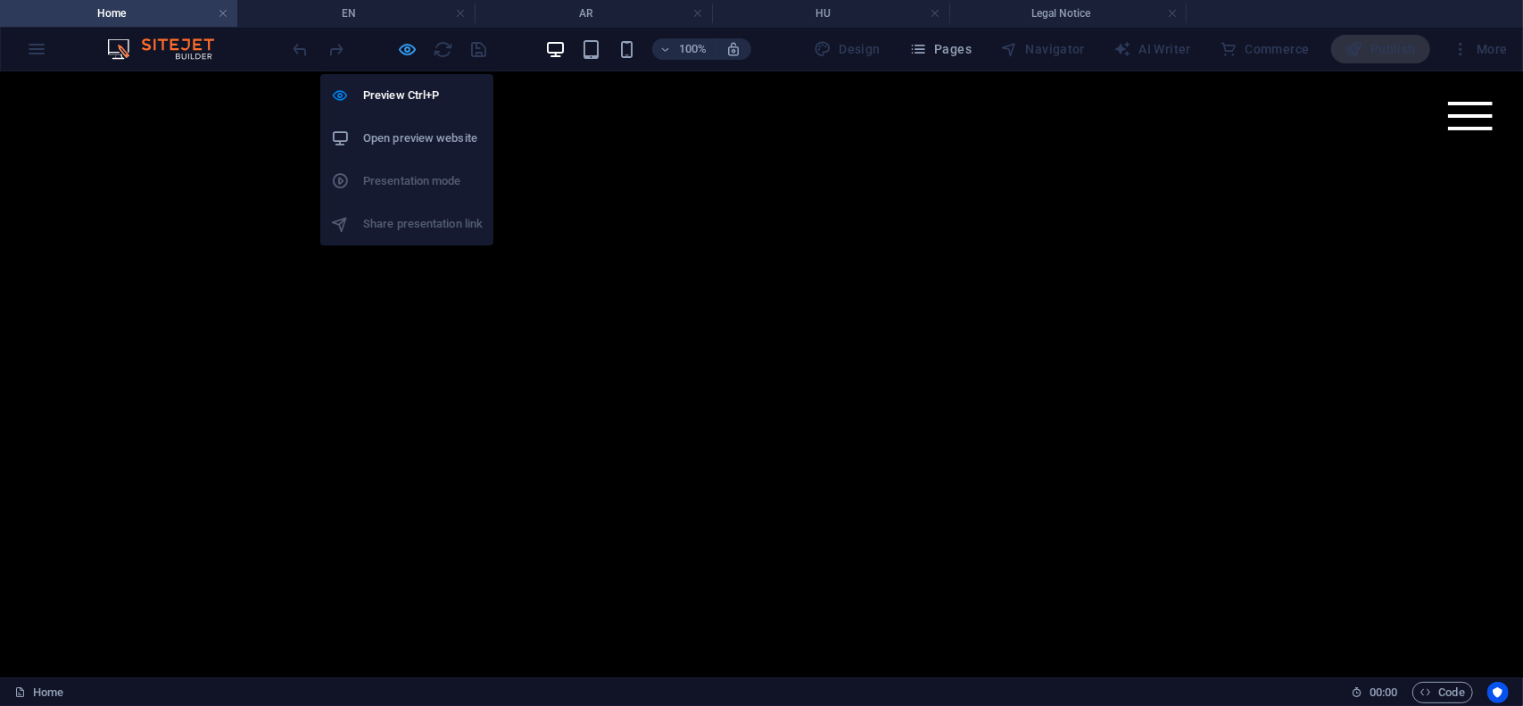
click at [408, 46] on icon "button" at bounding box center [408, 49] width 21 height 21
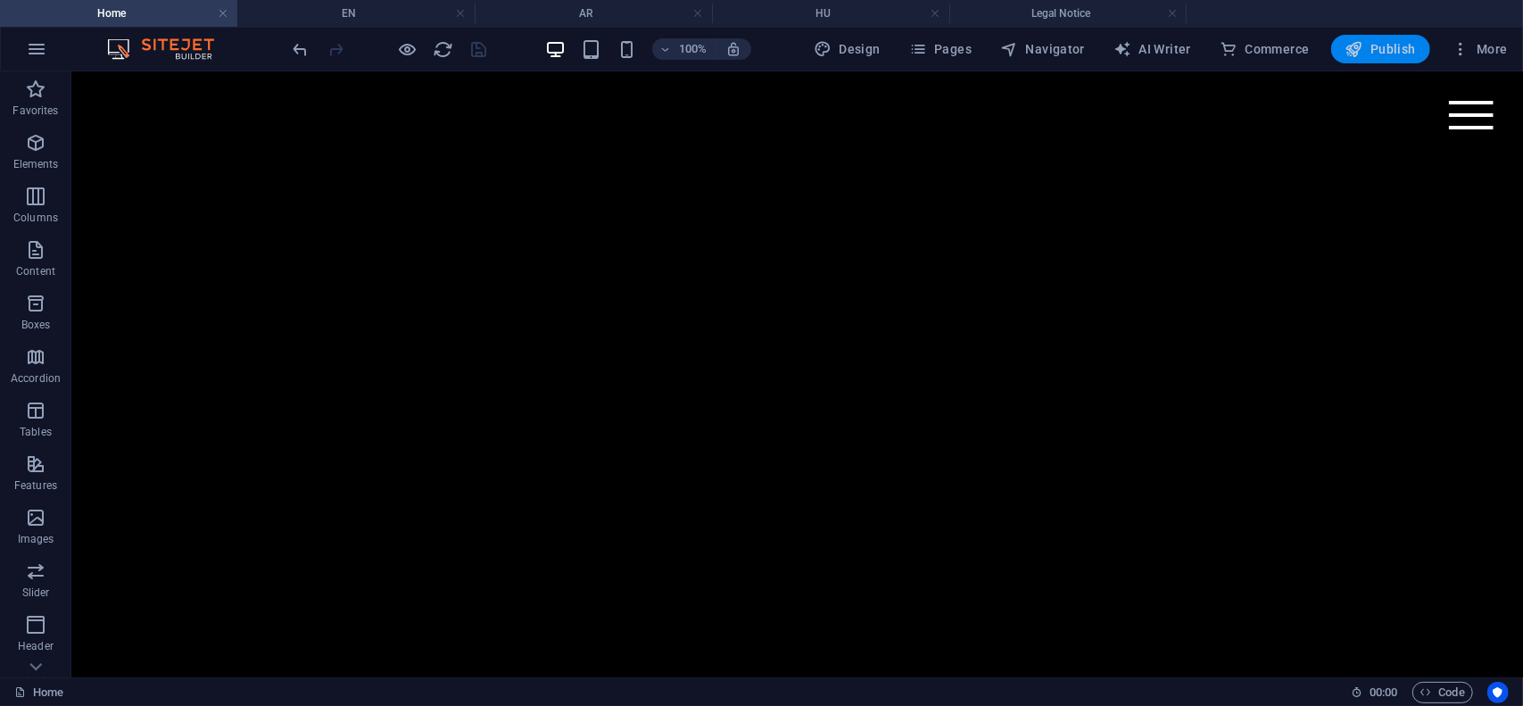
click at [1378, 46] on span "Publish" at bounding box center [1381, 49] width 71 height 18
